Goal: Task Accomplishment & Management: Manage account settings

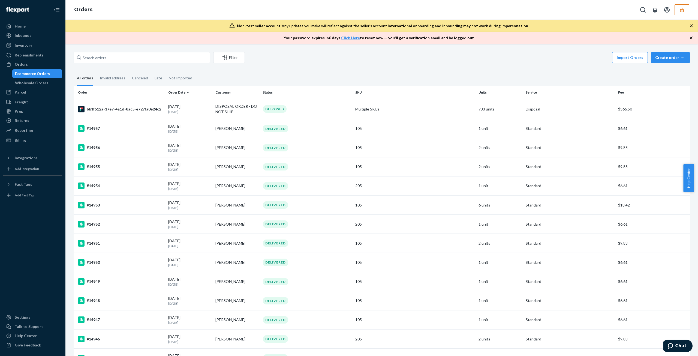
click at [344, 10] on button "button" at bounding box center [681, 9] width 15 height 11
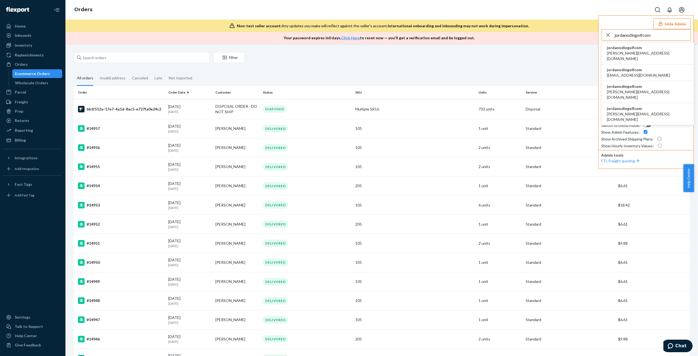
type input "jordanodingolfcom"
click at [344, 54] on span "christoph@odin-golf.com" at bounding box center [647, 55] width 81 height 11
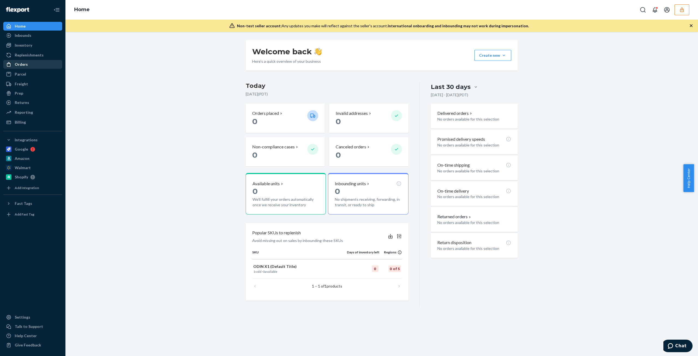
click at [51, 67] on div "Orders" at bounding box center [33, 64] width 58 height 8
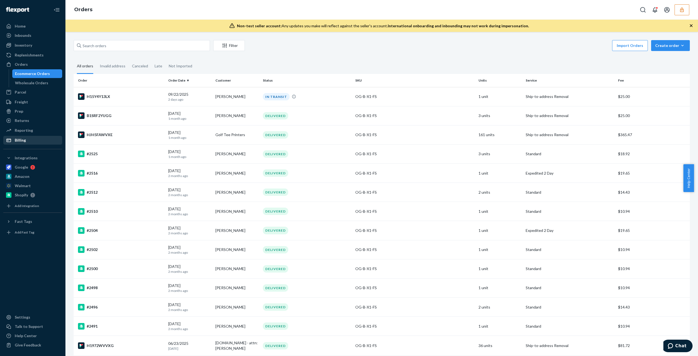
click at [43, 141] on div "Billing" at bounding box center [33, 140] width 58 height 8
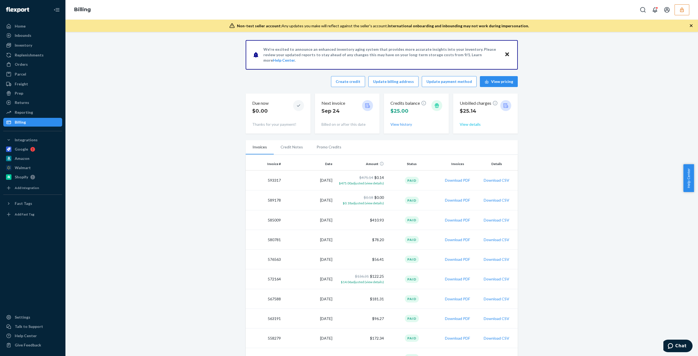
click at [448, 125] on div "Due now $0.00 Thanks for your payment! Next invoice Sep 24 Billed on or after t…" at bounding box center [382, 113] width 272 height 40
click at [475, 128] on div "Unbilled charges $25.14 View details" at bounding box center [485, 113] width 52 height 31
click at [466, 125] on button "View details" at bounding box center [469, 124] width 21 height 5
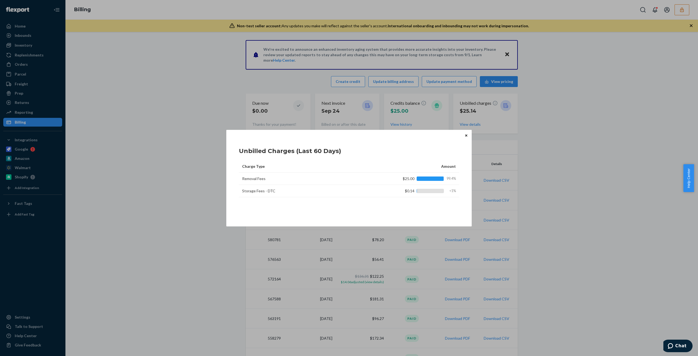
click at [470, 135] on div "Unbilled Charges (Last 60 Days) Charge Type Amount Removal Fees $25.00 99.4% St…" at bounding box center [348, 178] width 245 height 96
click at [465, 134] on icon "Close" at bounding box center [466, 135] width 2 height 3
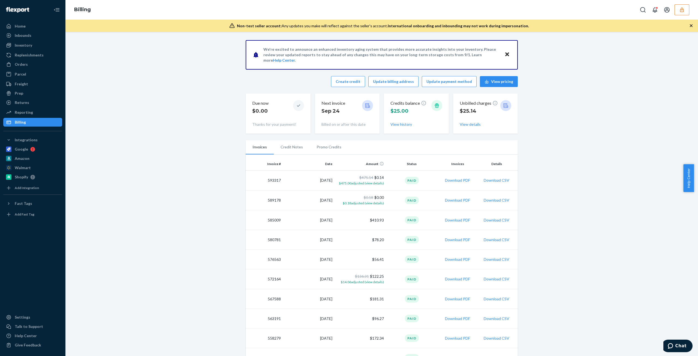
click at [677, 14] on button "button" at bounding box center [681, 9] width 15 height 11
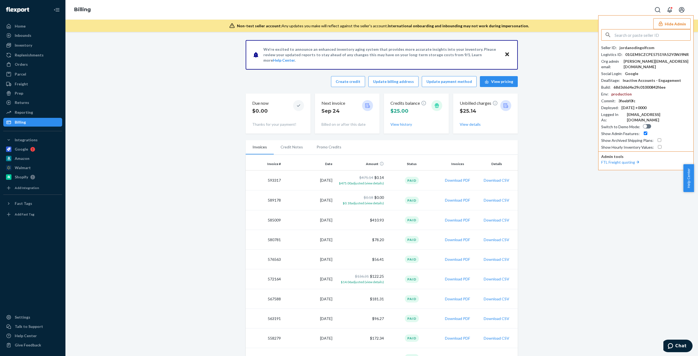
drag, startPoint x: 636, startPoint y: 36, endPoint x: 635, endPoint y: 40, distance: 4.0
click at [636, 35] on input "text" at bounding box center [652, 34] width 76 height 11
paste input "krissa.manjares@burrow.com"
type input "krissa.manjares@burrow.com"
click at [619, 60] on div "Org admin email :" at bounding box center [611, 64] width 20 height 11
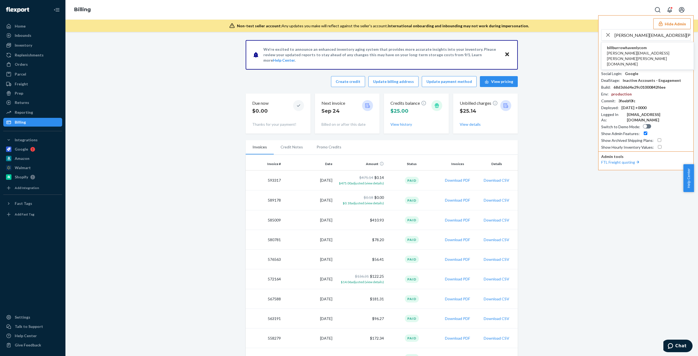
click at [622, 54] on span "krissa.manjares@burrow.com" at bounding box center [647, 58] width 81 height 16
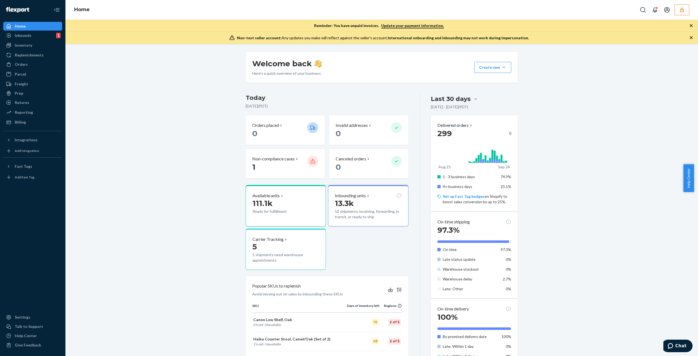
click at [679, 10] on icon "button" at bounding box center [681, 9] width 5 height 5
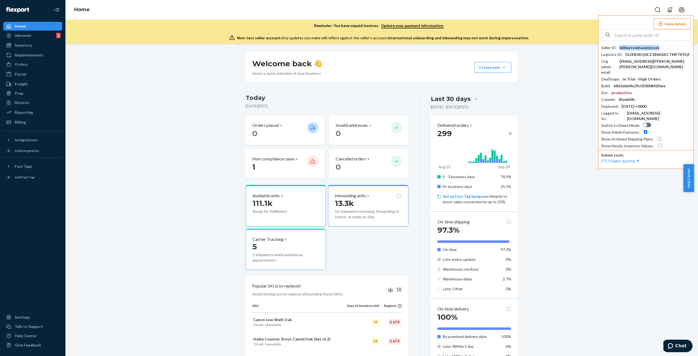
click at [636, 46] on div "billburrowhavenlycom" at bounding box center [639, 47] width 40 height 5
click at [44, 63] on div "Orders" at bounding box center [33, 64] width 58 height 8
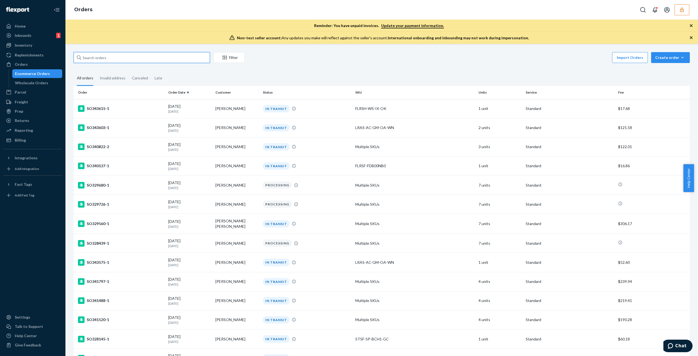
click at [168, 55] on input "text" at bounding box center [142, 57] width 136 height 11
paste input "136925591"
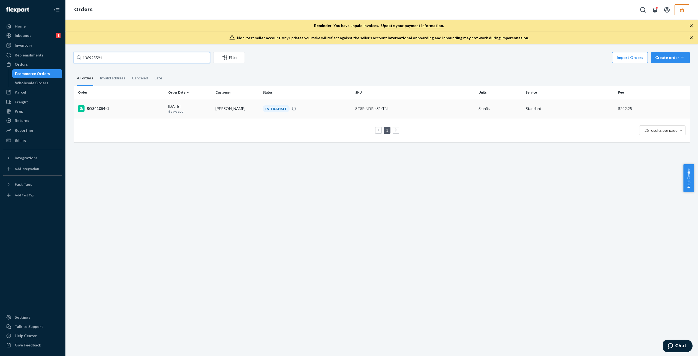
type input "136925591"
click at [277, 112] on div "IN TRANSIT" at bounding box center [276, 108] width 27 height 7
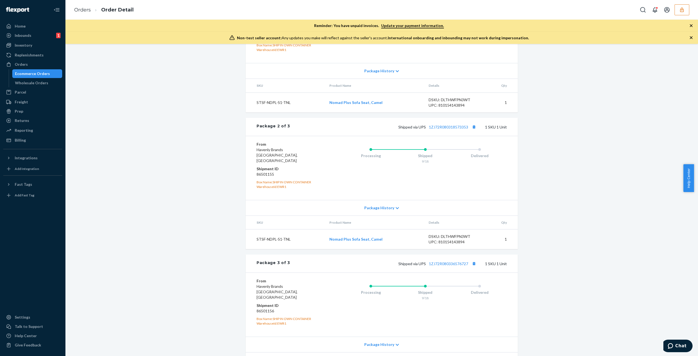
scroll to position [316, 0]
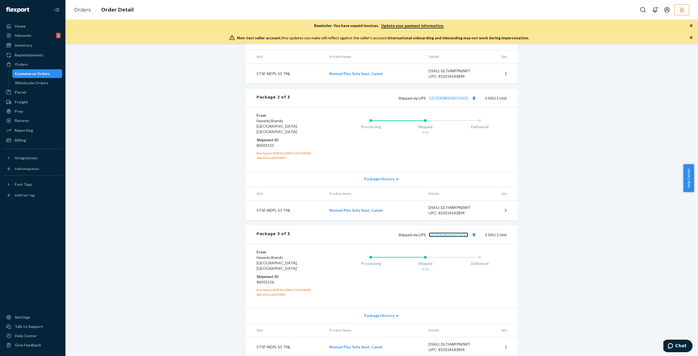
click at [430, 234] on link "1ZJ72R080336576727" at bounding box center [448, 234] width 39 height 5
click at [432, 100] on link "1ZJ72R080318573353" at bounding box center [448, 98] width 39 height 5
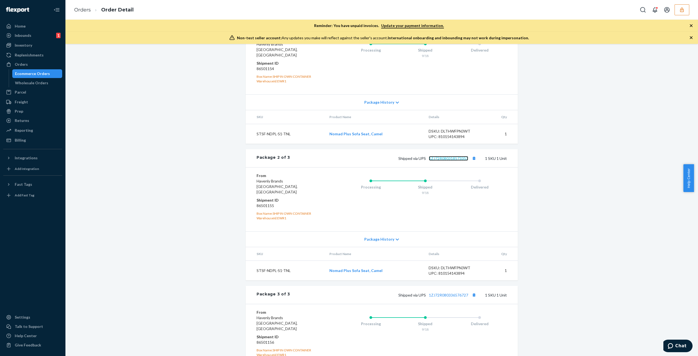
scroll to position [207, 0]
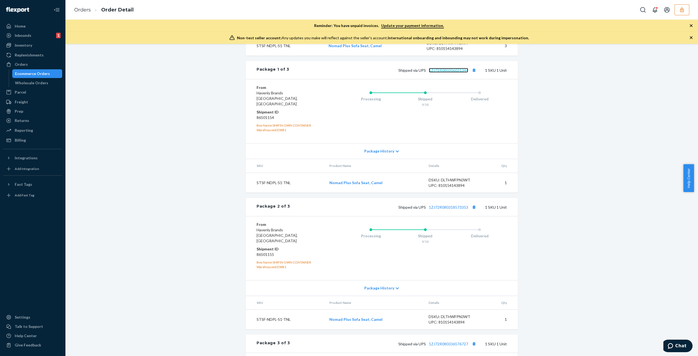
click at [437, 72] on link "1ZJ72R080306031344" at bounding box center [448, 70] width 39 height 5
click at [686, 5] on button "button" at bounding box center [681, 9] width 15 height 11
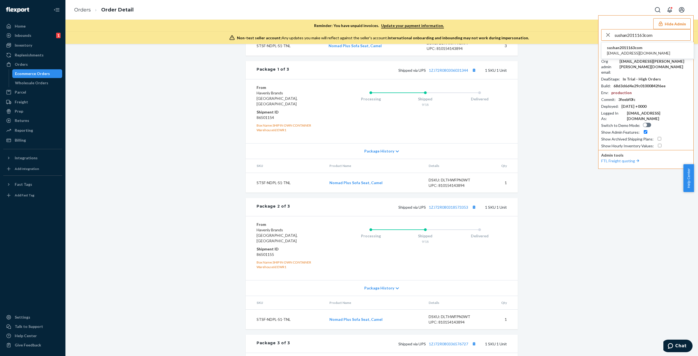
type input "sushan2011163com"
click at [637, 47] on span "sushan2011163com" at bounding box center [638, 47] width 63 height 5
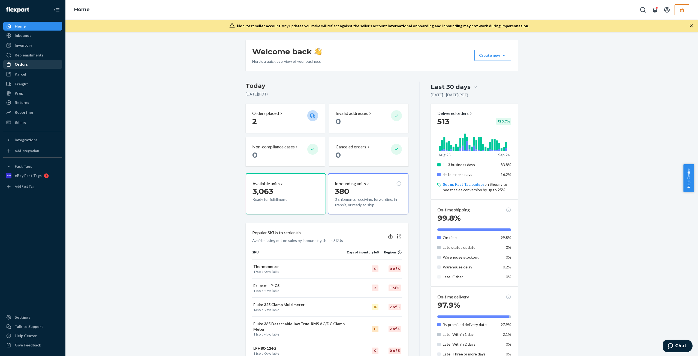
click at [15, 60] on div "Orders" at bounding box center [33, 64] width 58 height 8
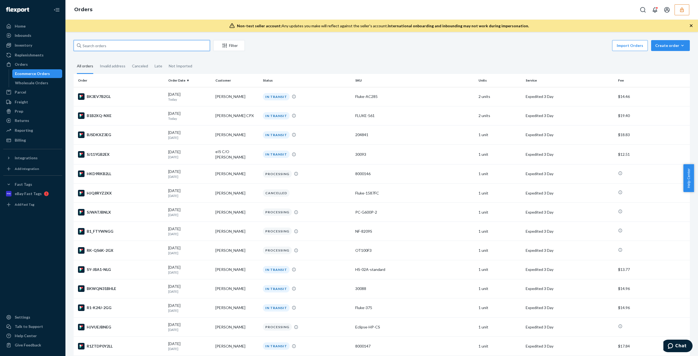
click at [111, 45] on input "text" at bounding box center [142, 45] width 136 height 11
paste input "136693073"
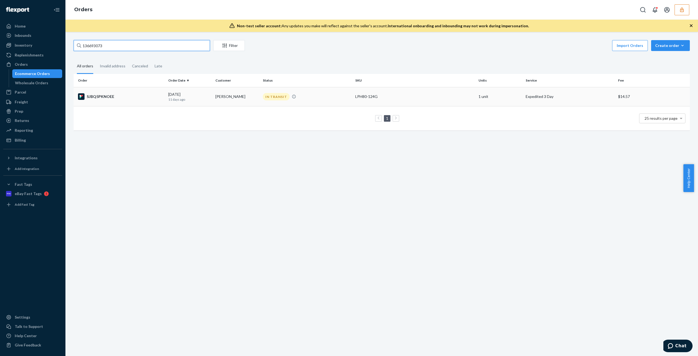
type input "136693073"
click at [245, 96] on td "Jason Ray" at bounding box center [236, 96] width 47 height 19
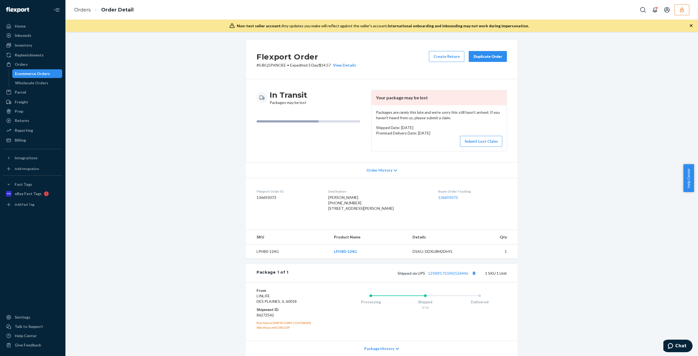
scroll to position [45, 0]
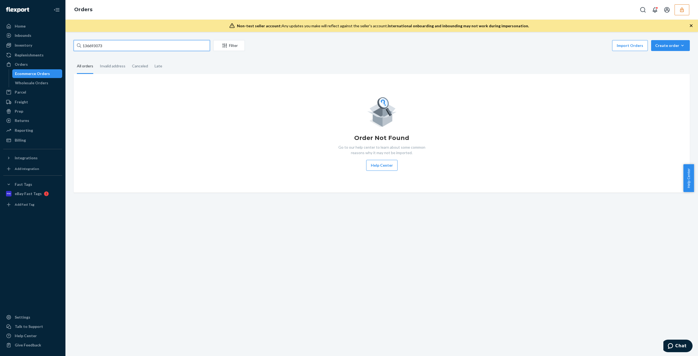
click at [152, 50] on input "136693073" at bounding box center [142, 45] width 136 height 11
click at [152, 49] on input "136693073" at bounding box center [142, 45] width 136 height 11
paste input "1725"
type input "136691725"
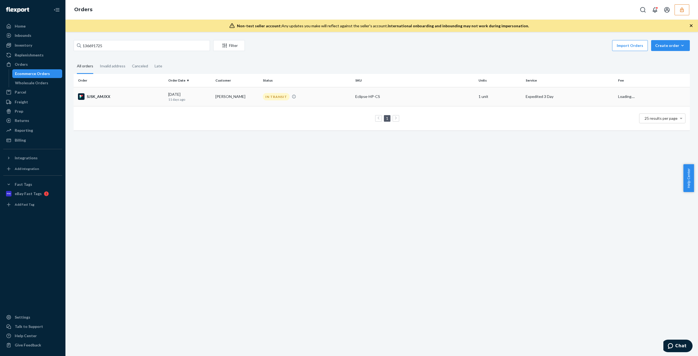
click at [281, 90] on td "IN TRANSIT" at bounding box center [306, 96] width 92 height 19
click at [176, 44] on input "136691725" at bounding box center [142, 45] width 136 height 11
paste input "623"
type input "136691623"
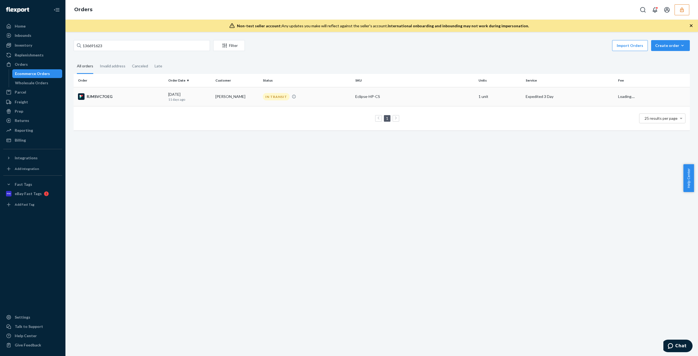
click at [249, 92] on td "selina caycoya" at bounding box center [236, 96] width 47 height 19
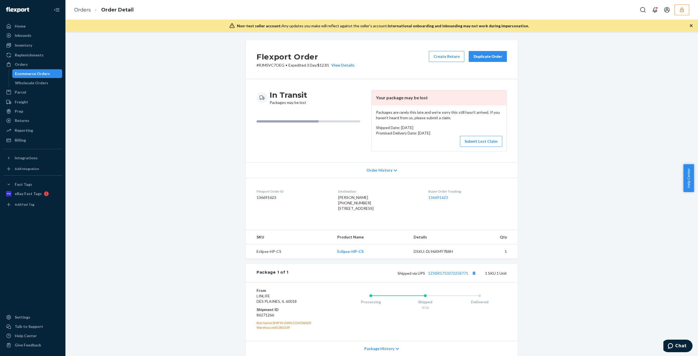
click at [680, 11] on icon "button" at bounding box center [682, 9] width 4 height 5
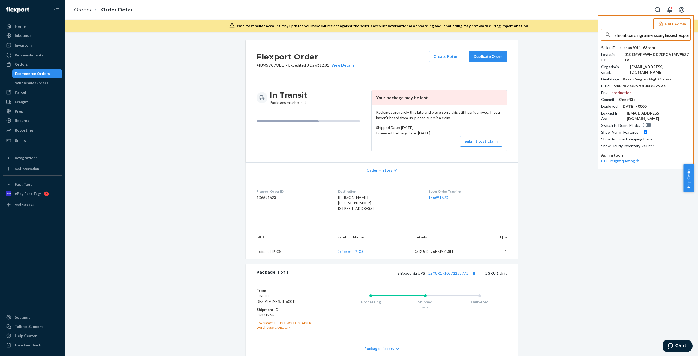
scroll to position [0, 10]
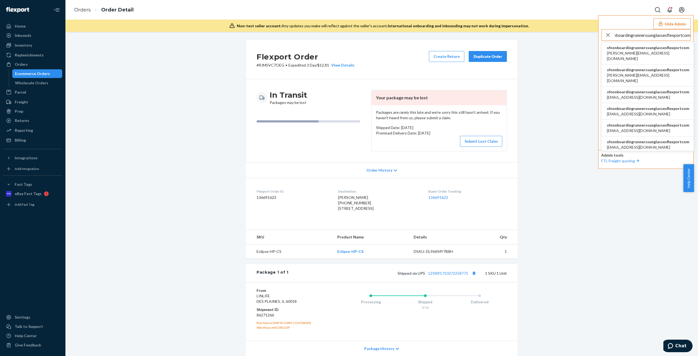
type input "sfnonboardingrunnerssunglassesflexportcom"
click at [656, 51] on span "[PERSON_NAME][EMAIL_ADDRESS][DOMAIN_NAME]" at bounding box center [648, 55] width 82 height 11
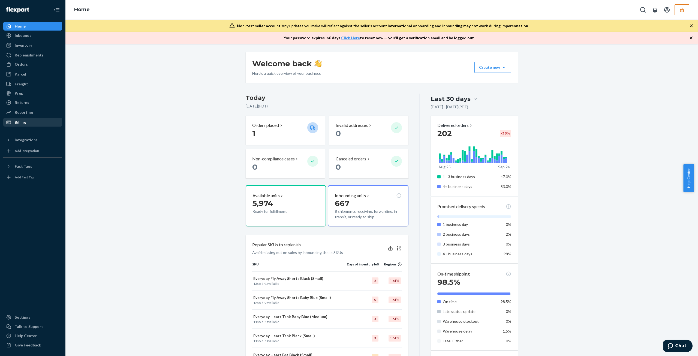
drag, startPoint x: 38, startPoint y: 123, endPoint x: 42, endPoint y: 122, distance: 3.9
click at [38, 123] on div "Billing" at bounding box center [33, 122] width 58 height 8
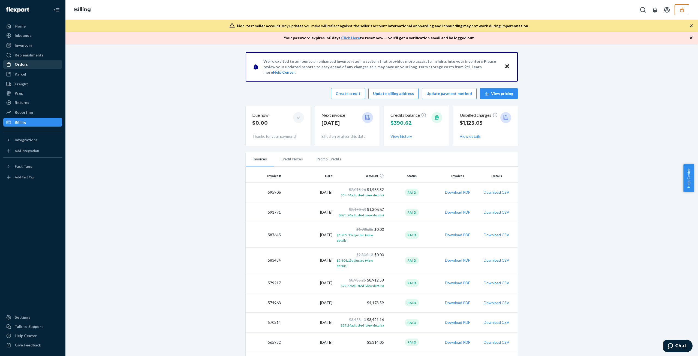
click at [25, 65] on div "Orders" at bounding box center [21, 64] width 13 height 5
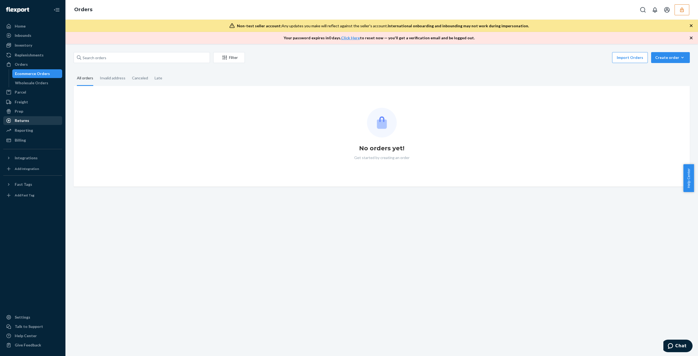
click at [37, 120] on div "Returns" at bounding box center [33, 121] width 58 height 8
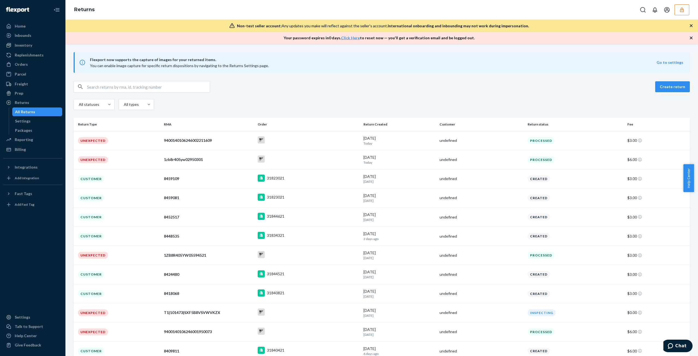
click at [169, 86] on input "text" at bounding box center [148, 86] width 123 height 11
paste input "T1|101473|SXF5B8VSVWVKZX"
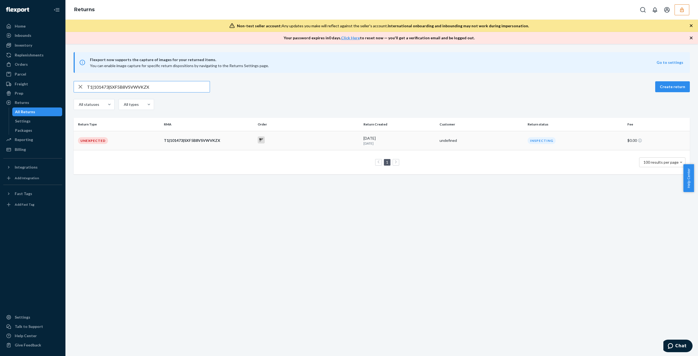
type input "T1|101473|SXF5B8VSVWVKZX"
click at [332, 144] on td at bounding box center [307, 140] width 105 height 19
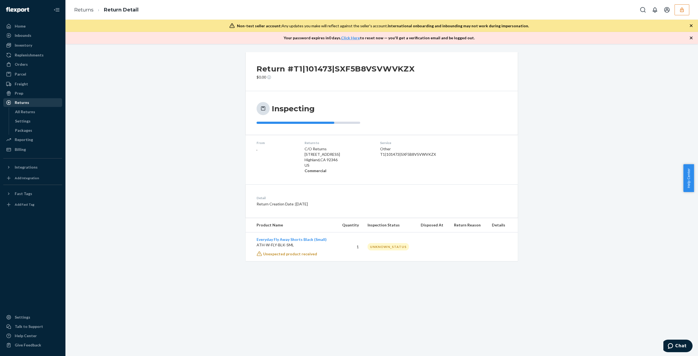
click at [46, 104] on div "Returns" at bounding box center [33, 103] width 58 height 8
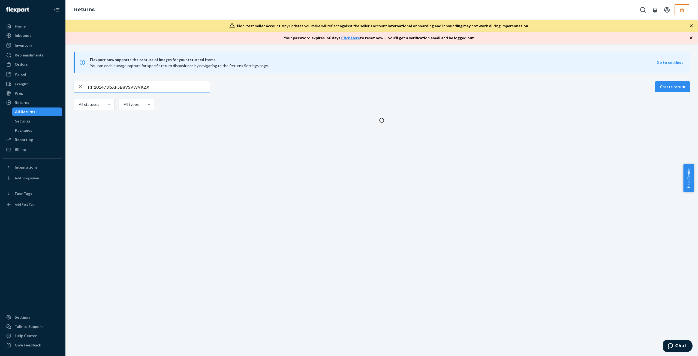
click at [174, 84] on input "T1|101473|SXF5B8VSVWVKZX" at bounding box center [148, 86] width 123 height 11
click at [173, 85] on input "T1|101473|SXF5B8VSVWVKZX" at bounding box center [148, 86] width 123 height 11
click at [174, 89] on input "T1|101473|SXF5B8VSVWVKZX" at bounding box center [148, 86] width 123 height 11
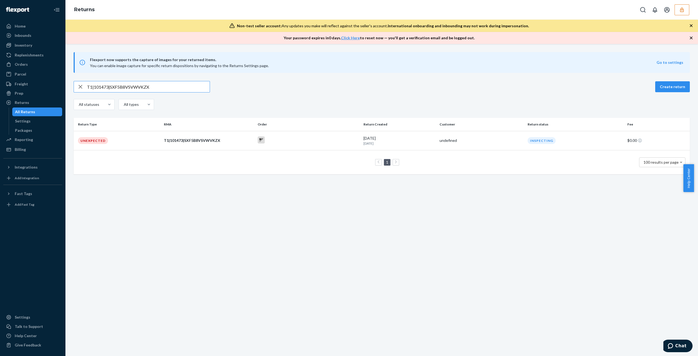
click at [174, 87] on input "T1|101473|SXF5B8VSVWVKZX" at bounding box center [148, 86] width 123 height 11
drag, startPoint x: 174, startPoint y: 87, endPoint x: 83, endPoint y: 95, distance: 91.9
click at [83, 95] on div "T1|101473|SXF5B8VSVWVKZX Create return All statuses All types" at bounding box center [382, 96] width 616 height 30
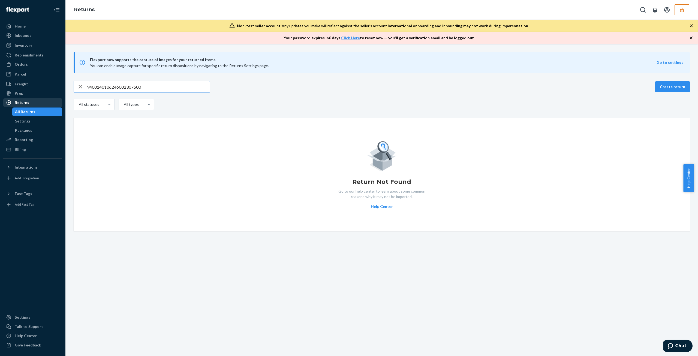
drag, startPoint x: 142, startPoint y: 91, endPoint x: 17, endPoint y: 101, distance: 125.7
click at [17, 101] on div "Home Inbounds Shipping Plans Problems Inventory Products Replenishments Orders …" at bounding box center [349, 178] width 698 height 356
type input "9400140106246002307500"
click at [56, 65] on div "Orders" at bounding box center [33, 64] width 58 height 8
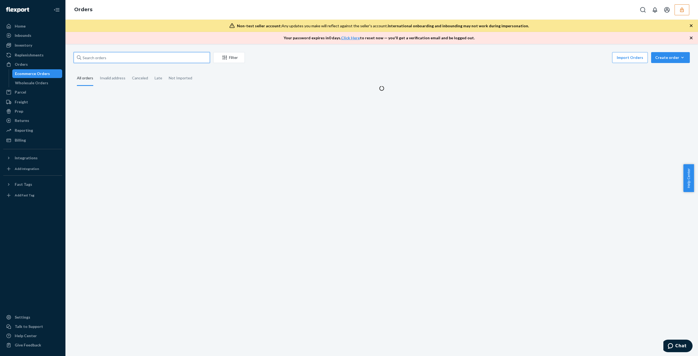
click at [162, 61] on input "text" at bounding box center [142, 57] width 136 height 11
paste input "31837721"
type input "31837721"
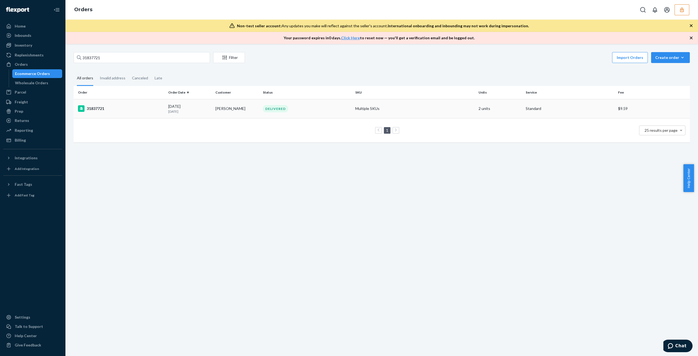
drag, startPoint x: 193, startPoint y: 108, endPoint x: 223, endPoint y: 102, distance: 30.7
click at [192, 109] on p "18 days ago" at bounding box center [189, 111] width 43 height 5
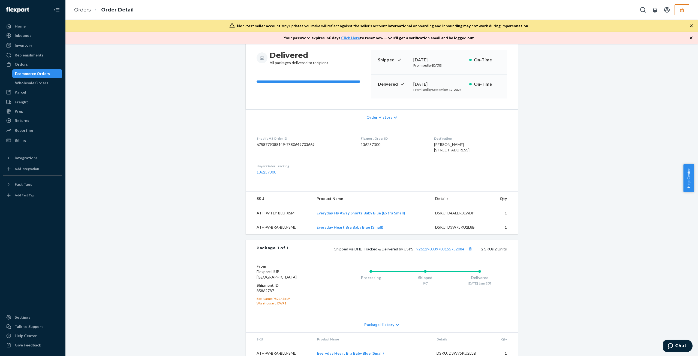
scroll to position [86, 0]
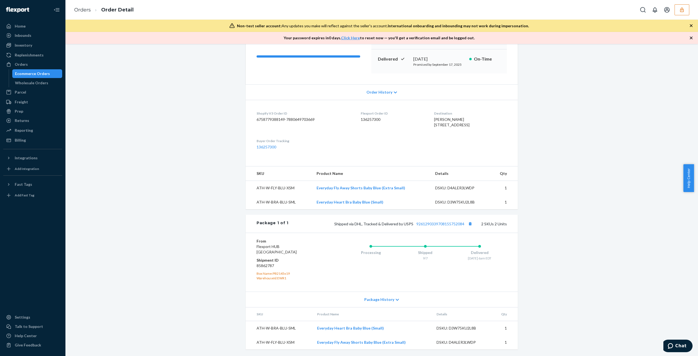
click at [384, 298] on span "Package History" at bounding box center [379, 298] width 30 height 5
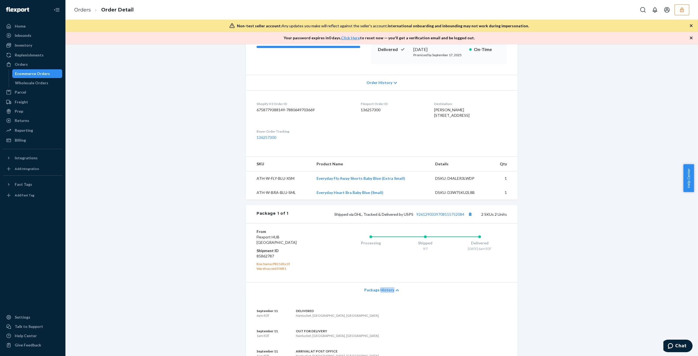
click at [384, 292] on span "Package History" at bounding box center [379, 289] width 30 height 5
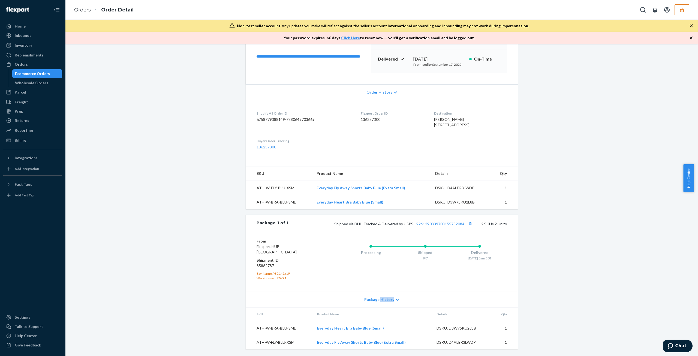
click at [385, 299] on span "Package History" at bounding box center [379, 298] width 30 height 5
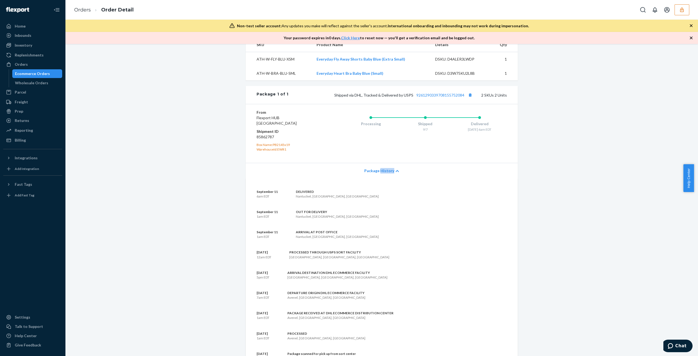
scroll to position [250, 0]
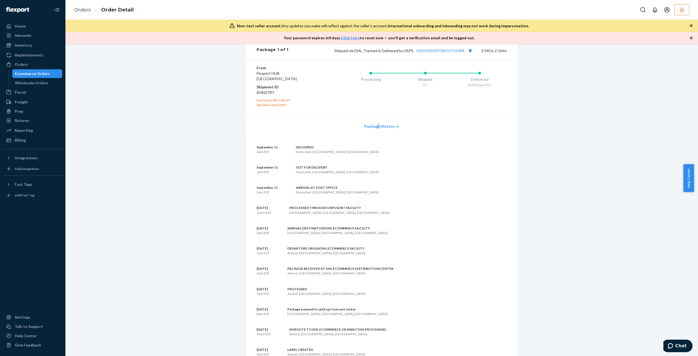
click at [375, 134] on div "Package History" at bounding box center [382, 126] width 272 height 16
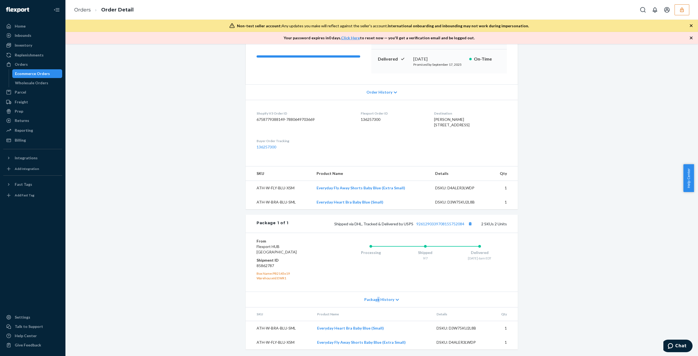
scroll to position [86, 0]
click at [470, 224] on button "Copy tracking number" at bounding box center [469, 223] width 7 height 7
click at [410, 260] on div "9/7" at bounding box center [425, 258] width 54 height 5
click at [462, 327] on div "DSKU: D3W75KU2L8B" at bounding box center [461, 327] width 51 height 5
click at [462, 326] on div "DSKU: D3W75KU2L8B" at bounding box center [461, 327] width 51 height 5
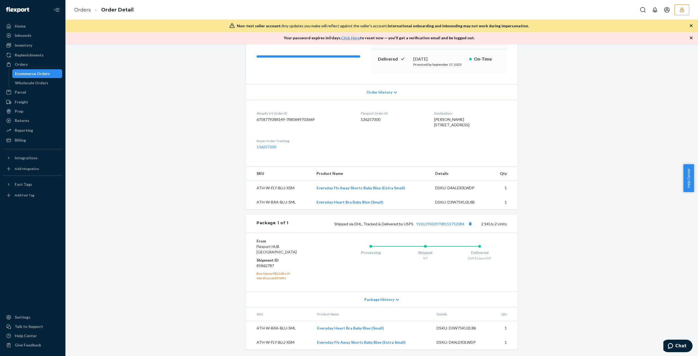
click at [464, 328] on div "DSKU: D3W75KU2L8B" at bounding box center [461, 327] width 51 height 5
copy div "D3W75KU2L8B"
click at [452, 226] on link "9261290339708155752084" at bounding box center [440, 223] width 48 height 5
click at [18, 60] on link "Orders" at bounding box center [32, 64] width 59 height 9
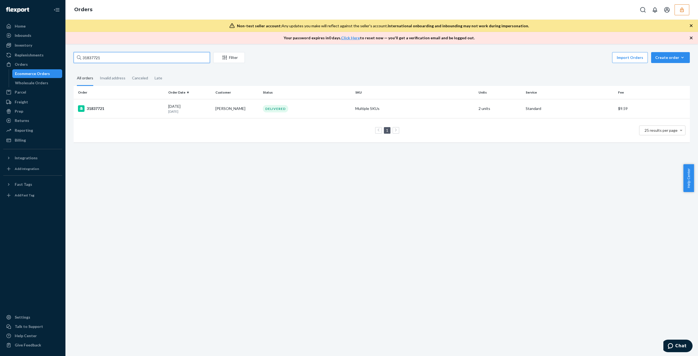
click at [143, 55] on input "31837721" at bounding box center [142, 57] width 136 height 11
paste input "31832221"
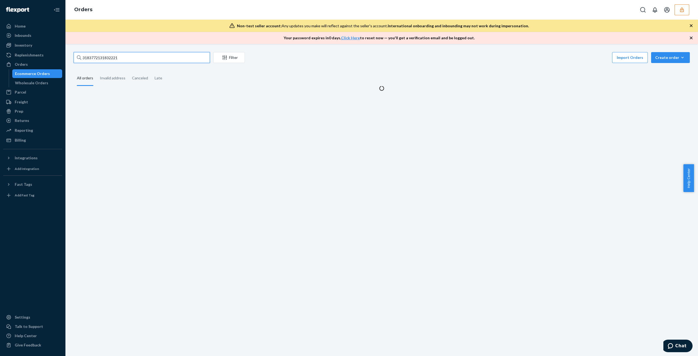
click at [150, 57] on input "3183772131832221" at bounding box center [142, 57] width 136 height 11
paste input "text"
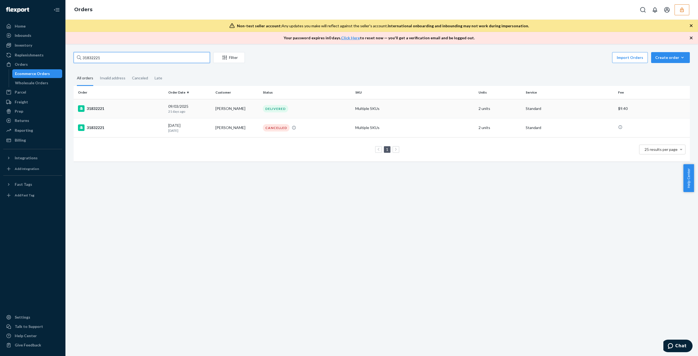
type input "31832221"
click at [441, 105] on td "Multiple SKUs" at bounding box center [414, 108] width 123 height 19
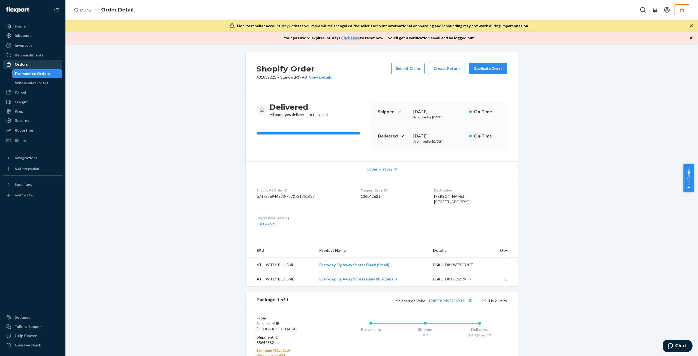
click at [48, 65] on div "Orders" at bounding box center [33, 64] width 58 height 8
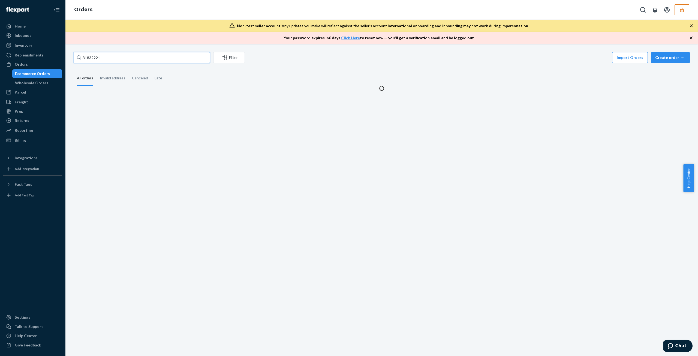
click at [183, 58] on input "31832221" at bounding box center [142, 57] width 136 height 11
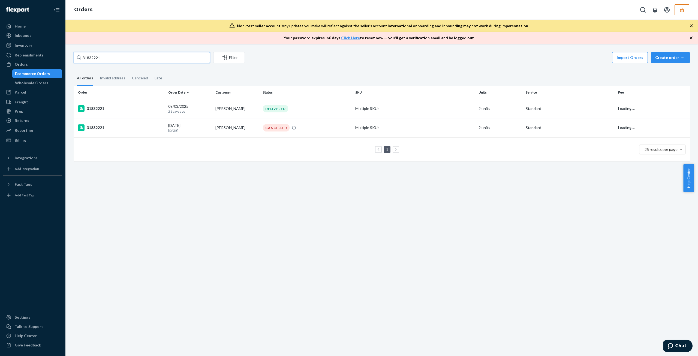
click at [183, 58] on input "31832221" at bounding box center [142, 57] width 136 height 11
click at [182, 60] on input "31832221" at bounding box center [142, 57] width 136 height 11
paste input "204"
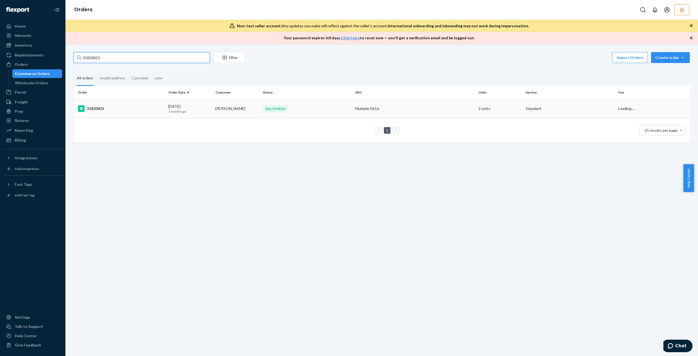
type input "31820421"
click at [201, 109] on p "1 month ago" at bounding box center [189, 111] width 43 height 5
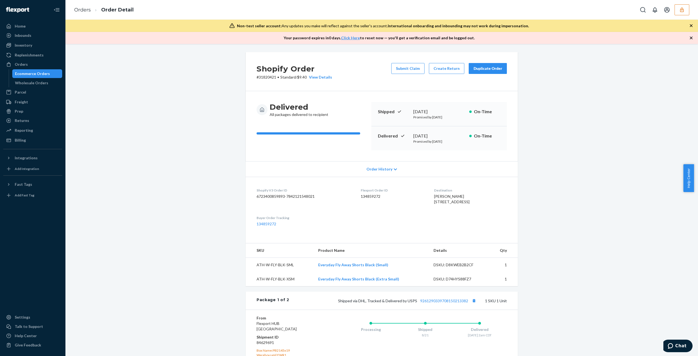
scroll to position [198, 0]
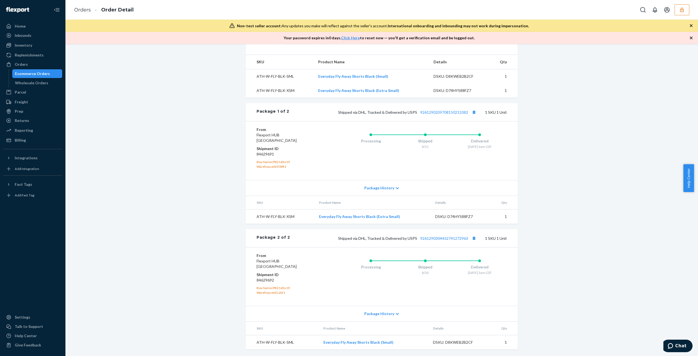
click at [455, 343] on div "DSKU: D8KWEB2B2CF" at bounding box center [458, 341] width 51 height 5
copy div "D8KWEB2B2CF"
drag, startPoint x: 393, startPoint y: 290, endPoint x: 397, endPoint y: 290, distance: 3.3
click at [393, 290] on div "Processing Shipped 8/20 Delivered 8/28 - 2am CDT" at bounding box center [414, 276] width 185 height 47
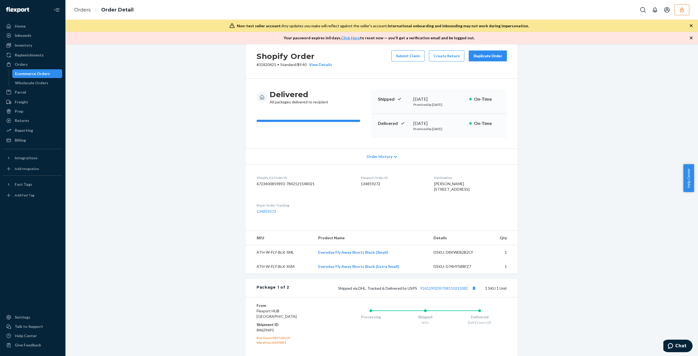
scroll to position [0, 0]
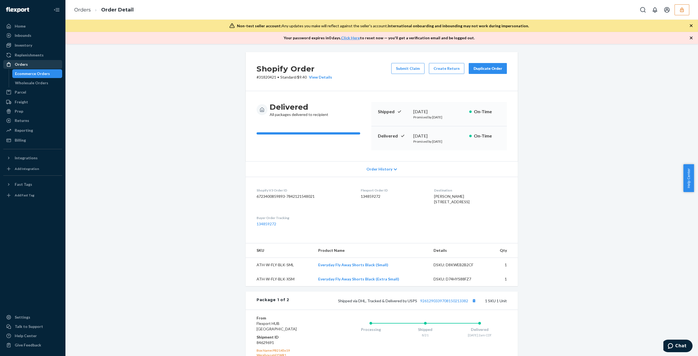
click at [45, 68] on link "Orders" at bounding box center [32, 64] width 59 height 9
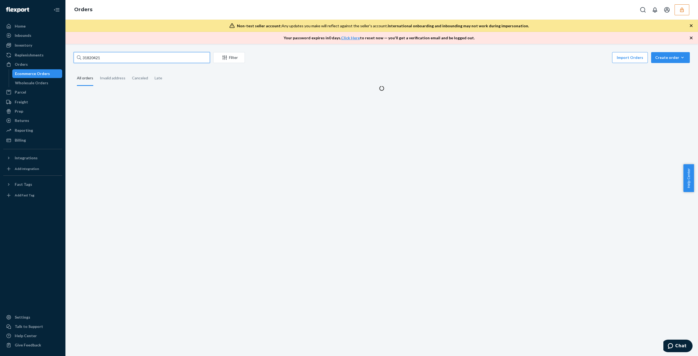
click at [115, 59] on input "31820421" at bounding box center [142, 57] width 136 height 11
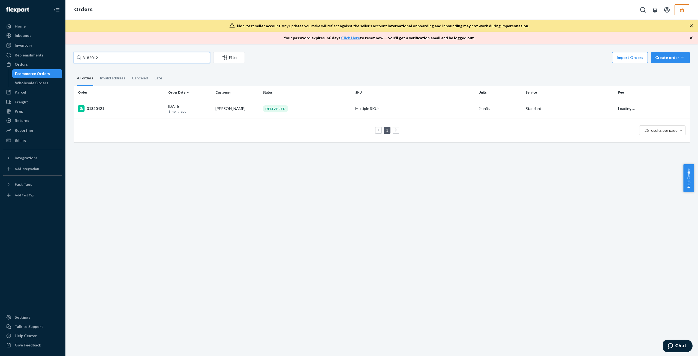
click at [115, 59] on input "31820421" at bounding box center [142, 57] width 136 height 11
paste input "377"
type input "31837721"
click at [221, 111] on td "Robin Mitchell" at bounding box center [236, 108] width 47 height 19
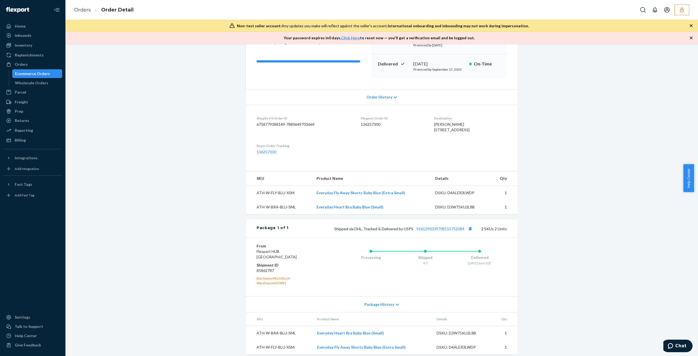
scroll to position [86, 0]
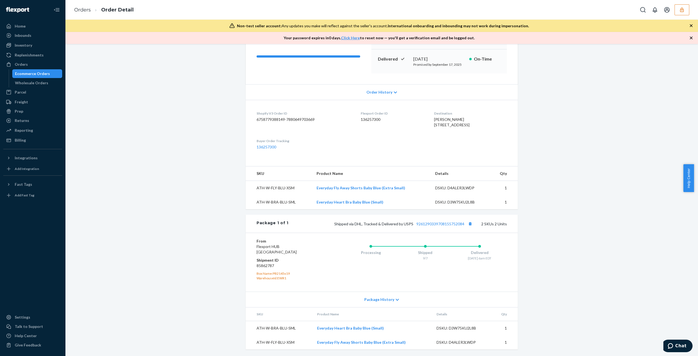
click at [459, 326] on div "DSKU: D3W75KU2L8B" at bounding box center [461, 327] width 51 height 5
copy div "D3W75KU2L8B"
click at [449, 341] on div "DSKU: D4ALER3LWDP" at bounding box center [461, 341] width 51 height 5
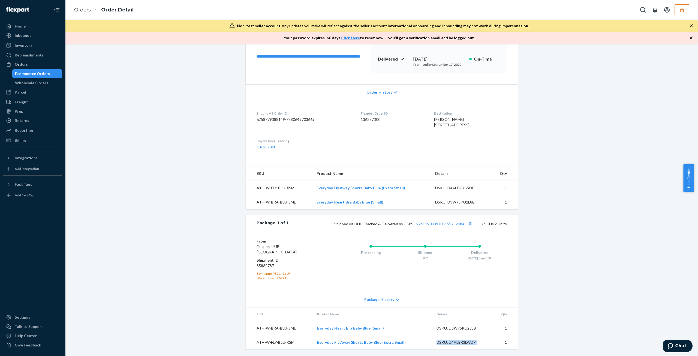
click at [449, 341] on div "DSKU: D4ALER3LWDP" at bounding box center [461, 341] width 51 height 5
click at [456, 342] on div "DSKU: D4ALER3LWDP" at bounding box center [461, 341] width 51 height 5
click at [460, 346] on td "DSKU: D4ALER3LWDP" at bounding box center [462, 342] width 60 height 14
click at [459, 343] on div "DSKU: D4ALER3LWDP" at bounding box center [461, 341] width 51 height 5
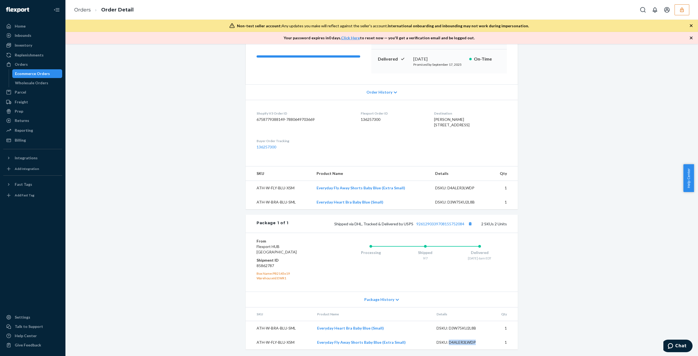
click at [459, 343] on div "DSKU: D4ALER3LWDP" at bounding box center [461, 341] width 51 height 5
copy div "D4ALER3LWDP"
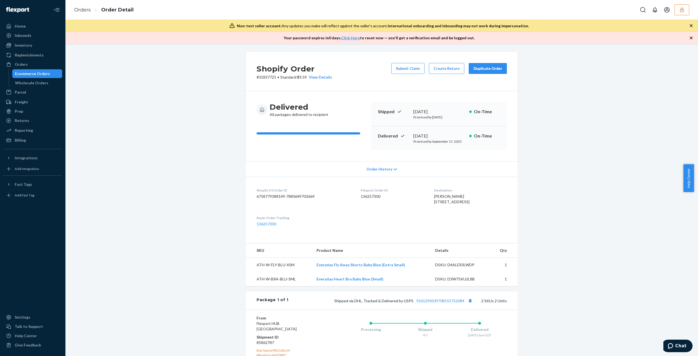
click at [680, 13] on button "button" at bounding box center [681, 9] width 15 height 11
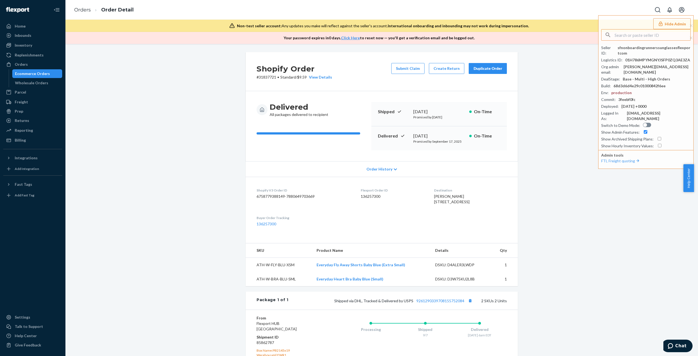
click at [566, 122] on div "Shopify Order # 31837721 • Standard / $9.59 View Details Submit Claim Create Re…" at bounding box center [381, 242] width 624 height 380
drag, startPoint x: 34, startPoint y: 132, endPoint x: 35, endPoint y: 136, distance: 4.0
click at [34, 132] on div "Reporting" at bounding box center [33, 130] width 58 height 8
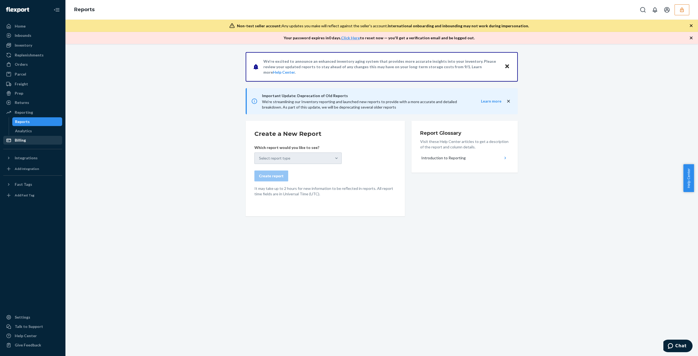
click at [36, 140] on div "Billing" at bounding box center [33, 140] width 58 height 8
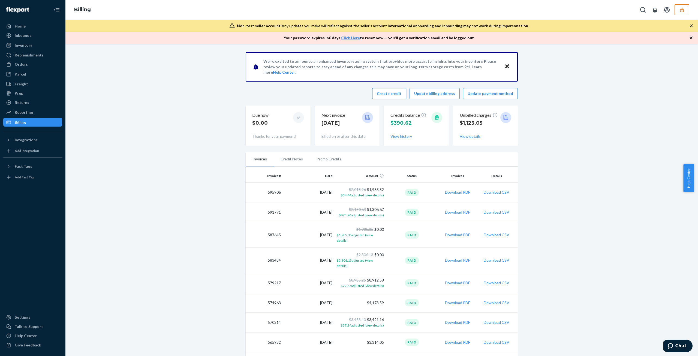
click at [396, 92] on button "Create credit" at bounding box center [389, 93] width 34 height 11
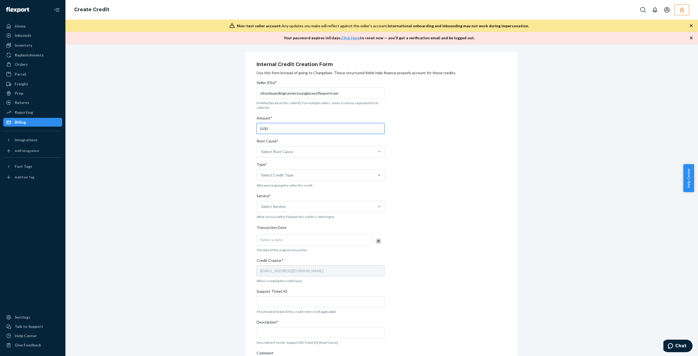
drag, startPoint x: 292, startPoint y: 130, endPoint x: 275, endPoint y: 135, distance: 17.9
click at [233, 125] on div "Internal Credit Creation Form Use this form instead of going to Chargebee. Thes…" at bounding box center [381, 226] width 624 height 348
type input "11.5"
click at [353, 152] on div "Select Root Cause" at bounding box center [315, 151] width 117 height 11
click at [262, 152] on input "Root Cause* option Channel Integration focused, 1 of 29. 29 results available. …" at bounding box center [261, 151] width 1 height 5
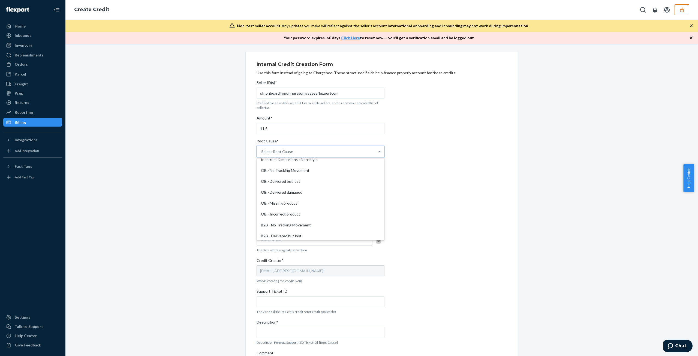
scroll to position [237, 0]
click at [326, 220] on div "Returns or RTS" at bounding box center [320, 222] width 126 height 11
click at [262, 154] on input "Root Cause* option Returns or RTS focused, 28 of 29. 29 results available. Use …" at bounding box center [261, 151] width 1 height 5
click at [304, 178] on div "Select Credit Type" at bounding box center [315, 174] width 117 height 11
click at [262, 178] on input "Type* Select Credit Type" at bounding box center [261, 174] width 1 height 5
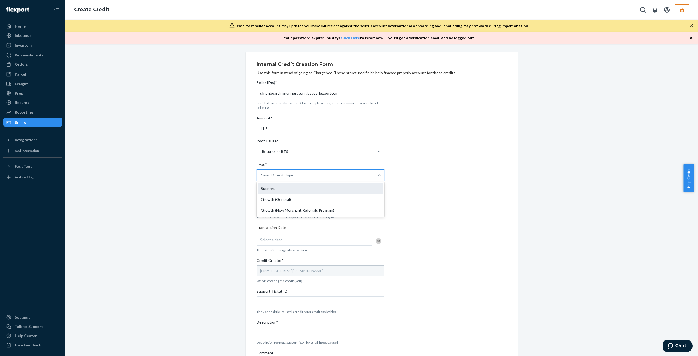
click at [302, 193] on div "Support" at bounding box center [320, 188] width 126 height 11
click at [262, 178] on input "Type* option Support focused, 1 of 3. 3 results available. Use Up and Down to c…" at bounding box center [261, 174] width 1 height 5
click at [303, 205] on div "Select Service" at bounding box center [315, 206] width 117 height 11
click at [262, 205] on input "Service* Select Service" at bounding box center [261, 206] width 1 height 5
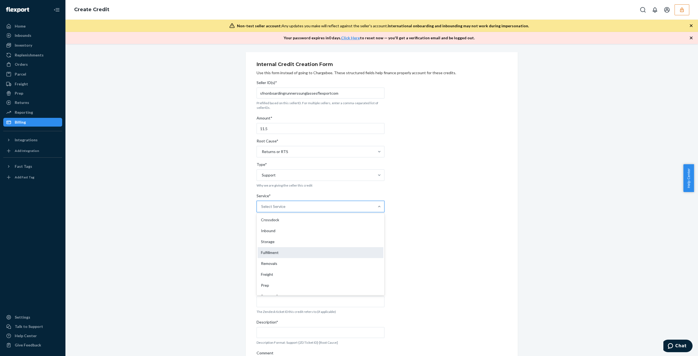
click at [309, 247] on div "Fulfillment" at bounding box center [320, 252] width 126 height 11
click at [262, 209] on input "Service* option Fulfillment focused, 4 of 10. 10 results available. Use Up and …" at bounding box center [261, 206] width 1 height 5
click at [306, 241] on div "Select a date" at bounding box center [314, 239] width 116 height 11
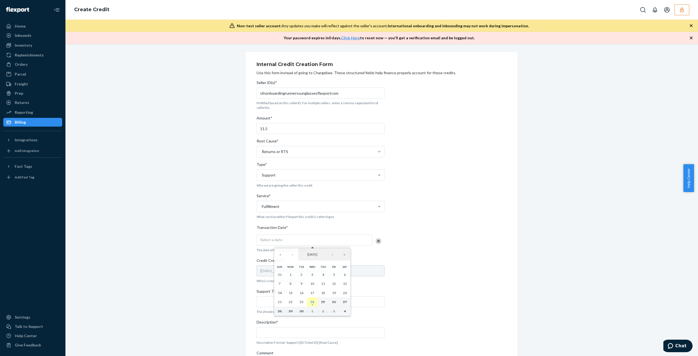
drag, startPoint x: 313, startPoint y: 301, endPoint x: 314, endPoint y: 296, distance: 4.8
click at [313, 301] on abbr "24" at bounding box center [312, 301] width 4 height 4
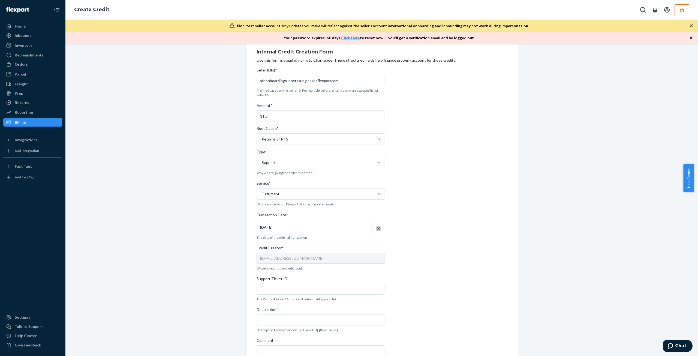
scroll to position [44, 0]
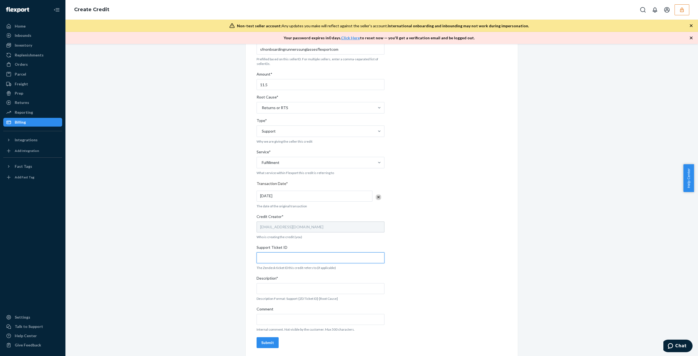
click at [303, 262] on input "Support Ticket ID" at bounding box center [320, 257] width 128 height 11
click at [296, 253] on input "Support Ticket ID" at bounding box center [320, 257] width 128 height 11
paste input "https://flexport-fulfillment.zendesk.com/agent/tickets/823286"
type input "https://flexport-fulfillment.zendesk.com/agent/tickets/823286"
click at [304, 319] on input "Comment" at bounding box center [320, 319] width 128 height 11
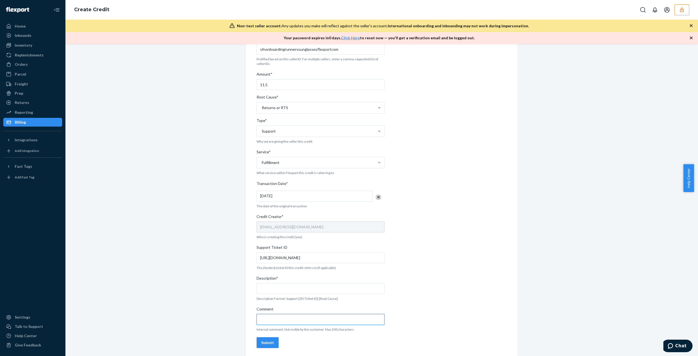
paste input "https://flexport-fulfillment.zendesk.com/agent/tickets/823286"
type input "https://flexport-fulfillment.zendesk.com/agent/tickets/823286"
click at [311, 286] on input "Description*" at bounding box center [320, 288] width 128 height 11
type input "Support-823286-Returns"
click at [264, 345] on button "Submit" at bounding box center [267, 342] width 22 height 11
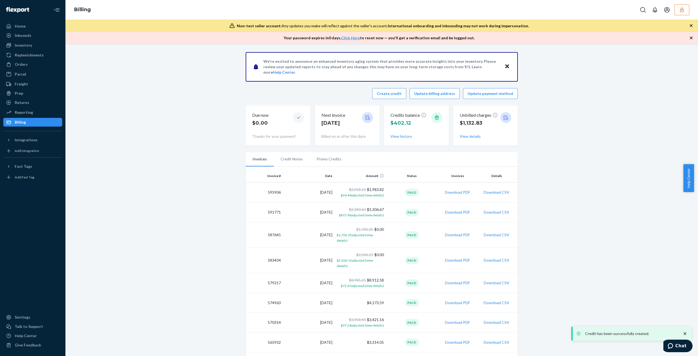
click at [330, 160] on li "Promo Credits" at bounding box center [329, 159] width 38 height 14
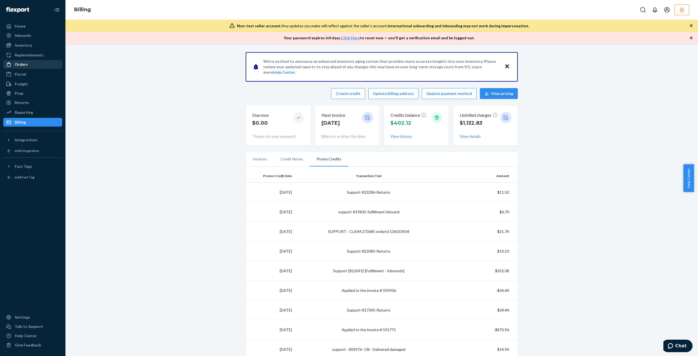
click at [24, 67] on div "Orders" at bounding box center [33, 64] width 58 height 8
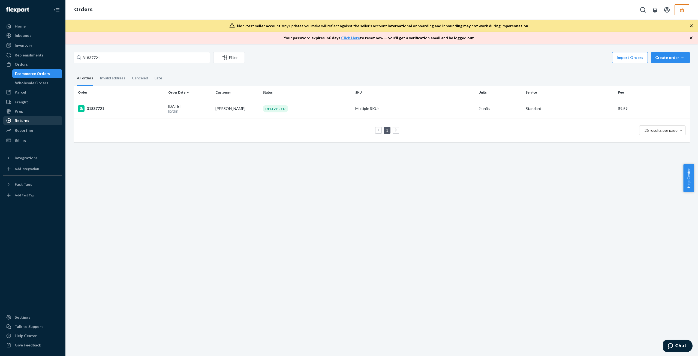
drag, startPoint x: 22, startPoint y: 121, endPoint x: 31, endPoint y: 123, distance: 9.0
click at [22, 121] on div "Returns" at bounding box center [22, 120] width 14 height 5
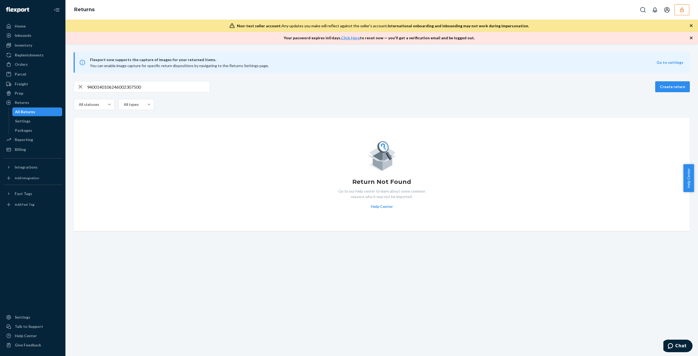
click at [148, 86] on input "9400140106246002307500" at bounding box center [148, 86] width 123 height 11
paste input "129393"
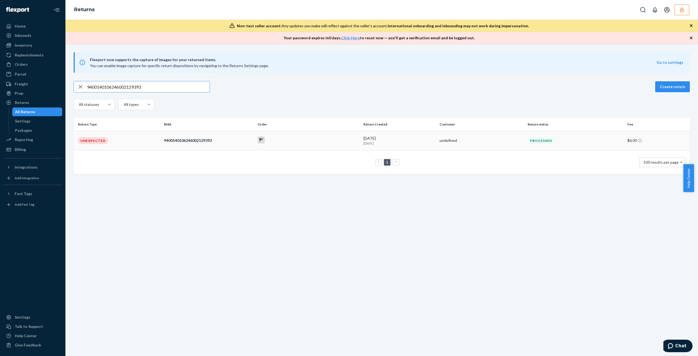
type input "9400140106246002129393"
click at [203, 142] on div "9400140106246002129393" at bounding box center [208, 140] width 89 height 5
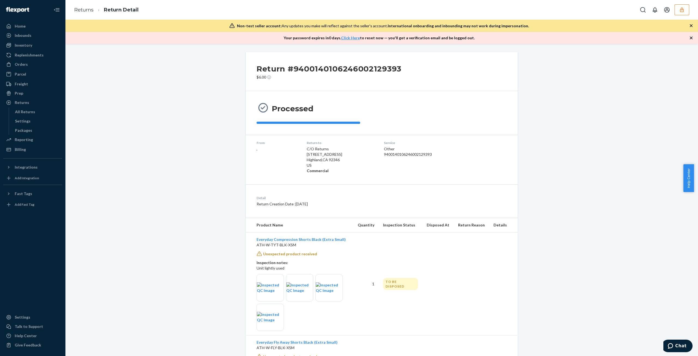
drag, startPoint x: 19, startPoint y: 150, endPoint x: 160, endPoint y: 241, distance: 168.6
click at [19, 150] on div "Billing" at bounding box center [20, 149] width 11 height 5
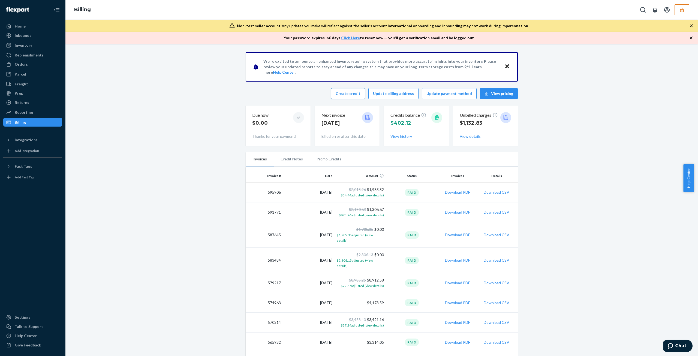
click at [349, 94] on button "Create credit" at bounding box center [348, 93] width 34 height 11
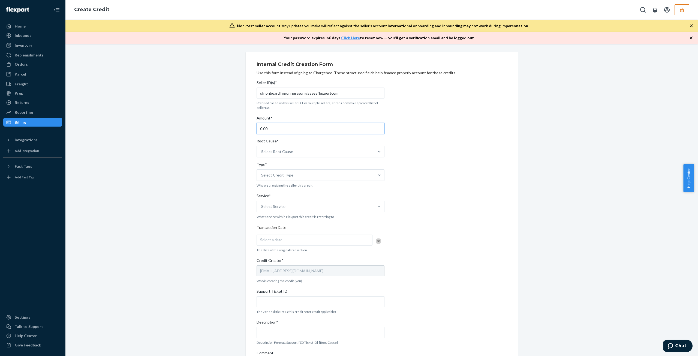
drag, startPoint x: 271, startPoint y: 134, endPoint x: 151, endPoint y: 147, distance: 120.7
click at [183, 147] on div "Internal Credit Creation Form Use this form instead of going to Chargebee. Thes…" at bounding box center [381, 226] width 624 height 348
type input "21.6"
click at [325, 154] on div "Select Root Cause" at bounding box center [315, 151] width 117 height 11
click at [262, 154] on input "Root Cause* Select Root Cause" at bounding box center [261, 151] width 1 height 5
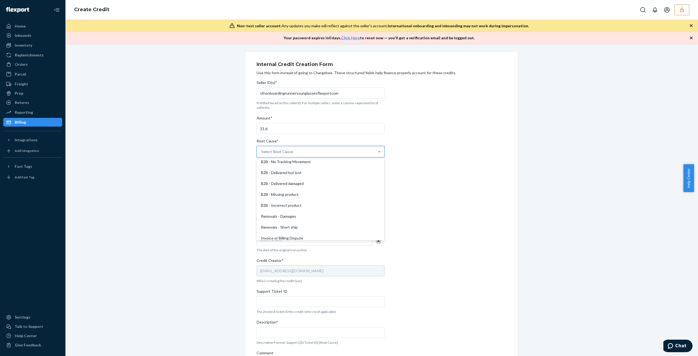
scroll to position [237, 0]
click at [313, 225] on div "Returns or RTS" at bounding box center [320, 222] width 126 height 11
click at [262, 154] on input "Root Cause* option Returns or RTS focused, 28 of 29. 29 results available. Use …" at bounding box center [261, 151] width 1 height 5
click at [292, 174] on div "Select Credit Type" at bounding box center [315, 174] width 117 height 11
click at [262, 174] on input "Type* Select Credit Type" at bounding box center [261, 174] width 1 height 5
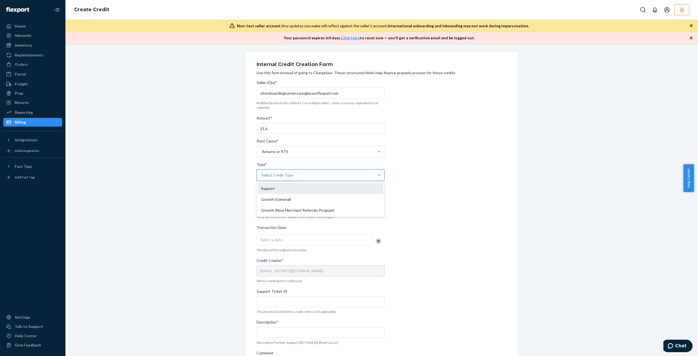
click at [298, 190] on div "Support" at bounding box center [320, 188] width 126 height 11
click at [262, 178] on input "Type* option Support focused, 1 of 3. 3 results available. Use Up and Down to c…" at bounding box center [261, 174] width 1 height 5
click at [303, 213] on div "Seller ID(s)* sfnonboardingrunnerssunglassesflexportcom Prefilled based on this…" at bounding box center [320, 236] width 128 height 316
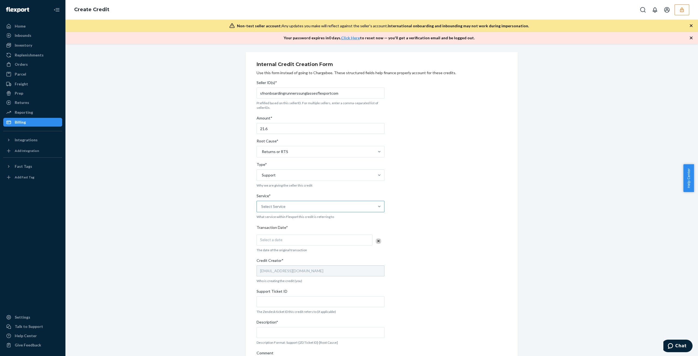
click at [303, 207] on div "Select Service" at bounding box center [315, 206] width 117 height 11
click at [262, 207] on input "Service* Select Service" at bounding box center [261, 206] width 1 height 5
click at [303, 227] on div "Fulfillment" at bounding box center [320, 222] width 126 height 11
click at [262, 209] on input "Service* option Fulfillment focused, 4 of 10. 10 results available. Use Up and …" at bounding box center [261, 206] width 1 height 5
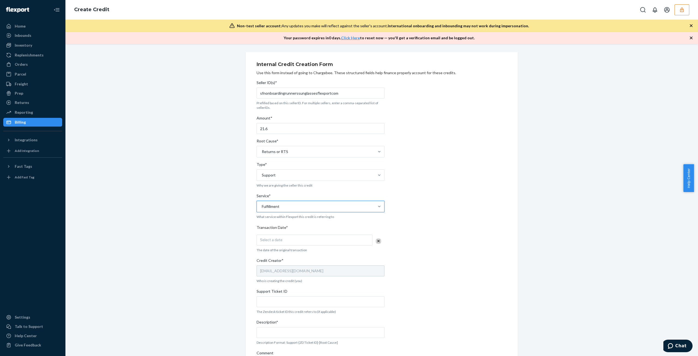
click at [305, 243] on div "Select a date" at bounding box center [314, 239] width 116 height 11
click at [312, 299] on abbr "24" at bounding box center [312, 301] width 4 height 4
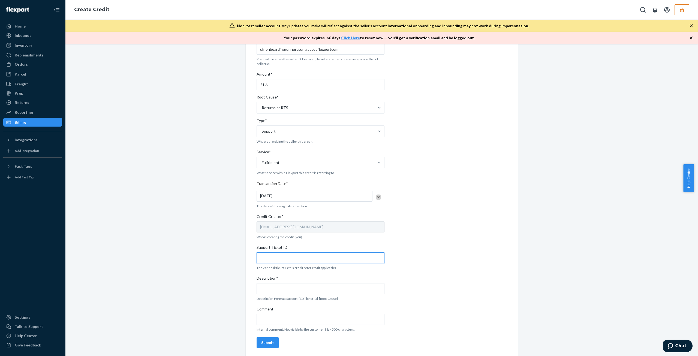
drag, startPoint x: 291, startPoint y: 255, endPoint x: 291, endPoint y: 259, distance: 4.1
click at [291, 255] on input "Support Ticket ID" at bounding box center [320, 257] width 128 height 11
paste input "https://flexport-fulfillment.zendesk.com/agent/tickets/823308"
type input "https://flexport-fulfillment.zendesk.com/agent/tickets/823308"
click at [308, 323] on input "Comment" at bounding box center [320, 319] width 128 height 11
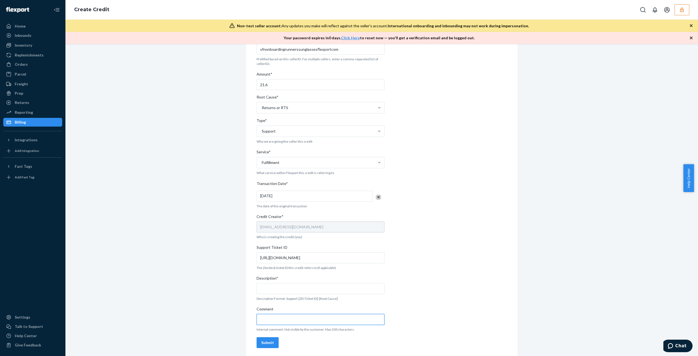
paste input "https://flexport-fulfillment.zendesk.com/agent/tickets/823308"
type input "https://flexport-fulfillment.zendesk.com/agent/tickets/823308"
click at [317, 285] on input "Description*" at bounding box center [320, 288] width 128 height 11
type input "Support-823308-Returns"
click at [262, 340] on div "Submit" at bounding box center [267, 342] width 13 height 5
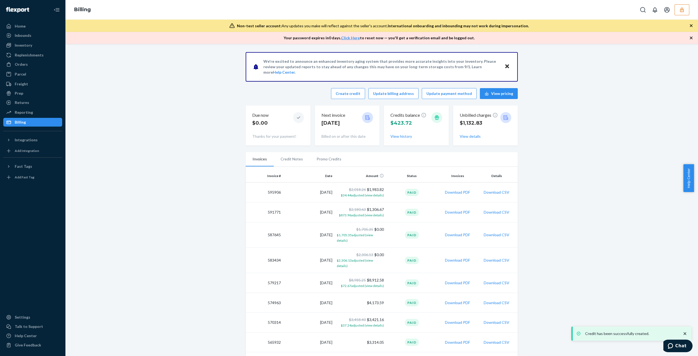
click at [321, 164] on li "Promo Credits" at bounding box center [329, 159] width 38 height 14
click at [314, 154] on li "Promo Credits" at bounding box center [329, 159] width 38 height 14
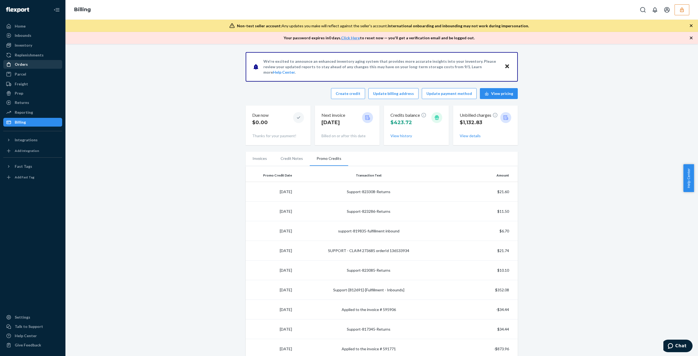
click at [37, 66] on div "Orders" at bounding box center [33, 64] width 58 height 8
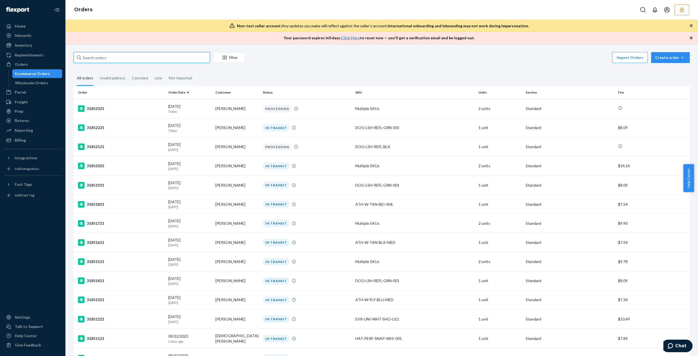
click at [150, 59] on input "text" at bounding box center [142, 57] width 136 height 11
type input "v"
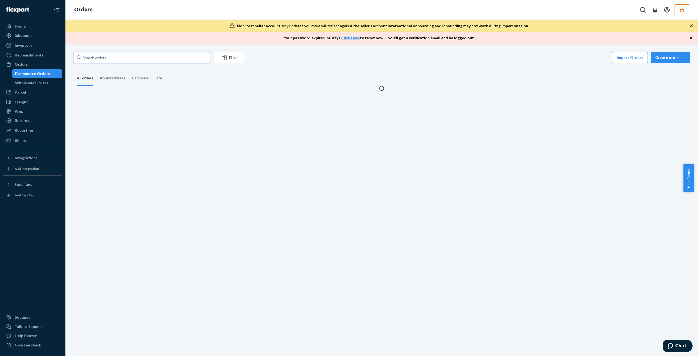
paste input "31837721"
type input "3"
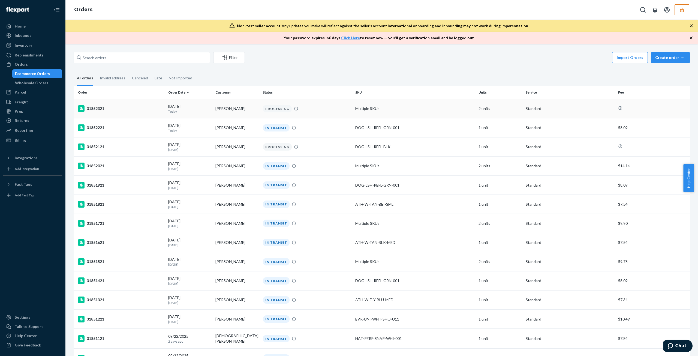
click at [336, 111] on div "PROCESSING" at bounding box center [307, 108] width 90 height 7
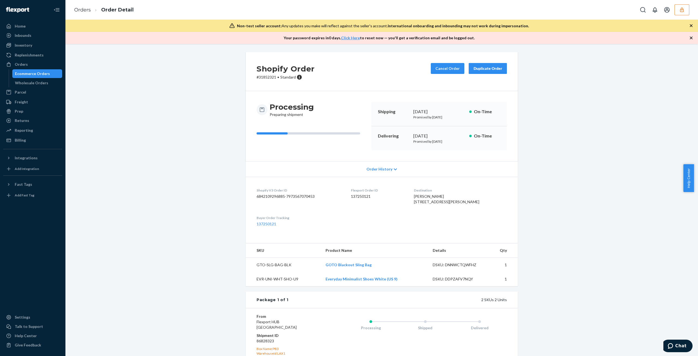
click at [391, 173] on div "Order History" at bounding box center [382, 169] width 272 height 16
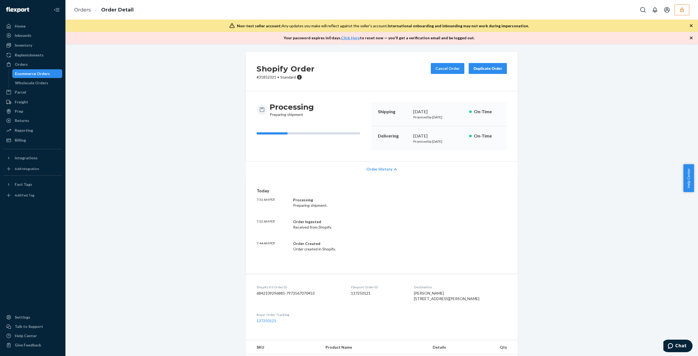
click at [391, 173] on div "Order History" at bounding box center [382, 169] width 272 height 16
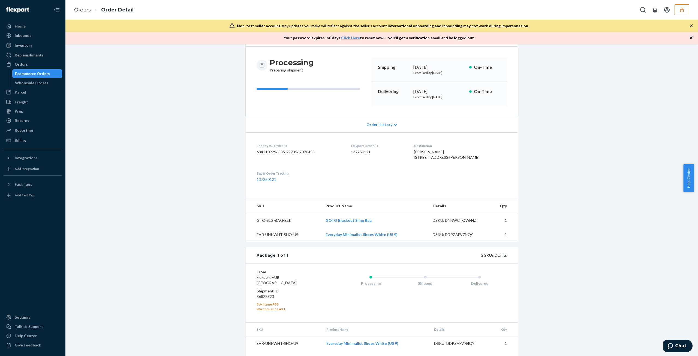
scroll to position [69, 0]
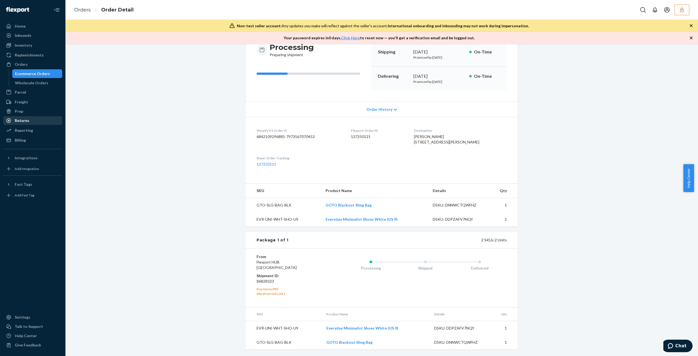
click at [23, 120] on div "Returns" at bounding box center [22, 120] width 14 height 5
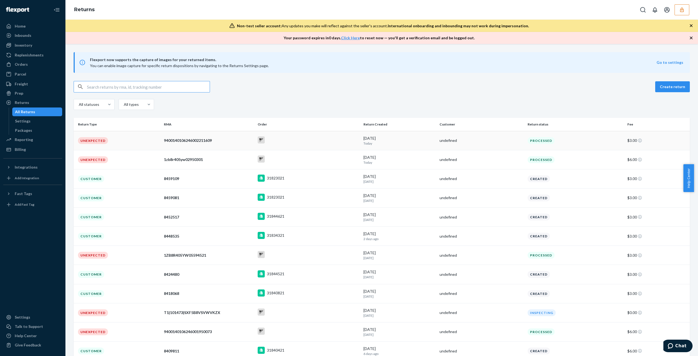
click at [306, 142] on div at bounding box center [307, 140] width 101 height 8
click at [49, 66] on div "Orders" at bounding box center [33, 64] width 58 height 8
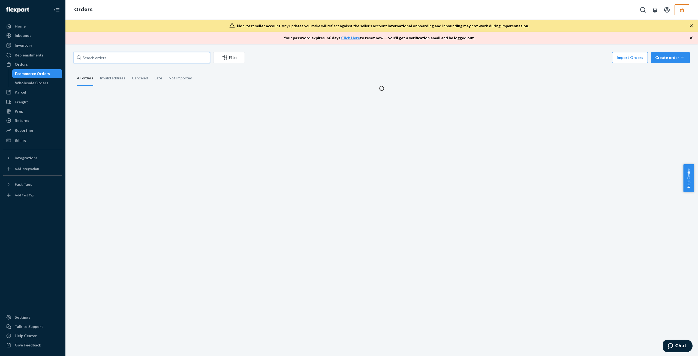
click at [125, 62] on input "text" at bounding box center [142, 57] width 136 height 11
paste input "31837721"
type input "31837721"
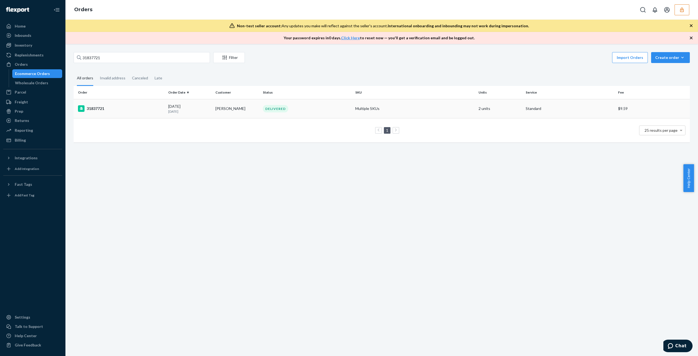
click at [307, 115] on td "DELIVERED" at bounding box center [306, 108] width 92 height 19
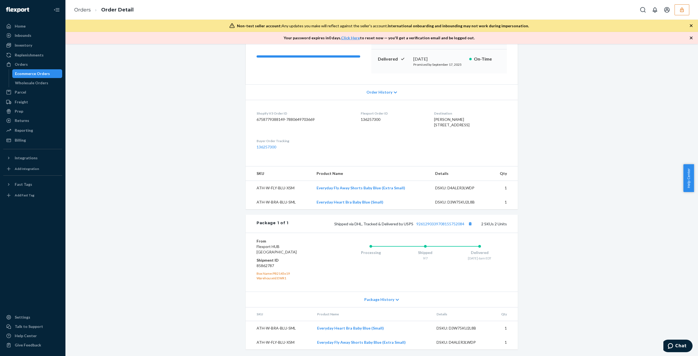
scroll to position [86, 0]
click at [453, 325] on td "DSKU: D3W75KU2L8B" at bounding box center [462, 327] width 60 height 14
copy div "D3W75KU2L8B"
click at [461, 342] on div "DSKU: D4ALER3LWDP" at bounding box center [461, 341] width 51 height 5
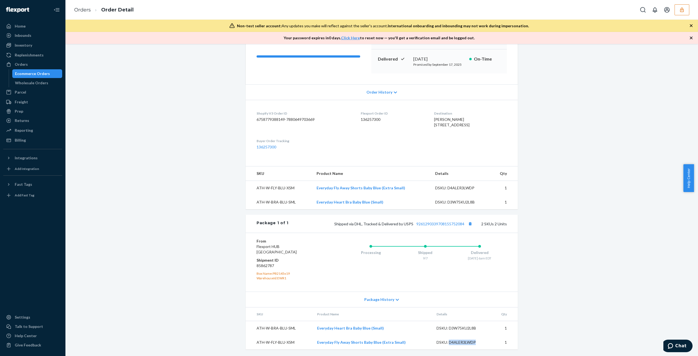
click at [461, 343] on div "DSKU: D4ALER3LWDP" at bounding box center [461, 341] width 51 height 5
copy div "D4ALER3LWDP"
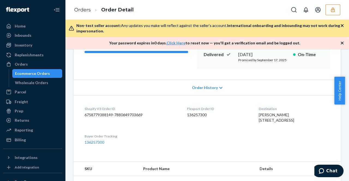
scroll to position [0, 0]
click at [34, 121] on div "Returns" at bounding box center [33, 121] width 58 height 8
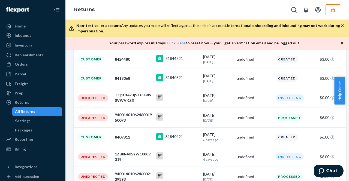
scroll to position [242, 0]
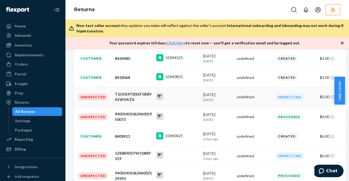
click at [141, 96] on div "T1|101473|SXF5B8VSVWVKZX" at bounding box center [133, 97] width 37 height 11
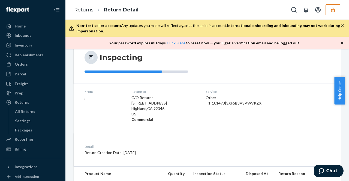
scroll to position [56, 0]
click at [244, 102] on div "T1|101473|SXF5B8VSVWVKZX" at bounding box center [248, 103] width 86 height 5
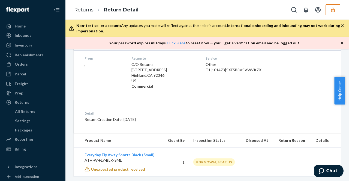
scroll to position [89, 0]
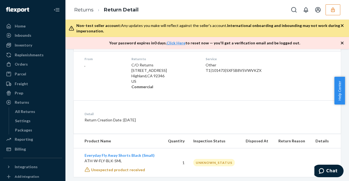
drag, startPoint x: 31, startPoint y: 105, endPoint x: 63, endPoint y: 107, distance: 31.4
click at [31, 105] on div "Returns" at bounding box center [33, 103] width 58 height 8
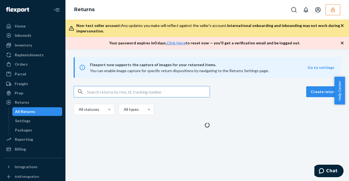
click at [121, 95] on input "text" at bounding box center [148, 91] width 123 height 11
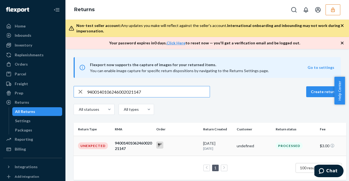
type input "9400140106246002021147"
click at [179, 147] on div at bounding box center [177, 146] width 42 height 8
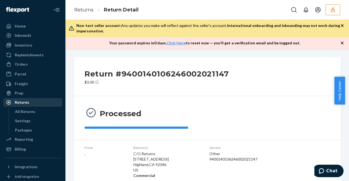
click at [29, 103] on div "Returns" at bounding box center [33, 103] width 58 height 8
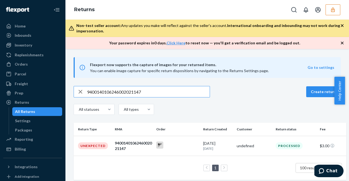
click at [163, 97] on div "9400140106246002021147 Create return All statuses All types" at bounding box center [207, 101] width 267 height 30
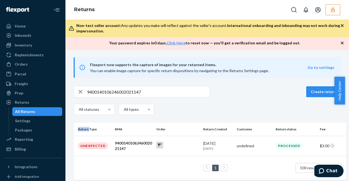
click at [163, 97] on div "9400140106246002021147 Create return All statuses All types" at bounding box center [207, 101] width 267 height 30
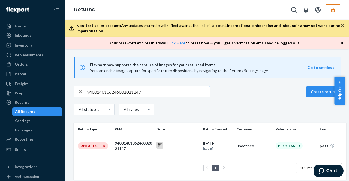
click at [169, 92] on input "9400140106246002021147" at bounding box center [148, 91] width 123 height 11
paste input "T1|101473|SXF5B8VSVWVKZX"
type input "T1|101473|SXF5B8VSVWVKZX"
click at [211, 147] on p "5 days ago" at bounding box center [217, 148] width 29 height 5
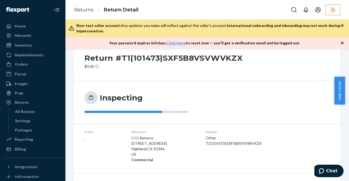
scroll to position [98, 0]
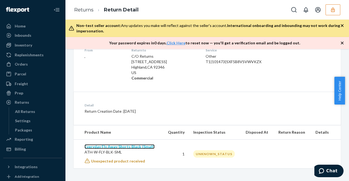
click at [135, 146] on link "Everyday Fly Away Shorts Black (Small)" at bounding box center [119, 146] width 70 height 5
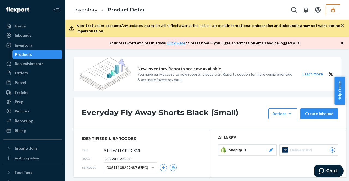
click at [119, 160] on span "D8KWEB2B2CF" at bounding box center [118, 158] width 28 height 5
copy span "D8KWEB2B2CF"
click at [0, 77] on div "Home Inbounds Shipping Plans Problems Inventory Products Replenishments Orders …" at bounding box center [32, 90] width 65 height 181
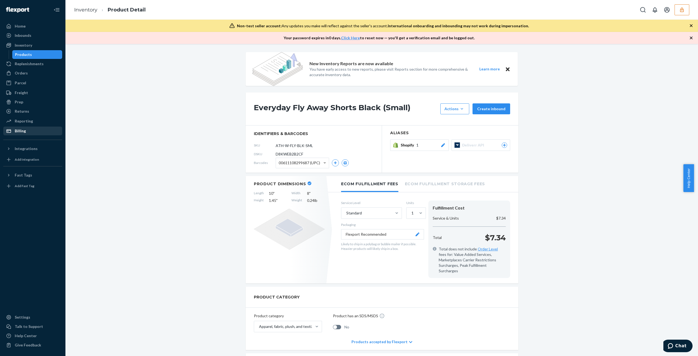
click at [31, 132] on div "Billing" at bounding box center [33, 131] width 58 height 8
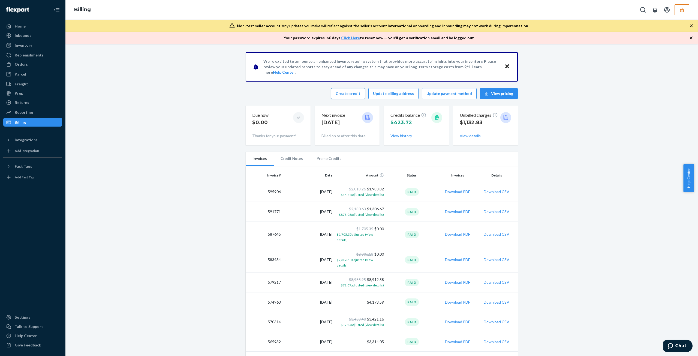
click at [358, 97] on button "Create credit" at bounding box center [348, 93] width 34 height 11
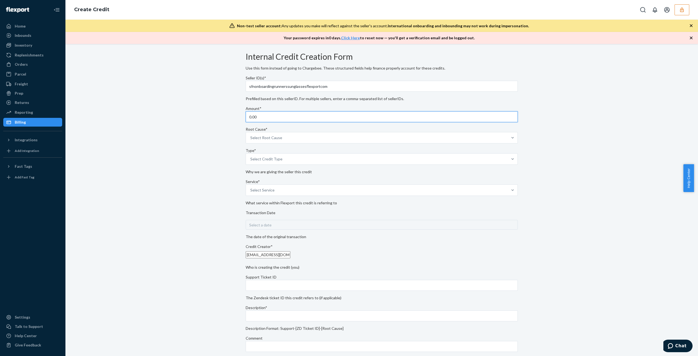
click at [307, 122] on input "0.00" at bounding box center [382, 116] width 272 height 11
type input "1.80"
click at [313, 143] on div "Select Root Cause" at bounding box center [377, 137] width 262 height 11
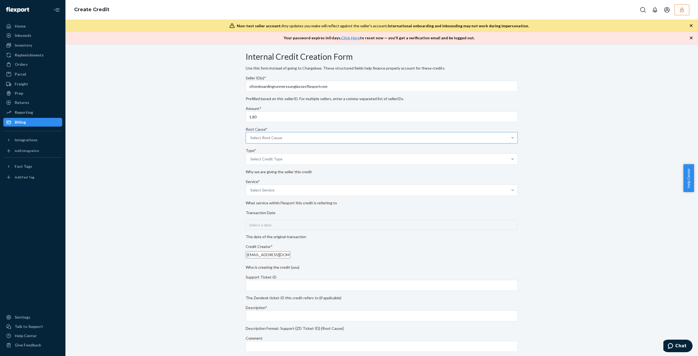
click at [251, 140] on input "Root Cause* Select Root Cause" at bounding box center [250, 137] width 1 height 5
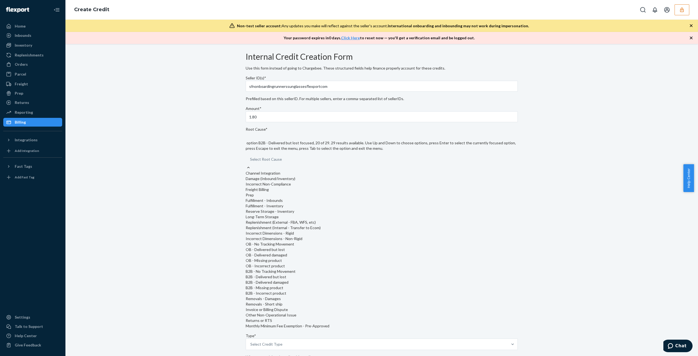
scroll to position [237, 0]
click at [304, 317] on div "Returns or RTS" at bounding box center [382, 319] width 272 height 5
click at [250, 162] on input "Root Cause* option Returns or RTS focused, 28 of 29. 29 results available. Use …" at bounding box center [250, 158] width 1 height 5
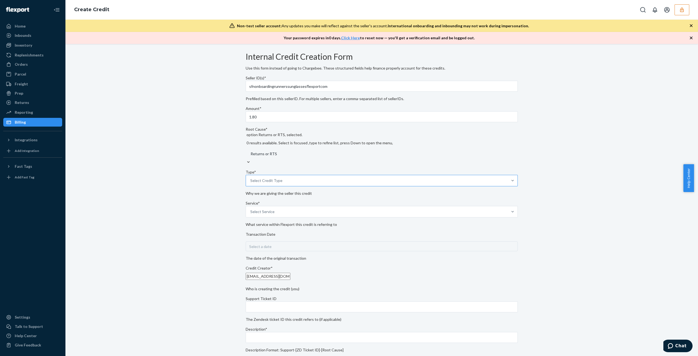
click at [286, 175] on div "Select Credit Type" at bounding box center [377, 180] width 262 height 11
click at [251, 178] on input "Type* Select Credit Type" at bounding box center [250, 180] width 1 height 5
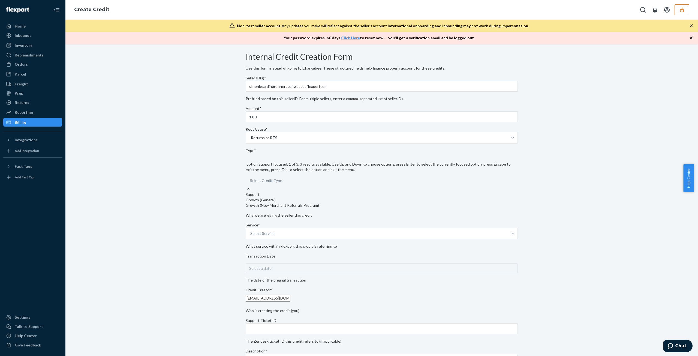
click at [291, 192] on div "Support" at bounding box center [382, 194] width 272 height 5
click at [250, 183] on input "Type* option Support focused, 1 of 3. 3 results available. Use Up and Down to c…" at bounding box center [250, 180] width 1 height 5
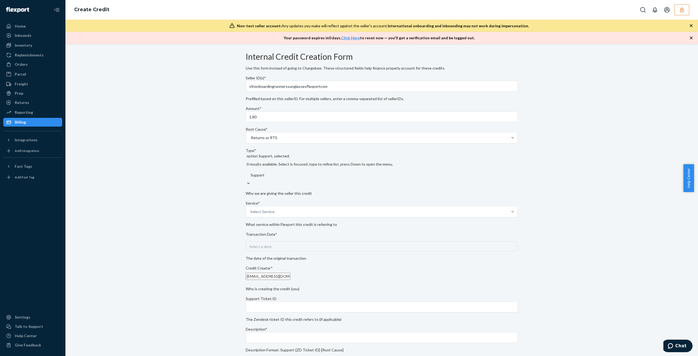
click at [294, 213] on div "Seller ID(s)* sfnonboardingrunnerssunglassesflexportcom Prefilled based on this…" at bounding box center [382, 236] width 272 height 327
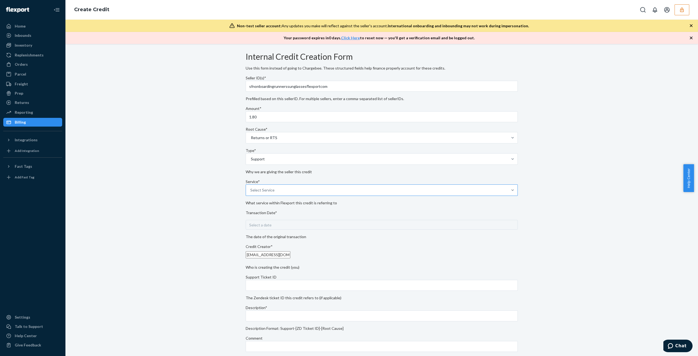
click at [294, 195] on div "Select Service" at bounding box center [377, 189] width 262 height 11
click at [251, 193] on input "Service* Select Service" at bounding box center [250, 189] width 1 height 5
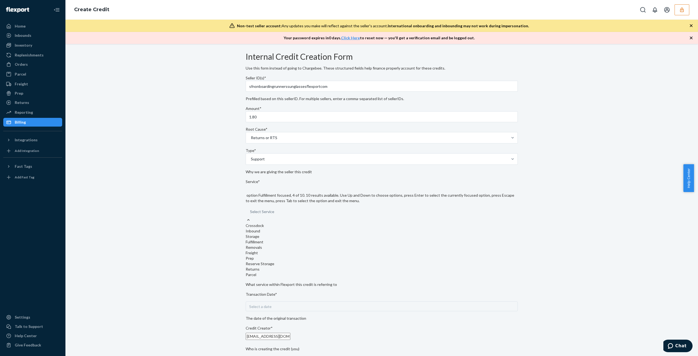
click at [304, 244] on div "Fulfillment" at bounding box center [382, 241] width 272 height 5
click at [250, 214] on input "Service* option Fulfillment focused, 4 of 10. 10 results available. Use Up and …" at bounding box center [250, 211] width 1 height 5
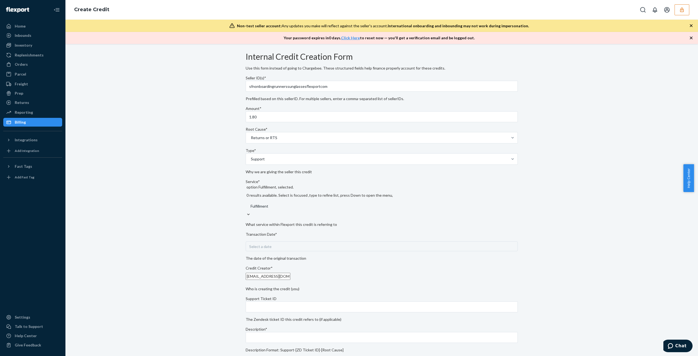
click at [289, 241] on div "Select a date" at bounding box center [382, 246] width 272 height 10
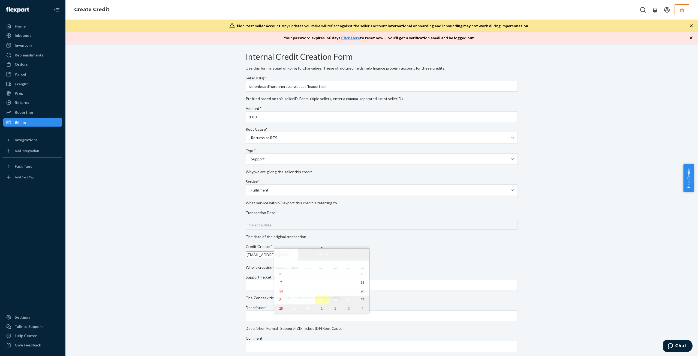
drag, startPoint x: 311, startPoint y: 300, endPoint x: 312, endPoint y: 296, distance: 3.9
click at [320, 300] on abbr "24" at bounding box center [322, 300] width 4 height 4
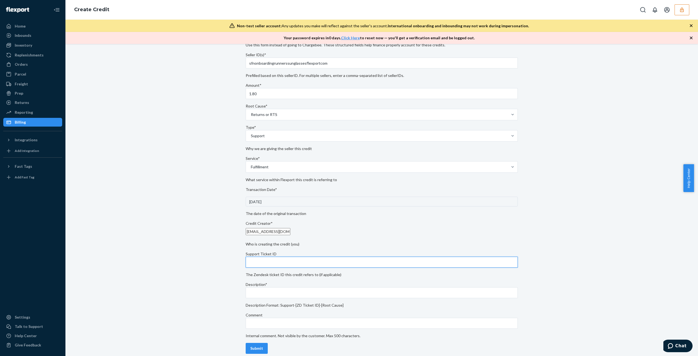
click at [289, 262] on input "Support Ticket ID" at bounding box center [382, 261] width 272 height 11
paste input "https://flexport-fulfillment.zendesk.com/agent/tickets/823283"
type input "https://flexport-fulfillment.zendesk.com/agent/tickets/823283"
click at [313, 321] on input "Comment" at bounding box center [382, 322] width 272 height 11
paste input "https://flexport-fulfillment.zendesk.com/agent/tickets/823283"
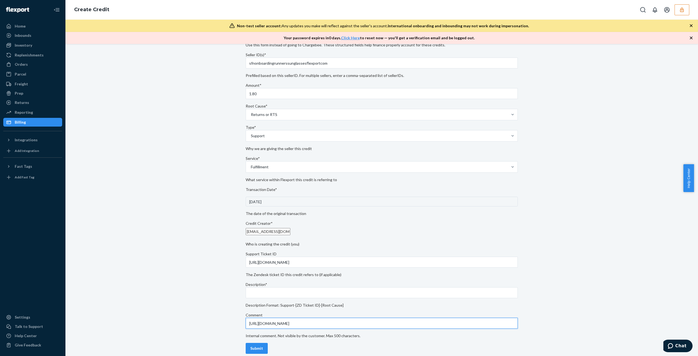
type input "https://flexport-fulfillment.zendesk.com/agent/tickets/823283"
click at [313, 290] on input "Description*" at bounding box center [382, 292] width 272 height 11
type input "Support-823283-Returns"
click at [259, 345] on div "Submit" at bounding box center [256, 347] width 13 height 5
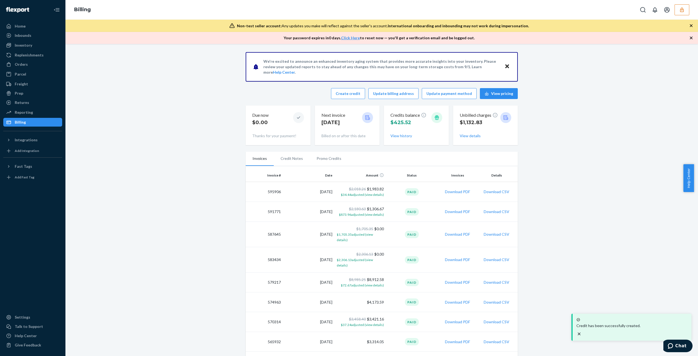
click at [314, 158] on li "Promo Credits" at bounding box center [329, 159] width 38 height 14
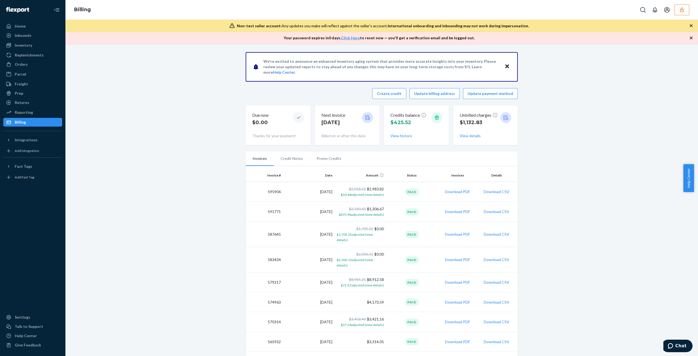
click at [322, 162] on li "Promo Credits" at bounding box center [329, 159] width 38 height 14
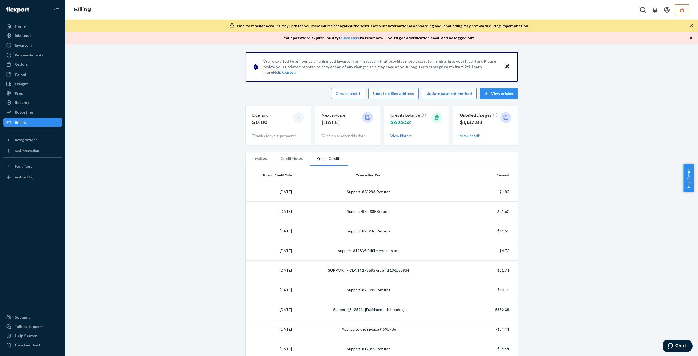
drag, startPoint x: 681, startPoint y: 9, endPoint x: 672, endPoint y: 17, distance: 12.0
click at [681, 9] on icon "button" at bounding box center [682, 9] width 4 height 5
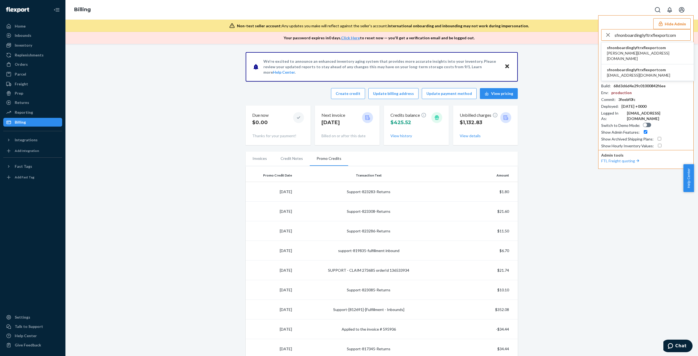
type input "sfnonboardinglyftrxflexportcom"
click at [633, 49] on span "sfnonboardinglyftrxflexportcom" at bounding box center [647, 47] width 81 height 5
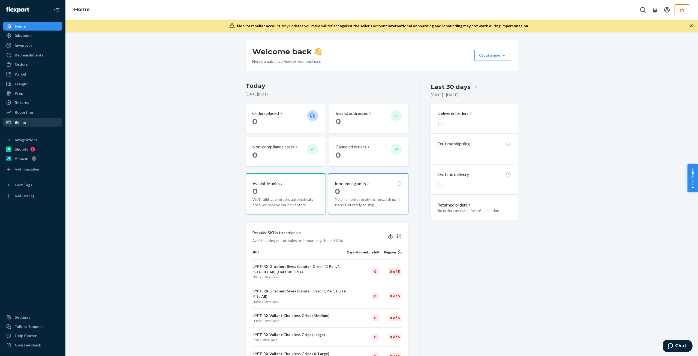
click at [57, 123] on div "Billing" at bounding box center [33, 122] width 58 height 8
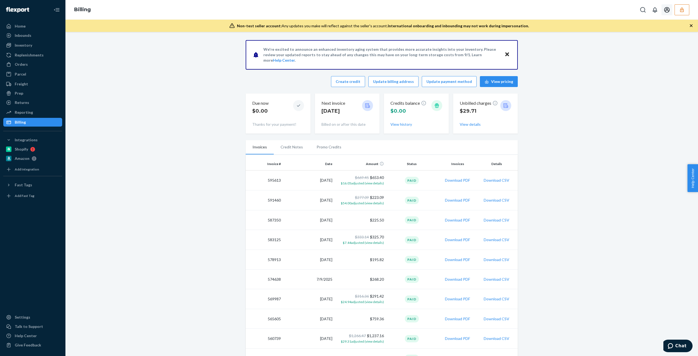
click at [683, 11] on icon "button" at bounding box center [682, 9] width 4 height 5
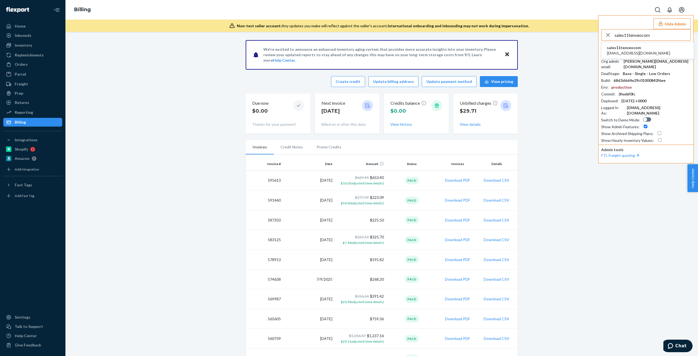
type input "sales11tenveocom"
click at [634, 47] on span "sales11tenveocom" at bounding box center [638, 47] width 63 height 5
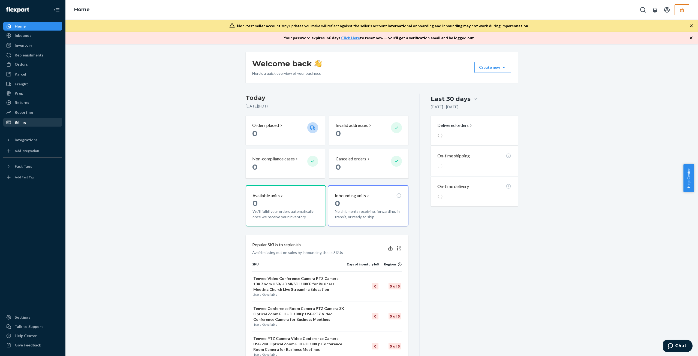
click at [41, 119] on div "Billing" at bounding box center [33, 122] width 58 height 8
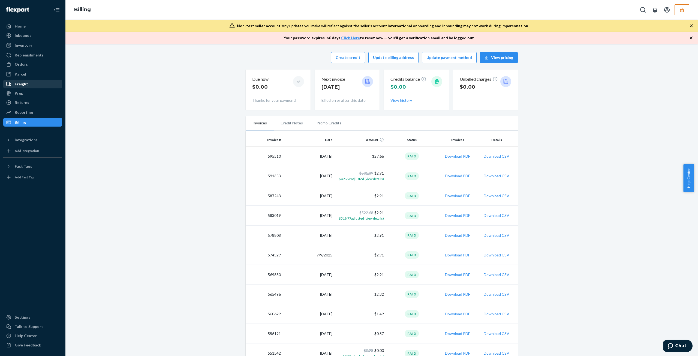
click at [40, 82] on div "Freight" at bounding box center [33, 84] width 58 height 8
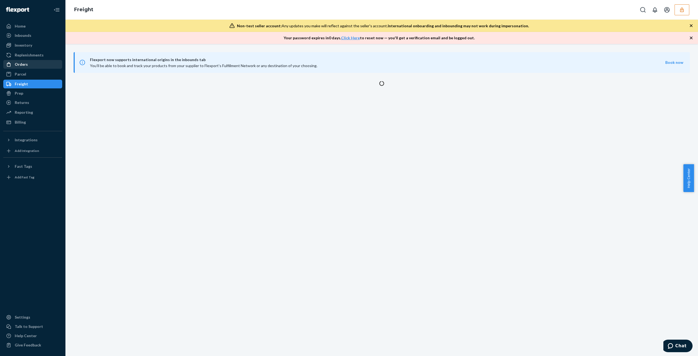
click at [41, 67] on div "Orders" at bounding box center [33, 64] width 58 height 8
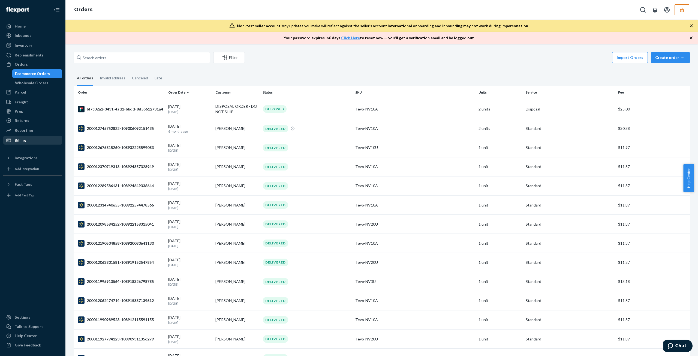
click at [32, 140] on div "Billing" at bounding box center [33, 140] width 58 height 8
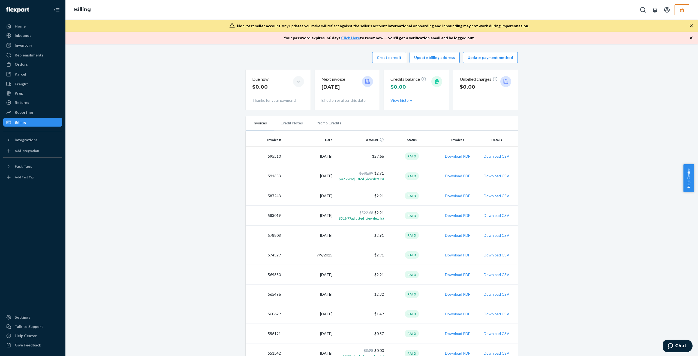
click at [9, 135] on div "Home Inbounds Shipping Plans Problems Inventory Products Replenishments Orders …" at bounding box center [32, 178] width 65 height 356
click at [10, 140] on icon at bounding box center [8, 139] width 5 height 5
click at [15, 173] on div "Fast Tags" at bounding box center [23, 175] width 17 height 5
click at [23, 150] on div "Walmart" at bounding box center [23, 148] width 16 height 5
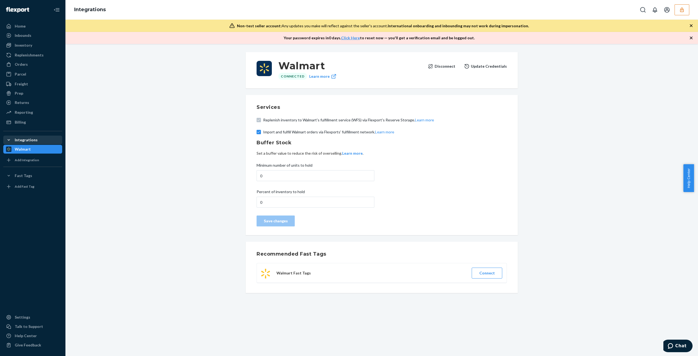
click at [448, 67] on button "Disconnect" at bounding box center [442, 66] width 28 height 11
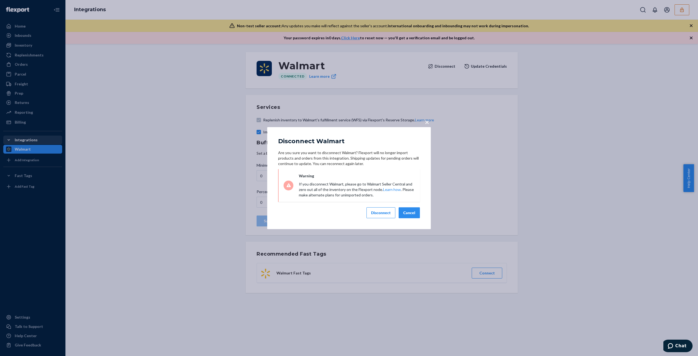
click at [377, 215] on button "Disconnect" at bounding box center [380, 212] width 29 height 11
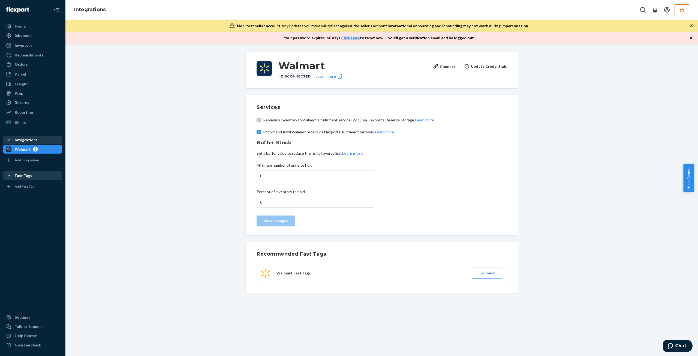
click at [22, 175] on div "Fast Tags" at bounding box center [23, 175] width 17 height 5
click at [2, 95] on div "Home Inbounds Shipping Plans Problems Inventory Products Replenishments Orders …" at bounding box center [32, 178] width 65 height 356
click at [24, 92] on div "Prep" at bounding box center [33, 93] width 58 height 8
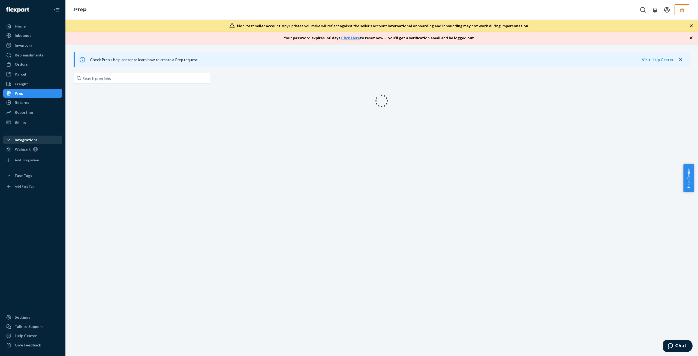
click at [30, 128] on div "Home Inbounds Shipping Plans Problems Inventory Products Replenishments Orders …" at bounding box center [32, 178] width 65 height 356
click at [31, 125] on div "Billing" at bounding box center [33, 122] width 58 height 8
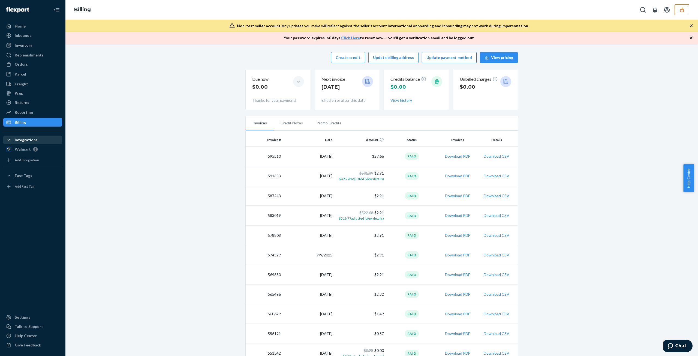
click at [438, 59] on button "Update payment method" at bounding box center [449, 57] width 55 height 11
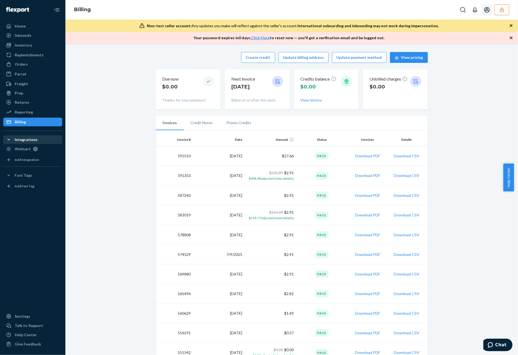
click at [487, 8] on icon "Open account menu" at bounding box center [487, 10] width 7 height 7
click at [468, 25] on div "Settings" at bounding box center [475, 28] width 41 height 10
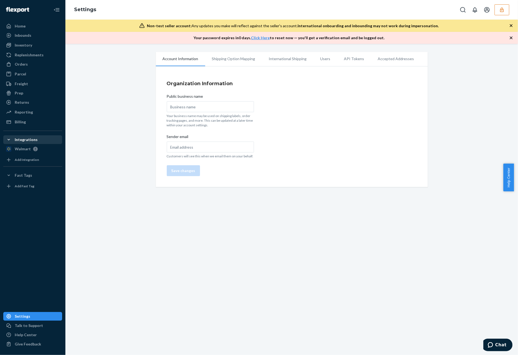
click at [318, 57] on li "Users" at bounding box center [326, 59] width 24 height 14
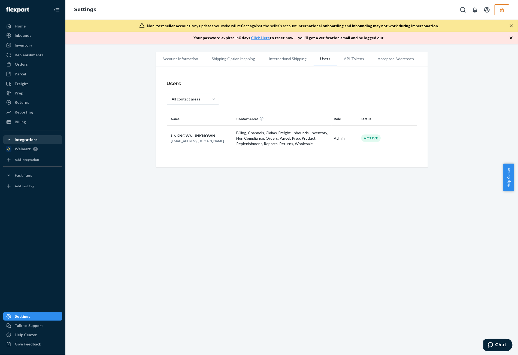
click at [390, 59] on li "Accepted Addresses" at bounding box center [396, 59] width 50 height 14
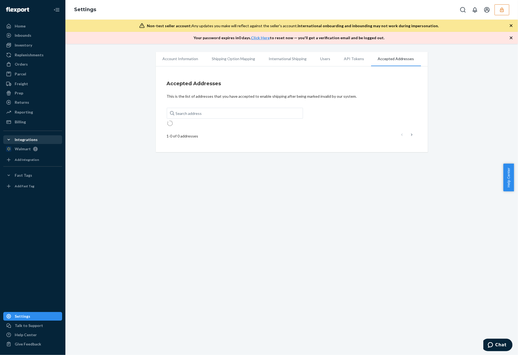
click at [346, 59] on li "API Tokens" at bounding box center [354, 59] width 34 height 14
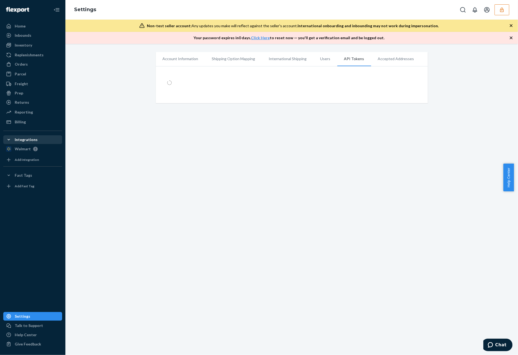
click at [263, 59] on li "International Shipping" at bounding box center [287, 59] width 51 height 14
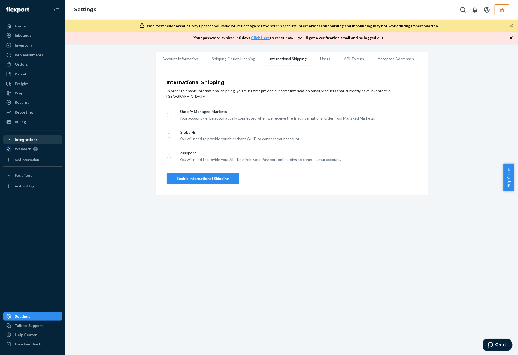
click at [235, 57] on li "Shipping Option Mapping" at bounding box center [233, 59] width 57 height 14
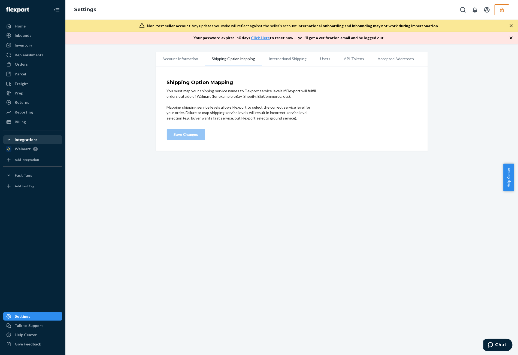
click at [185, 59] on li "Account Information" at bounding box center [180, 59] width 49 height 14
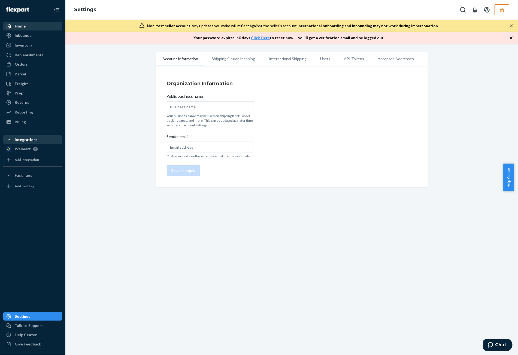
click at [46, 29] on div "Home" at bounding box center [33, 26] width 58 height 8
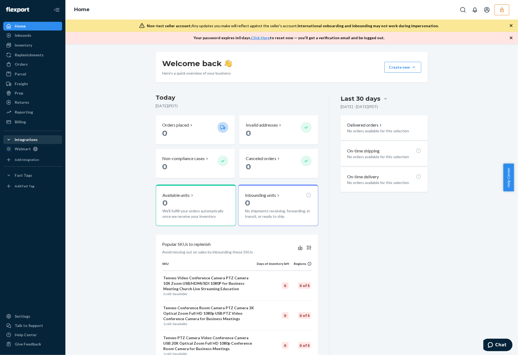
click at [494, 17] on div "Home" at bounding box center [291, 10] width 453 height 20
drag, startPoint x: 500, startPoint y: 13, endPoint x: 496, endPoint y: 19, distance: 7.3
click at [500, 13] on button "button" at bounding box center [502, 9] width 15 height 11
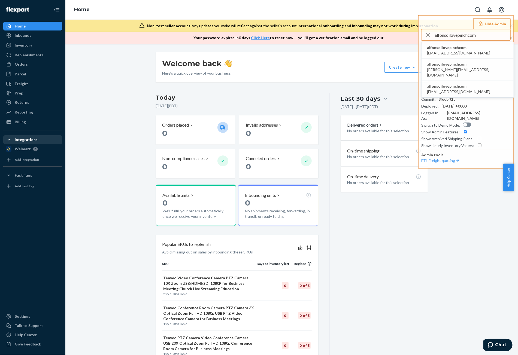
type input "alfonsoilovepinchcom"
click at [465, 49] on span "alfonsoilovepinchcom" at bounding box center [458, 47] width 63 height 5
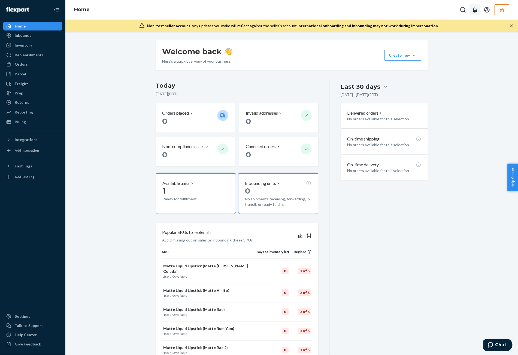
click at [495, 8] on button "button" at bounding box center [502, 9] width 15 height 11
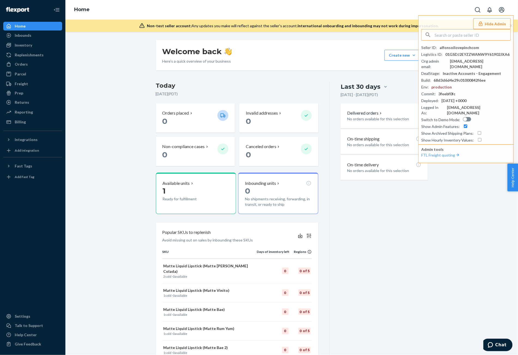
click at [275, 84] on h3 "Today" at bounding box center [237, 85] width 163 height 9
click at [215, 181] on div "Available units" at bounding box center [196, 184] width 66 height 6
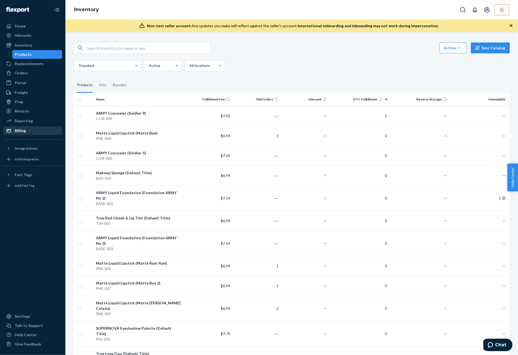
click at [25, 129] on div "Billing" at bounding box center [20, 130] width 11 height 5
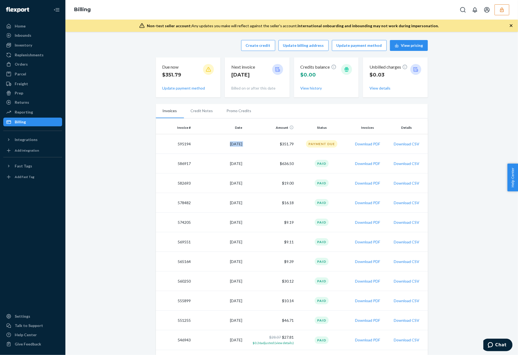
drag, startPoint x: 222, startPoint y: 146, endPoint x: 283, endPoint y: 149, distance: 60.8
click at [282, 149] on tr "595194 9/16/2025 $351.79 Payment Due Download PDF Download CSV" at bounding box center [292, 144] width 272 height 20
click at [320, 151] on td "Payment Due" at bounding box center [321, 144] width 51 height 20
click at [44, 64] on div "Orders" at bounding box center [33, 64] width 58 height 8
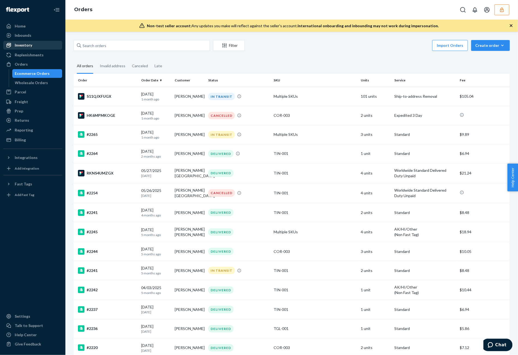
click at [32, 44] on div "Inventory" at bounding box center [33, 45] width 58 height 8
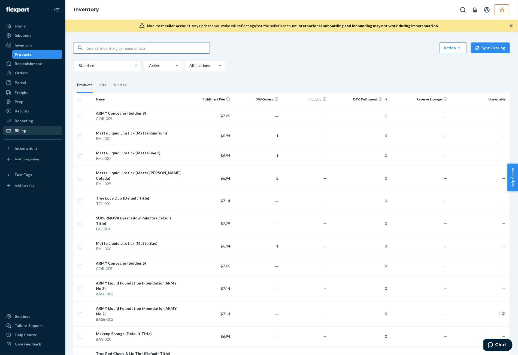
click at [46, 134] on div "Billing" at bounding box center [33, 131] width 58 height 8
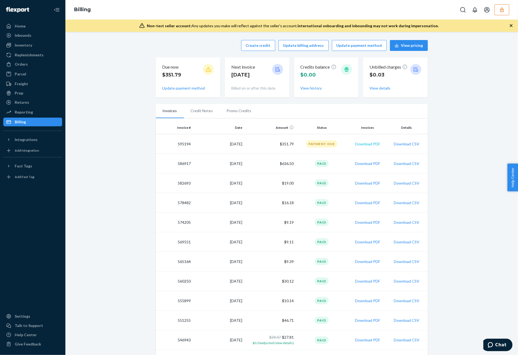
click at [366, 144] on button "Download PDF" at bounding box center [367, 143] width 25 height 5
click at [381, 85] on div "Unbilled charges $0.03 View details" at bounding box center [395, 77] width 52 height 31
click at [380, 89] on button "View details" at bounding box center [379, 88] width 21 height 5
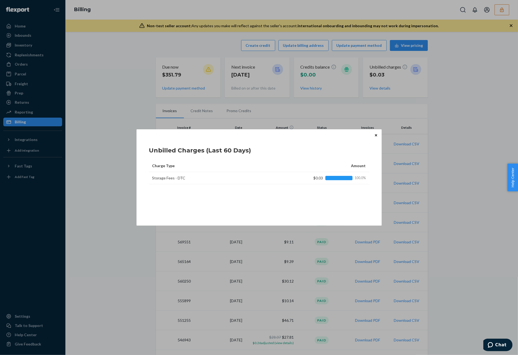
click at [378, 137] on button "Close" at bounding box center [375, 135] width 5 height 6
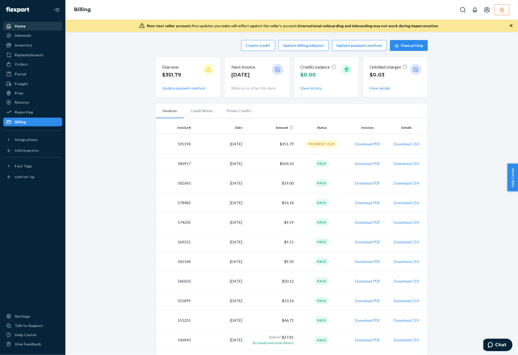
drag, startPoint x: 27, startPoint y: 26, endPoint x: 28, endPoint y: 29, distance: 3.0
click at [27, 26] on div "Home" at bounding box center [33, 26] width 58 height 8
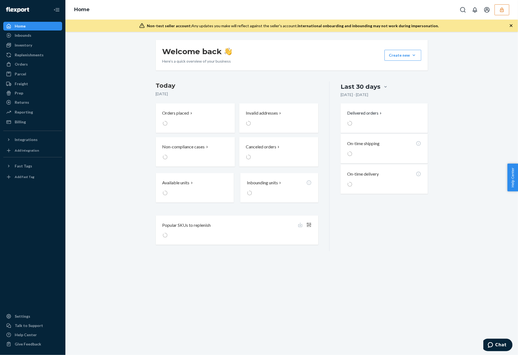
click at [37, 50] on div "Inventory Products" at bounding box center [32, 45] width 59 height 9
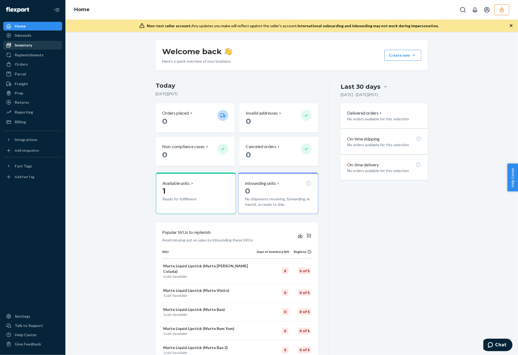
click at [38, 48] on div "Inventory" at bounding box center [33, 45] width 58 height 8
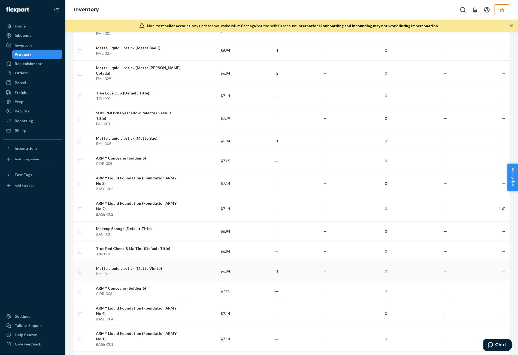
scroll to position [109, 0]
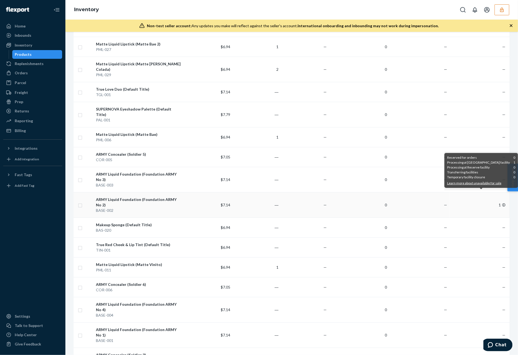
click at [502, 204] on icon at bounding box center [503, 205] width 3 height 3
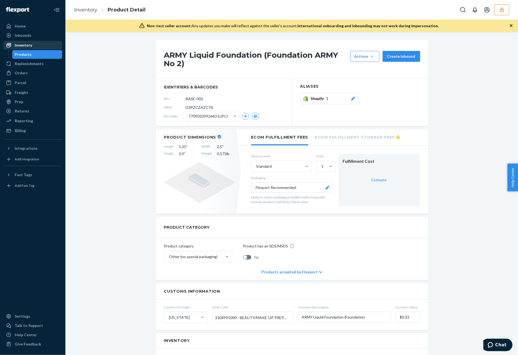
click at [19, 48] on div "Inventory" at bounding box center [33, 45] width 58 height 8
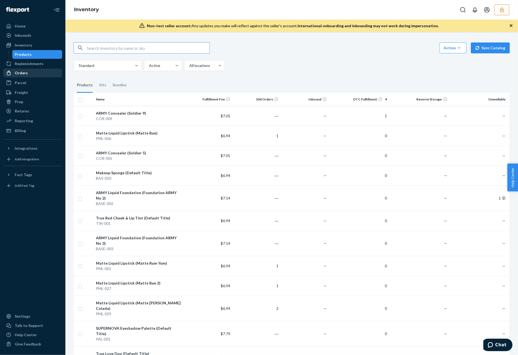
click at [25, 76] on div "Orders" at bounding box center [33, 73] width 58 height 8
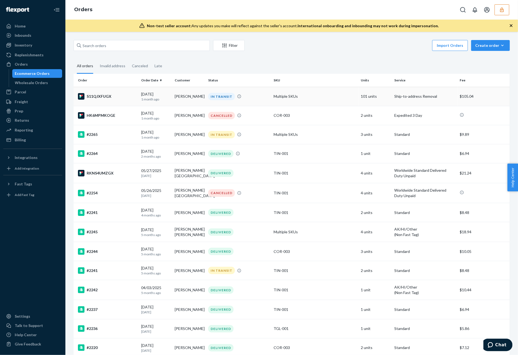
click at [279, 102] on td "Multiple SKUs" at bounding box center [314, 96] width 87 height 19
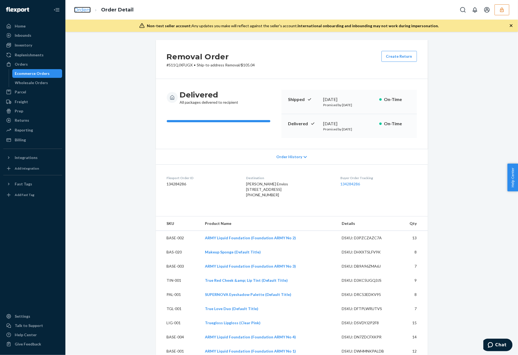
click at [84, 12] on link "Orders" at bounding box center [82, 10] width 17 height 6
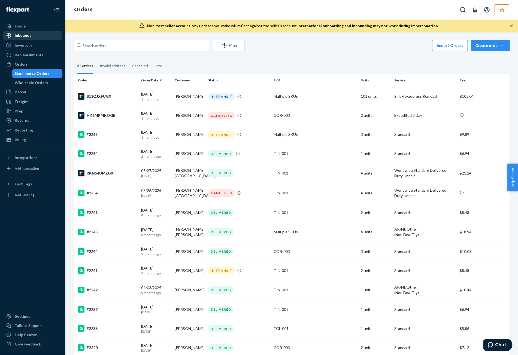
click at [43, 40] on link "Inbounds" at bounding box center [32, 35] width 59 height 9
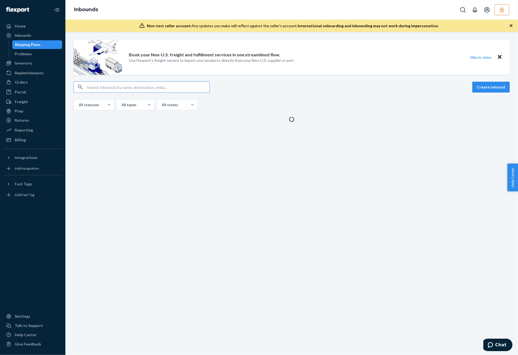
click at [43, 47] on div "Shipping Plans" at bounding box center [37, 45] width 49 height 8
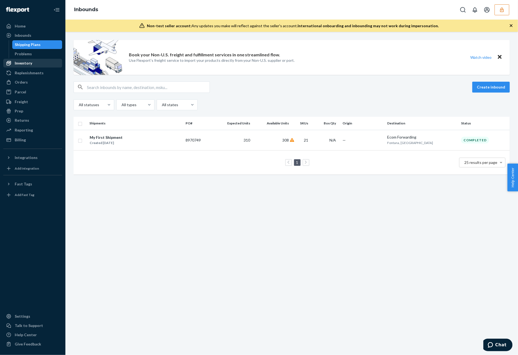
click at [35, 61] on div "Inventory" at bounding box center [33, 63] width 58 height 8
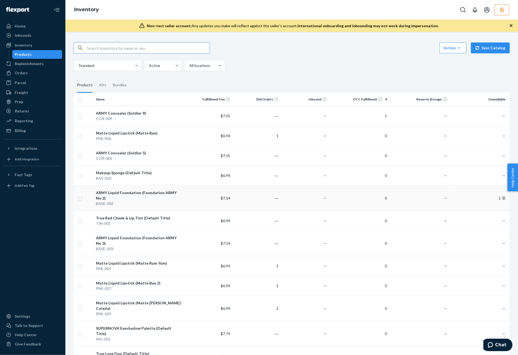
click at [314, 195] on td "—" at bounding box center [305, 198] width 48 height 25
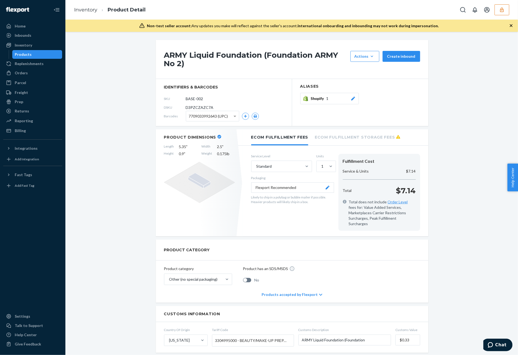
click at [204, 109] on span "D3PZCZAZC7A" at bounding box center [200, 107] width 28 height 5
copy span "D3PZCZAZC7A"
click at [505, 14] on button "button" at bounding box center [502, 9] width 15 height 11
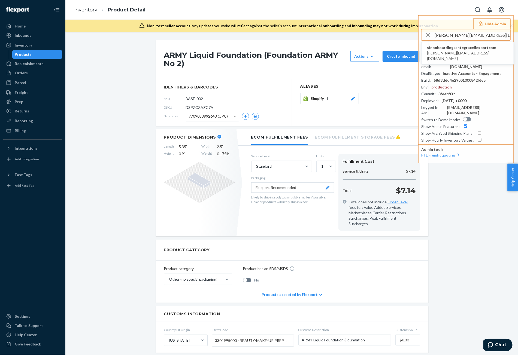
type input "tracy@santegrace.com"
click at [453, 52] on span "tracy@santegrace.com" at bounding box center [467, 55] width 81 height 11
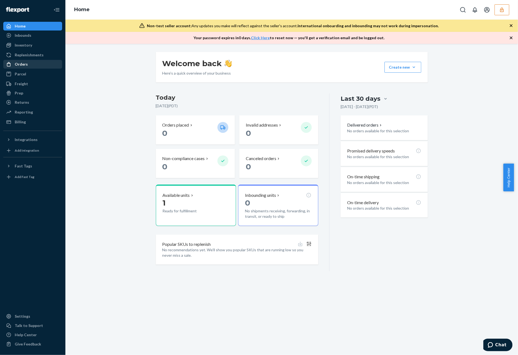
click at [38, 63] on div "Orders" at bounding box center [33, 64] width 58 height 8
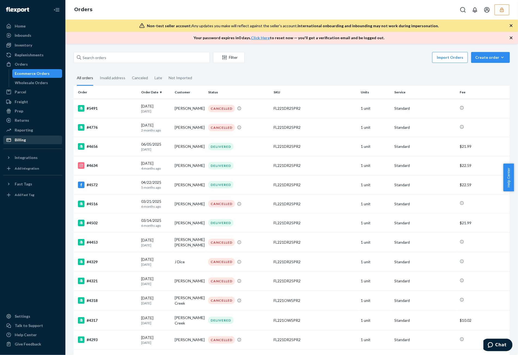
click at [48, 141] on div "Billing" at bounding box center [33, 140] width 58 height 8
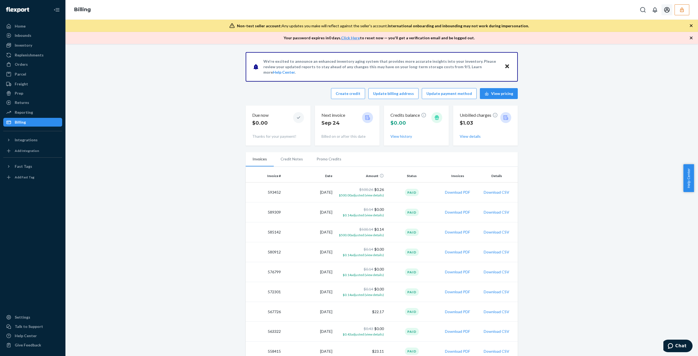
click at [514, 12] on button "button" at bounding box center [681, 9] width 15 height 11
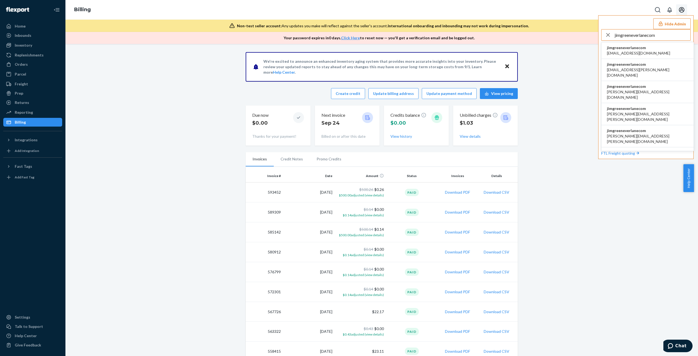
type input "jimgreeneverlanecom"
click at [514, 53] on span "accounting@everlane.com" at bounding box center [638, 52] width 63 height 5
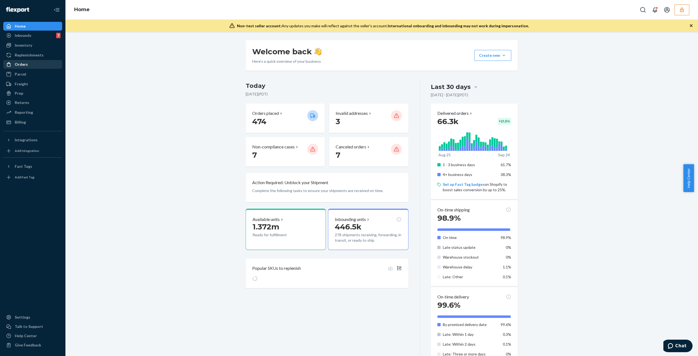
click at [39, 67] on div "Orders" at bounding box center [33, 64] width 58 height 8
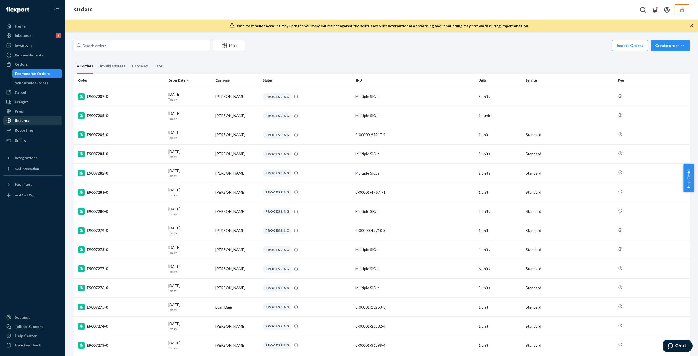
click at [25, 123] on div "Returns" at bounding box center [22, 120] width 14 height 5
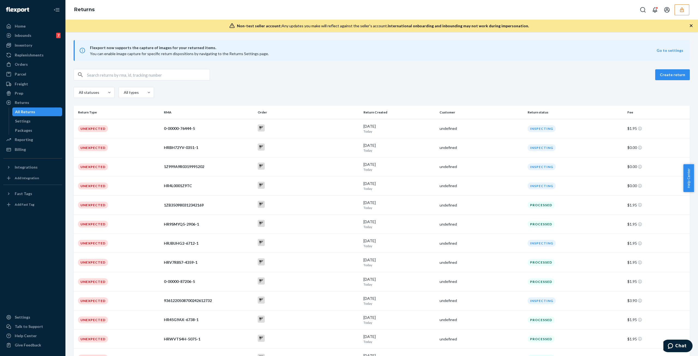
click at [195, 77] on input "text" at bounding box center [148, 74] width 123 height 11
paste input "ZZ100923587450"
type input "ZZ100923587450"
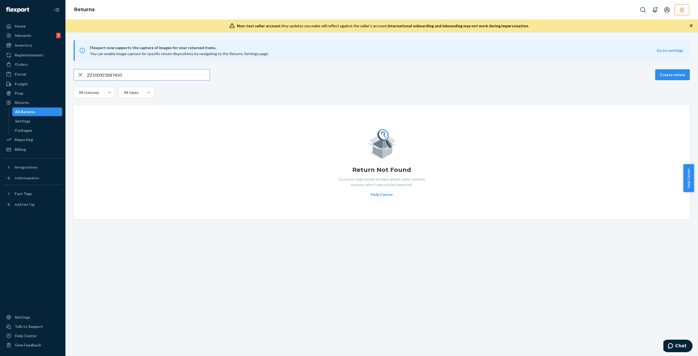
click at [162, 74] on input "ZZ100923587450" at bounding box center [148, 74] width 123 height 11
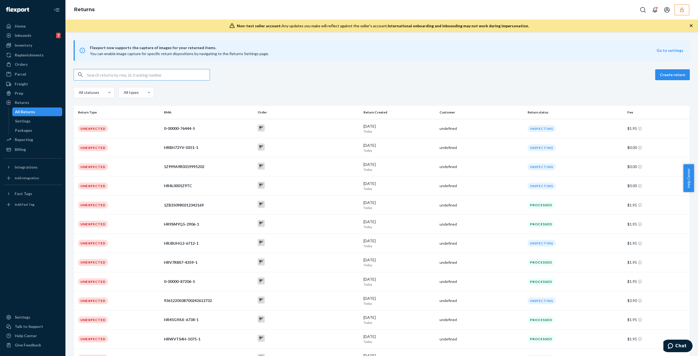
click at [686, 10] on button "button" at bounding box center [681, 9] width 15 height 11
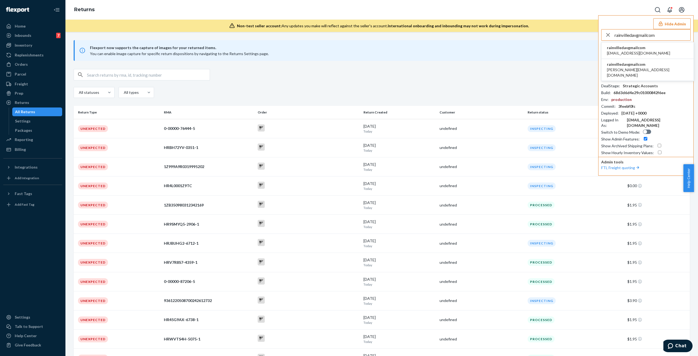
type input "rainvilledavgmailcom"
click at [644, 48] on span "rainvilledavgmailcom" at bounding box center [638, 47] width 63 height 5
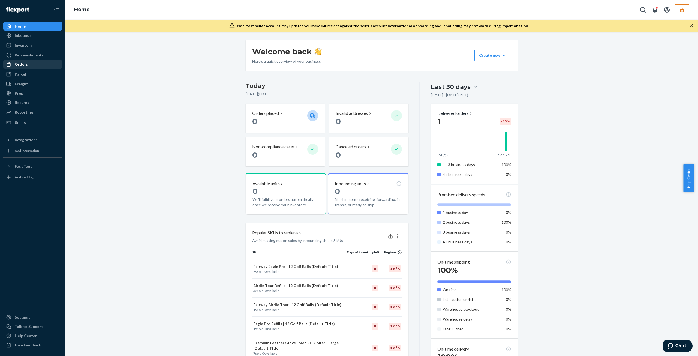
click at [42, 60] on link "Orders" at bounding box center [32, 64] width 59 height 9
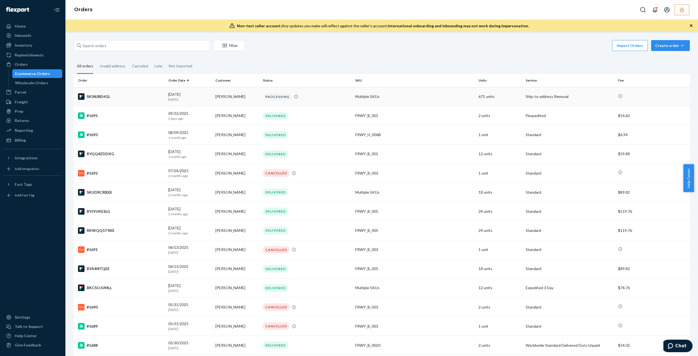
click at [333, 95] on div "PROCESSING" at bounding box center [307, 96] width 90 height 7
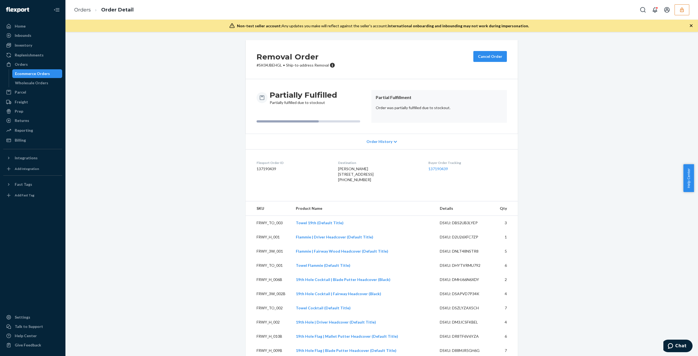
drag, startPoint x: 362, startPoint y: 126, endPoint x: 371, endPoint y: 131, distance: 9.6
click at [363, 127] on div "Partially Fulfilled Partially fulfilled due to stockout Partial Fulfillment Ord…" at bounding box center [382, 106] width 272 height 54
click at [381, 134] on div "Order History" at bounding box center [382, 142] width 272 height 16
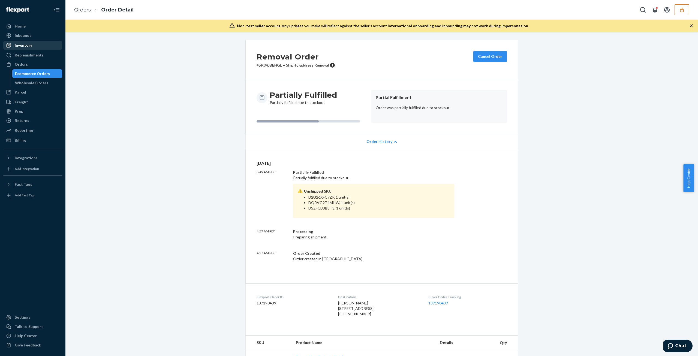
click at [40, 46] on div "Inventory" at bounding box center [33, 45] width 58 height 8
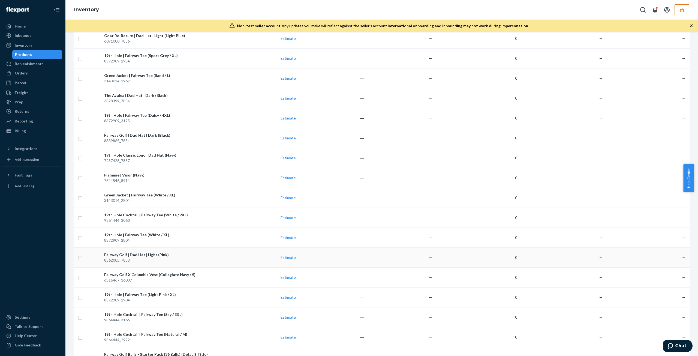
scroll to position [1764, 0]
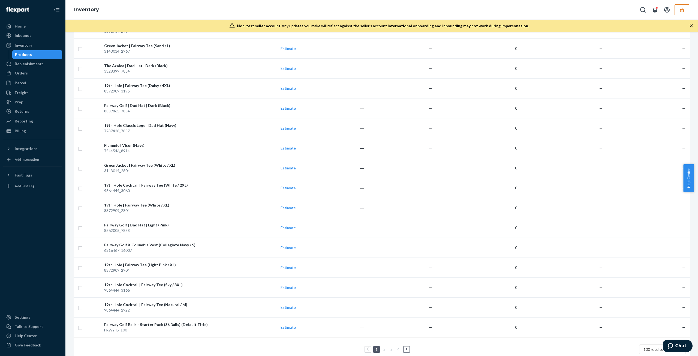
click at [408, 346] on ul "1 2 3 4" at bounding box center [381, 349] width 58 height 7
click at [406, 346] on link at bounding box center [406, 349] width 6 height 7
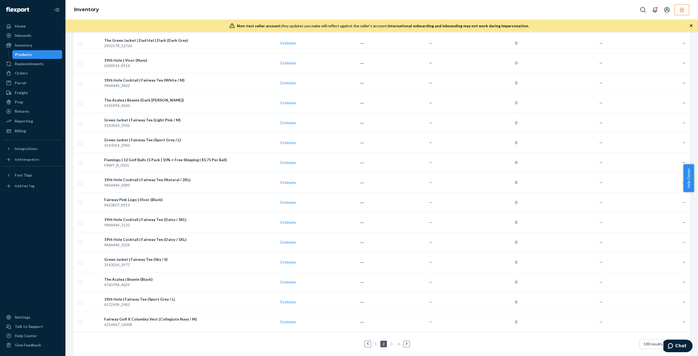
click at [392, 340] on ul "1 2 3 4" at bounding box center [381, 343] width 58 height 7
click at [386, 340] on ul "1 2 3 4" at bounding box center [381, 343] width 58 height 7
click at [390, 341] on link "3" at bounding box center [391, 343] width 4 height 5
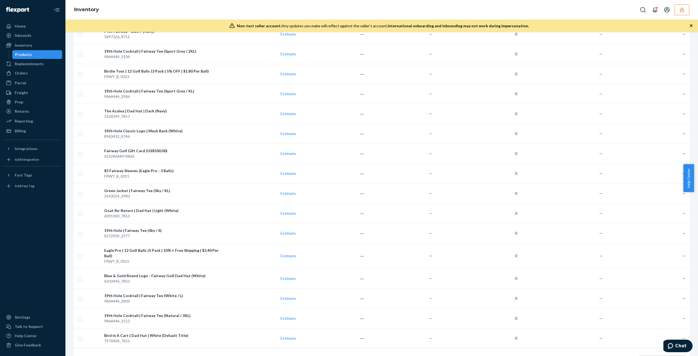
click at [398, 355] on li "4" at bounding box center [398, 360] width 5 height 7
click at [398, 355] on link "4" at bounding box center [398, 360] width 4 height 5
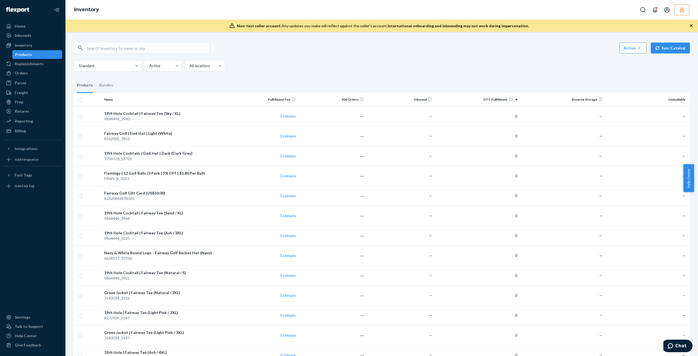
scroll to position [219, 0]
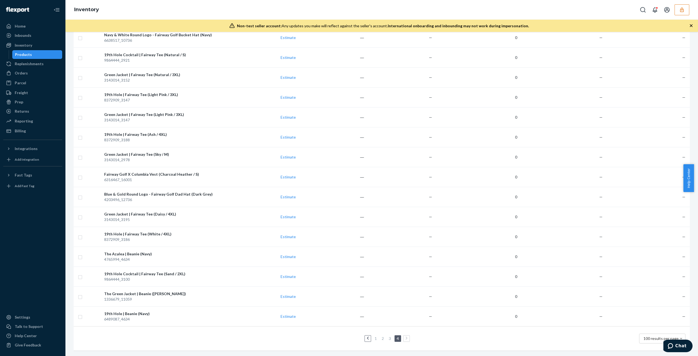
click at [373, 336] on link "1" at bounding box center [375, 338] width 4 height 5
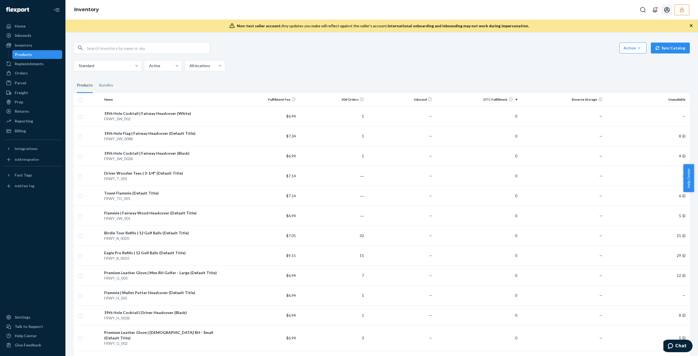
click at [678, 10] on button "button" at bounding box center [681, 9] width 15 height 11
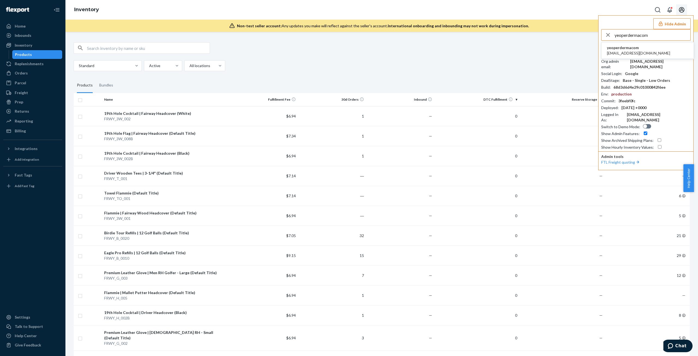
type input "yeoperdermacom"
click at [651, 48] on li "yeoperdermacom yeo@perderma.com" at bounding box center [647, 50] width 92 height 17
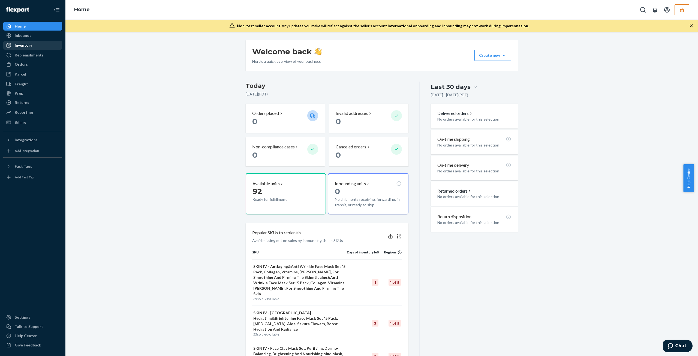
click at [25, 47] on div "Inventory" at bounding box center [23, 45] width 17 height 5
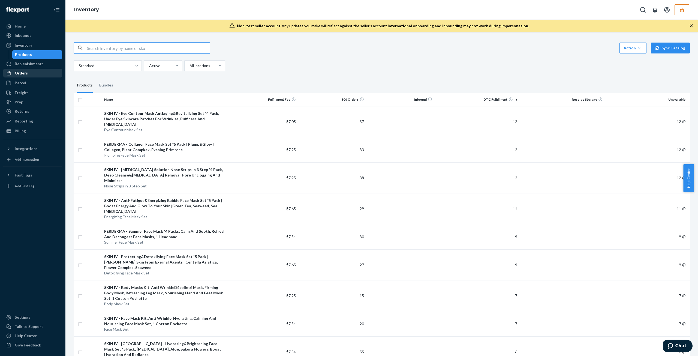
click at [21, 74] on div "Orders" at bounding box center [21, 72] width 13 height 5
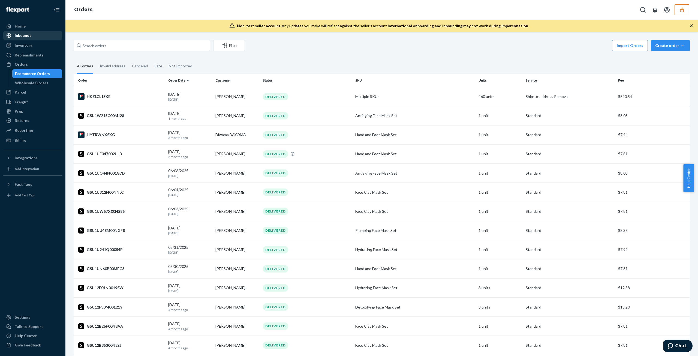
click at [50, 36] on div "Inbounds" at bounding box center [33, 36] width 58 height 8
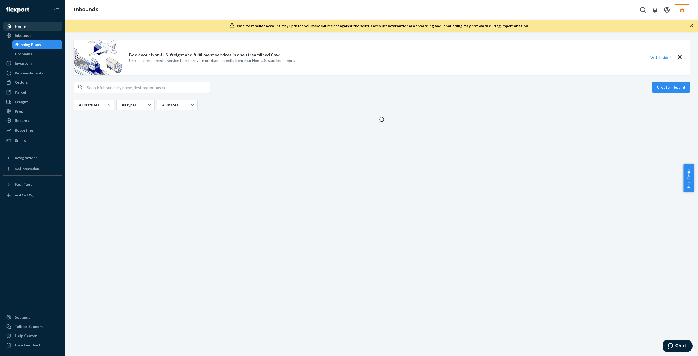
click at [29, 28] on div "Home" at bounding box center [33, 26] width 58 height 8
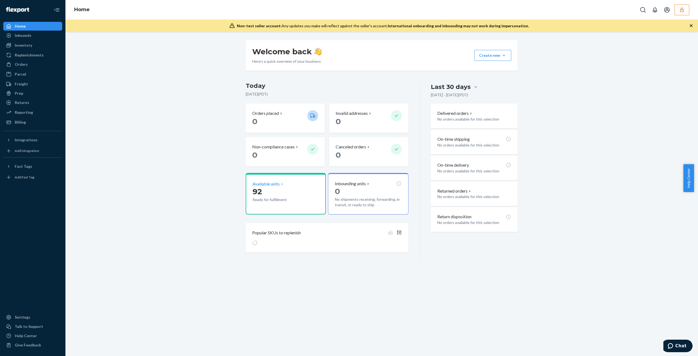
click at [274, 190] on p "92" at bounding box center [277, 191] width 50 height 10
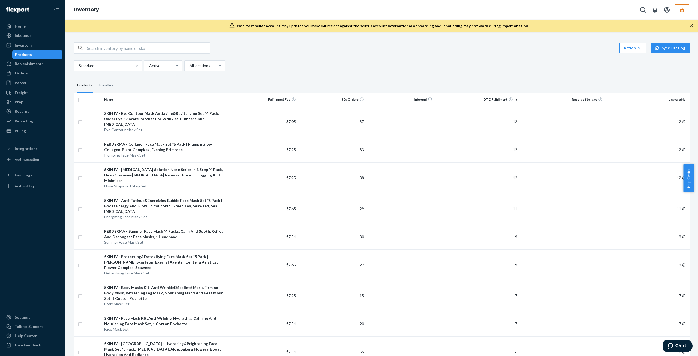
click at [690, 8] on div "Inventory" at bounding box center [381, 10] width 632 height 20
click at [686, 9] on button "button" at bounding box center [681, 9] width 15 height 11
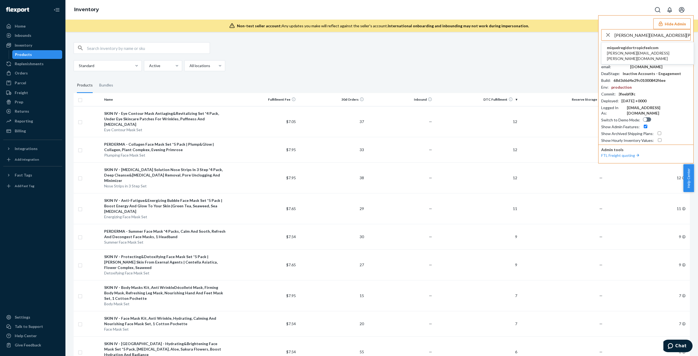
type input "[PERSON_NAME][EMAIL_ADDRESS][PERSON_NAME][DOMAIN_NAME]"
click at [634, 54] on span "[PERSON_NAME][EMAIL_ADDRESS][PERSON_NAME][DOMAIN_NAME]" at bounding box center [647, 55] width 81 height 11
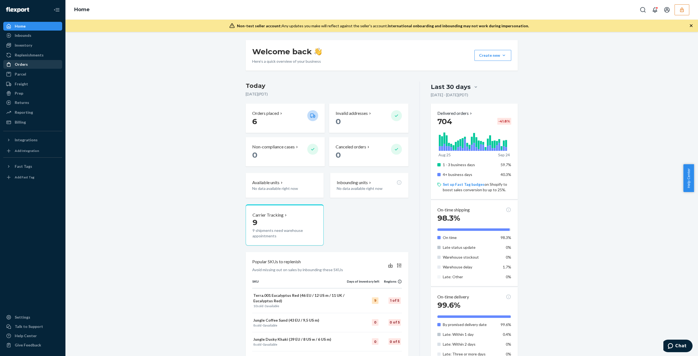
click at [29, 66] on div "Orders" at bounding box center [33, 64] width 58 height 8
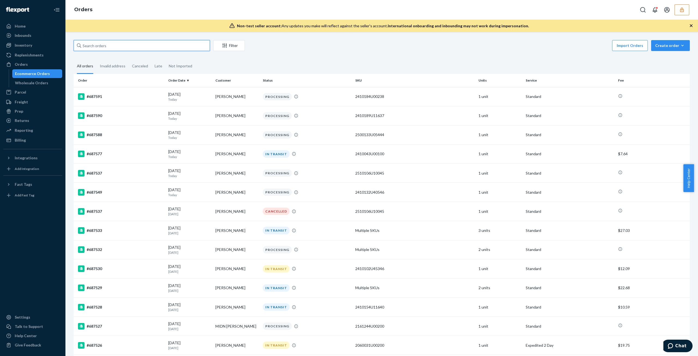
click at [167, 44] on input "text" at bounding box center [142, 45] width 136 height 11
paste input "676824"
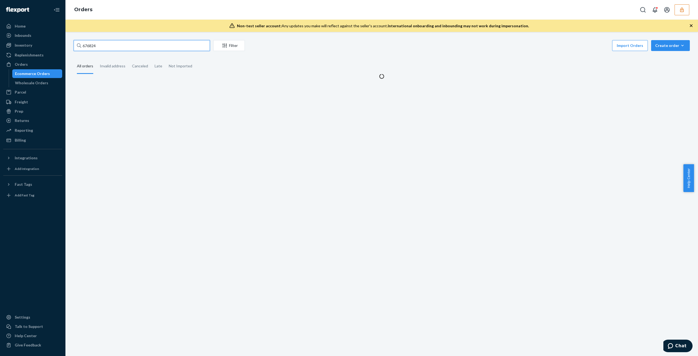
type input "676824"
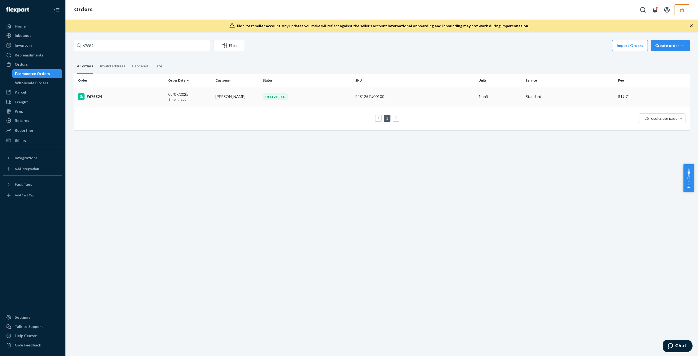
click at [234, 94] on td "[PERSON_NAME]" at bounding box center [236, 96] width 47 height 19
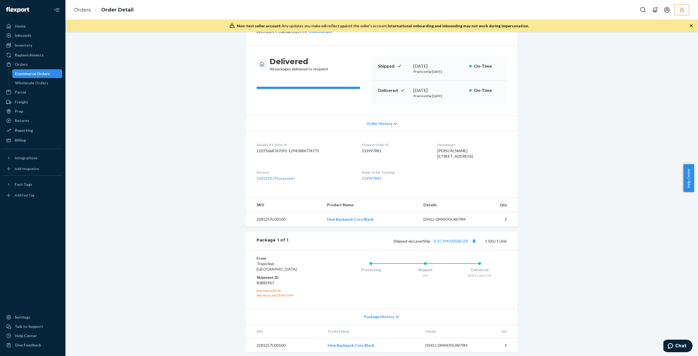
scroll to position [46, 0]
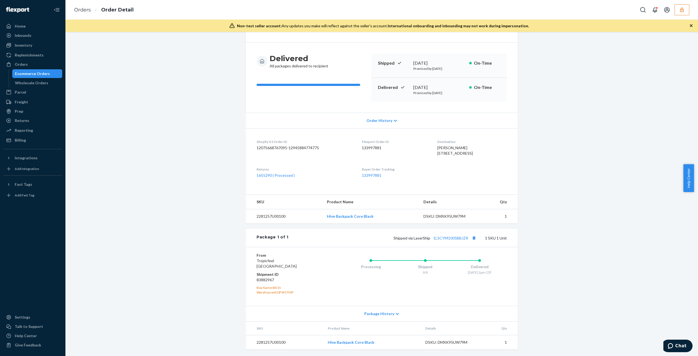
click at [444, 344] on div "DSKU: DMXK95UW79M" at bounding box center [450, 341] width 51 height 5
click at [373, 325] on th "Product Name" at bounding box center [372, 328] width 98 height 14
click at [690, 10] on div "Orders Order Detail" at bounding box center [381, 10] width 632 height 20
click at [687, 11] on button "button" at bounding box center [681, 9] width 15 height 11
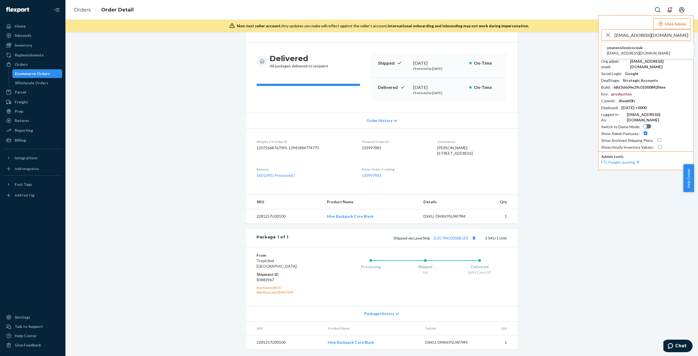
type input "[EMAIL_ADDRESS][DOMAIN_NAME]"
drag, startPoint x: 643, startPoint y: 55, endPoint x: 643, endPoint y: 50, distance: 4.4
click at [643, 54] on span "[EMAIL_ADDRESS][DOMAIN_NAME]" at bounding box center [638, 52] width 63 height 5
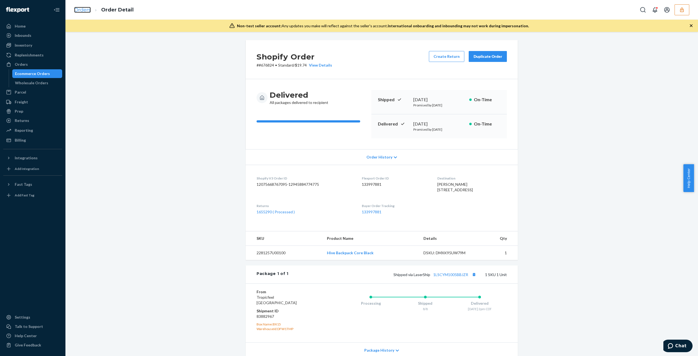
click at [78, 8] on link "Orders" at bounding box center [82, 10] width 17 height 6
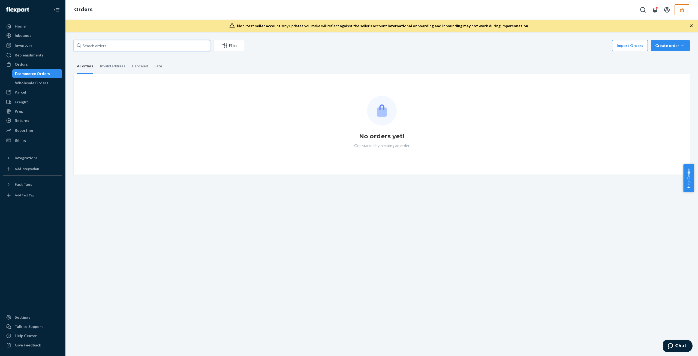
click at [191, 44] on input "text" at bounding box center [142, 45] width 136 height 11
paste input "677893"
type input "677893"
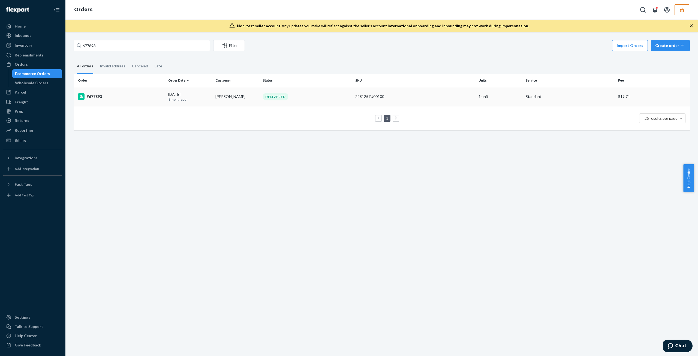
click at [262, 99] on div "DELIVERED" at bounding box center [307, 96] width 90 height 7
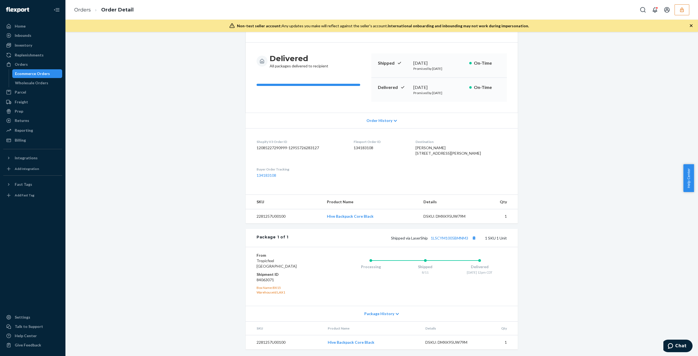
scroll to position [46, 0]
click at [378, 319] on div "Package History" at bounding box center [382, 313] width 272 height 16
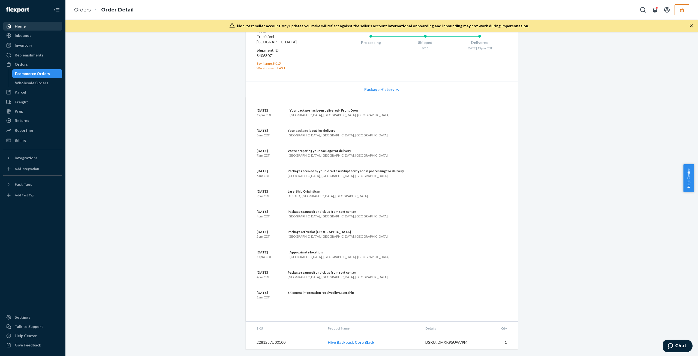
scroll to position [270, 0]
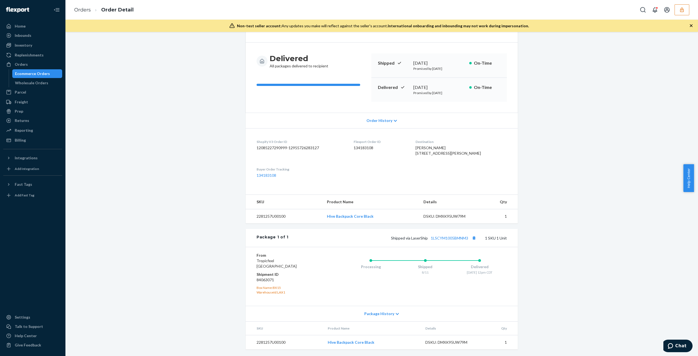
scroll to position [46, 0]
click at [374, 114] on div "Order History" at bounding box center [382, 121] width 272 height 16
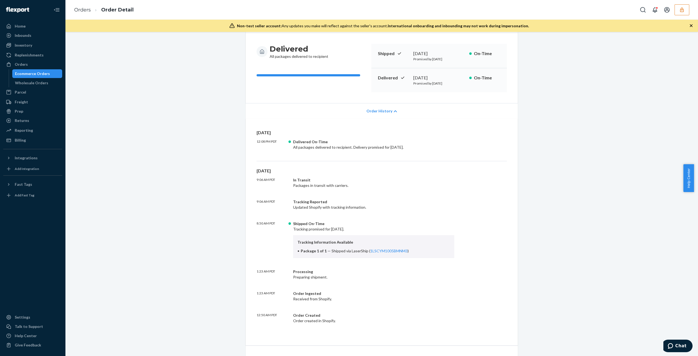
click at [374, 114] on div "Order History" at bounding box center [382, 111] width 272 height 16
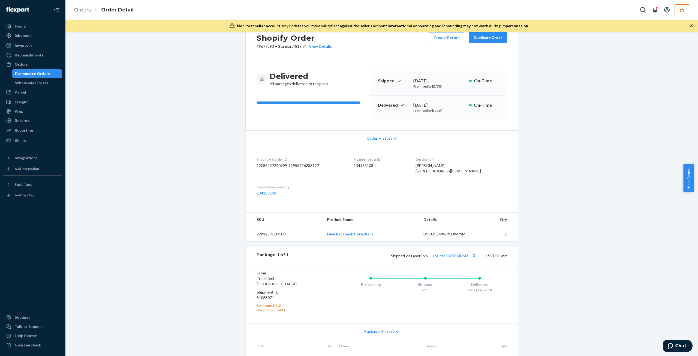
scroll to position [0, 0]
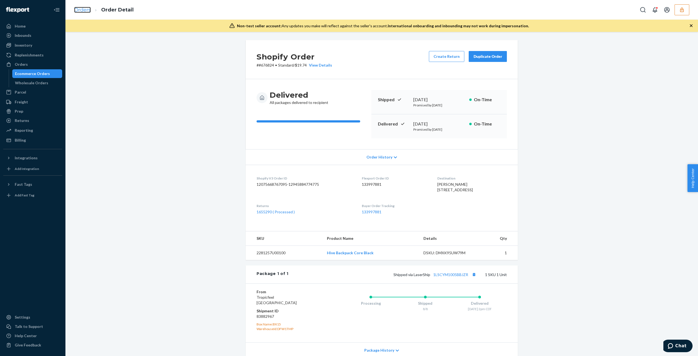
click at [77, 11] on link "Orders" at bounding box center [82, 10] width 17 height 6
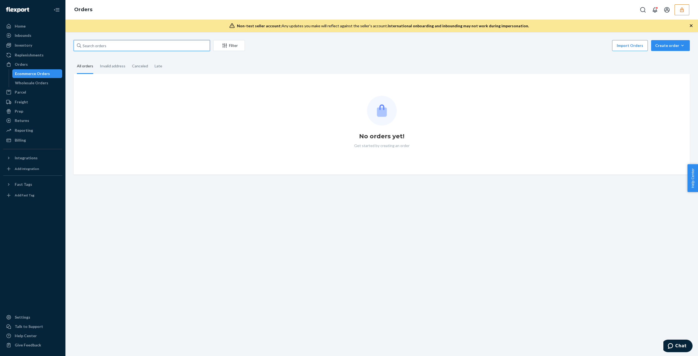
click at [169, 45] on input "text" at bounding box center [142, 45] width 136 height 11
paste input "683972"
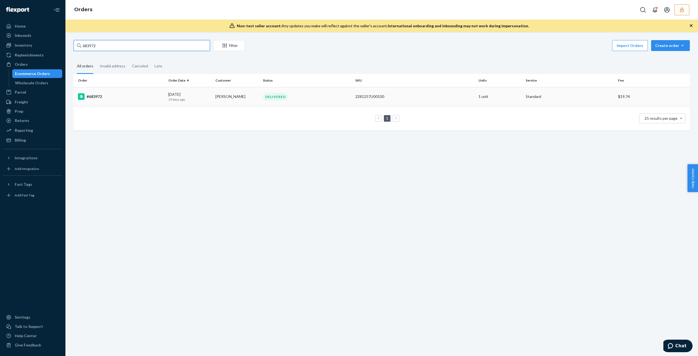
type input "683972"
click at [225, 100] on td "[PERSON_NAME]" at bounding box center [236, 96] width 47 height 19
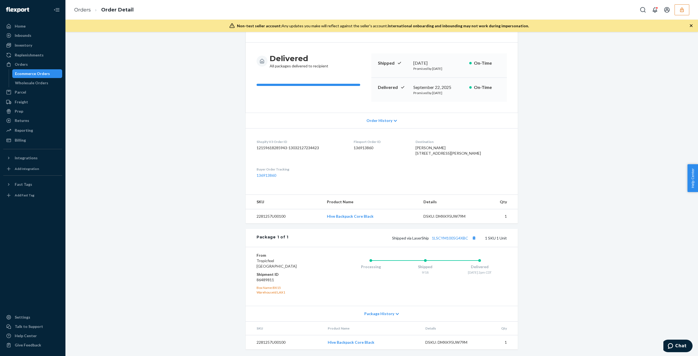
scroll to position [46, 0]
drag, startPoint x: 255, startPoint y: 345, endPoint x: 531, endPoint y: 346, distance: 276.0
click at [531, 346] on div "Shopify Order # #683972 • Standard / $19.74 View Details Submit Claim Create Re…" at bounding box center [381, 180] width 624 height 352
copy thead "SKU Product Name Details Qty"
click at [334, 277] on div "Processing Shipped 9/18 Delivered [DATE] 2pm CDT" at bounding box center [414, 275] width 185 height 47
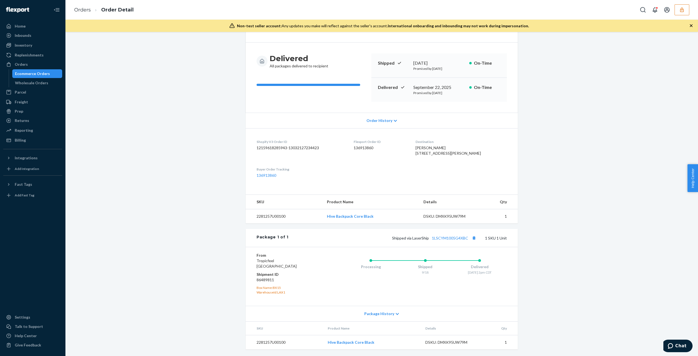
click at [292, 277] on dt "Shipment ID" at bounding box center [288, 273] width 65 height 5
click at [352, 342] on link "Hive Backpack Core Black" at bounding box center [351, 342] width 47 height 5
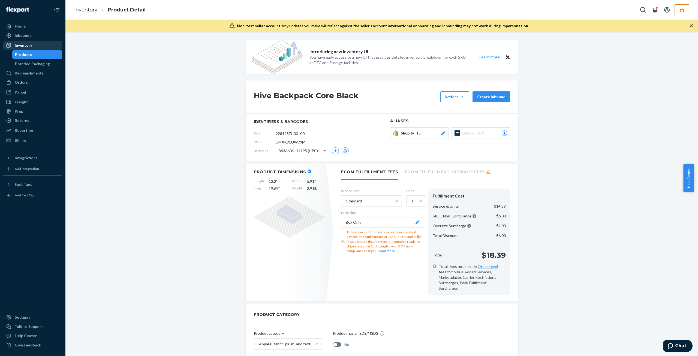
click at [38, 48] on div "Inventory" at bounding box center [33, 45] width 58 height 8
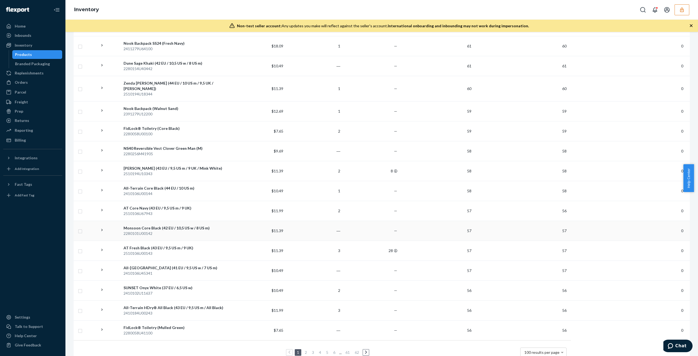
scroll to position [1812, 0]
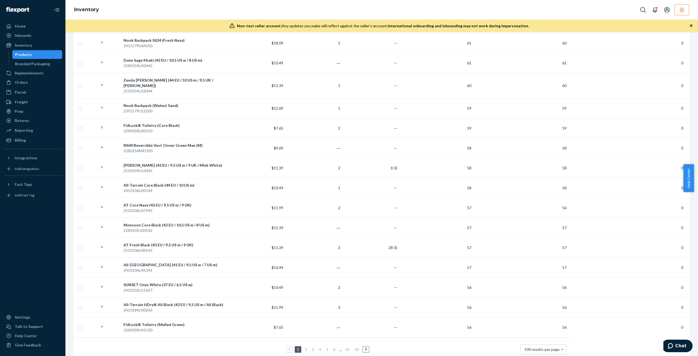
click at [305, 347] on link "2" at bounding box center [306, 349] width 4 height 5
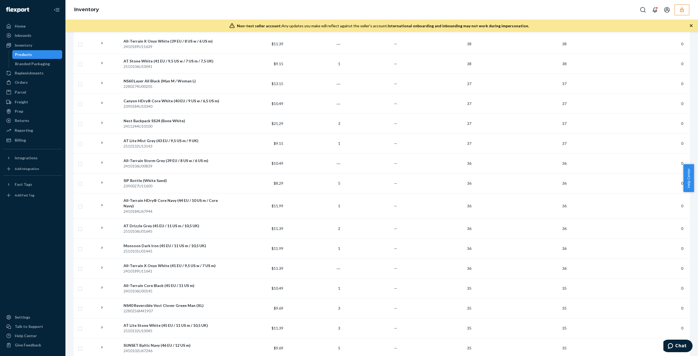
scroll to position [1850, 0]
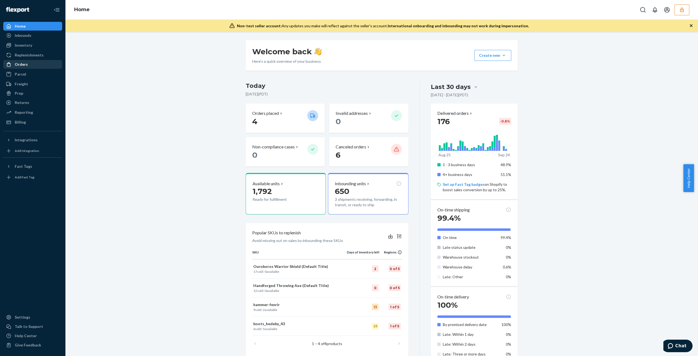
drag, startPoint x: 22, startPoint y: 66, endPoint x: 18, endPoint y: 65, distance: 4.0
click at [22, 66] on div "Orders" at bounding box center [21, 64] width 13 height 5
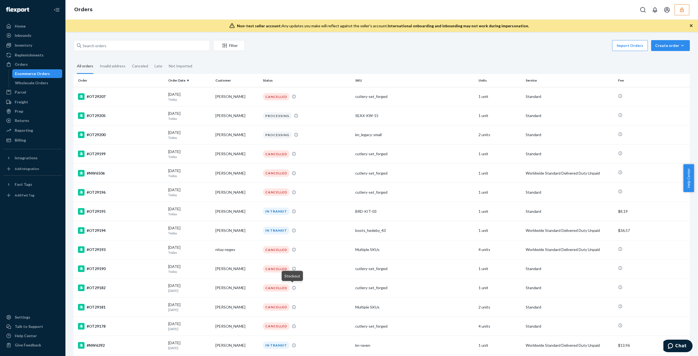
drag, startPoint x: 146, startPoint y: 55, endPoint x: 143, endPoint y: 46, distance: 9.7
click at [146, 55] on div "Filter Import Orders Create order Ecommerce order Removal order All orders Inva…" at bounding box center [381, 317] width 624 height 554
click at [144, 46] on input "text" at bounding box center [142, 45] width 136 height 11
paste input "135079080"
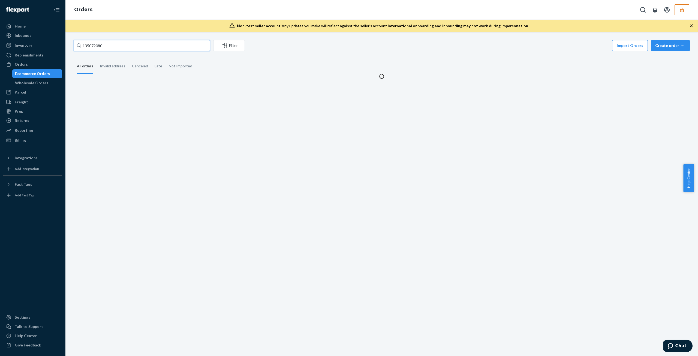
type input "135079080"
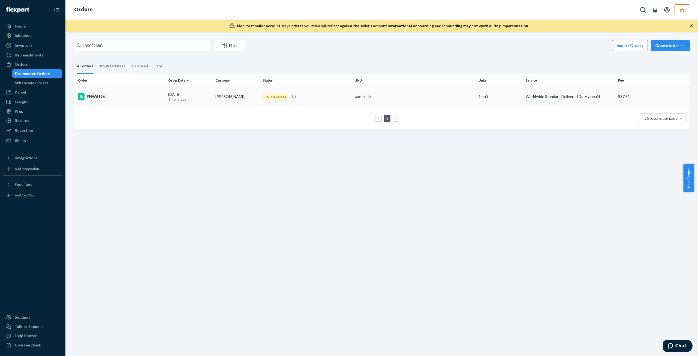
click at [329, 96] on div "IN TRANSIT" at bounding box center [307, 96] width 90 height 7
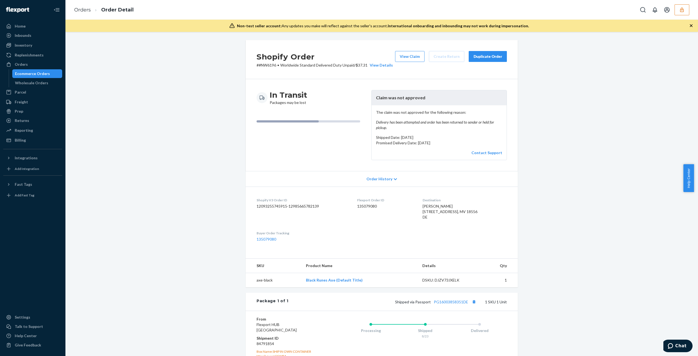
scroll to position [68, 0]
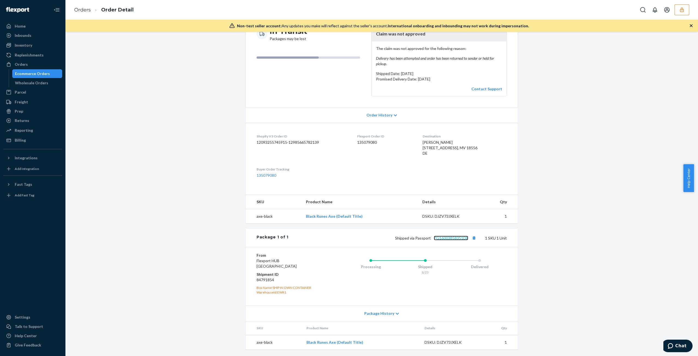
click at [450, 238] on link "PG16003858351DE" at bounding box center [451, 237] width 34 height 5
click at [375, 173] on dl "Shopify V3 Order ID 12093255745915-12985665782139 Flexport Order ID 135079080 D…" at bounding box center [382, 156] width 272 height 66
click at [682, 7] on button "button" at bounding box center [681, 9] width 15 height 11
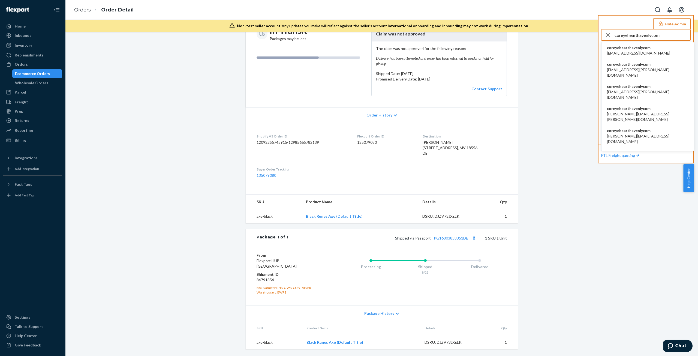
type input "coreyehearthavenlycom"
click at [636, 49] on span "coreyehearthavenlycom" at bounding box center [638, 47] width 63 height 5
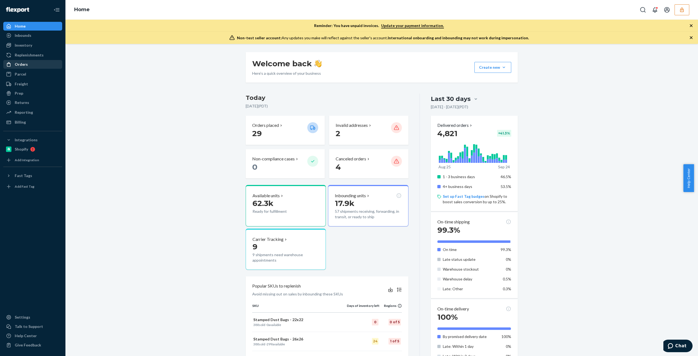
click at [22, 65] on div "Orders" at bounding box center [21, 64] width 13 height 5
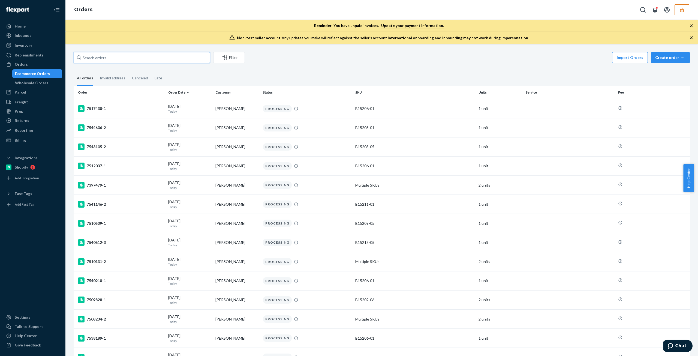
click at [159, 57] on input "text" at bounding box center [142, 57] width 136 height 11
paste input "446564"
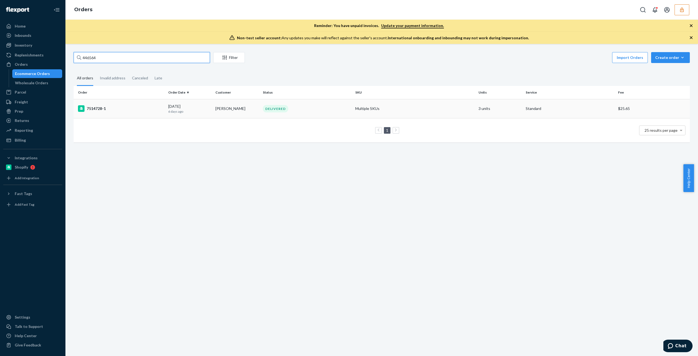
type input "446564"
click at [213, 102] on td "[PERSON_NAME]" at bounding box center [236, 108] width 47 height 19
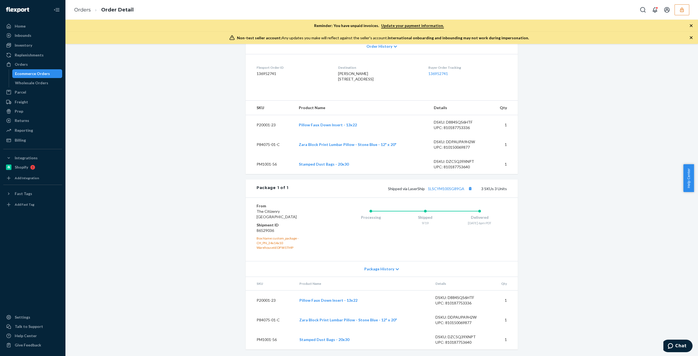
scroll to position [132, 0]
click at [435, 188] on link "1LSCYM1005G89GA" at bounding box center [446, 188] width 37 height 5
drag, startPoint x: 688, startPoint y: 10, endPoint x: 685, endPoint y: 11, distance: 3.4
click at [688, 11] on button "button" at bounding box center [681, 9] width 15 height 11
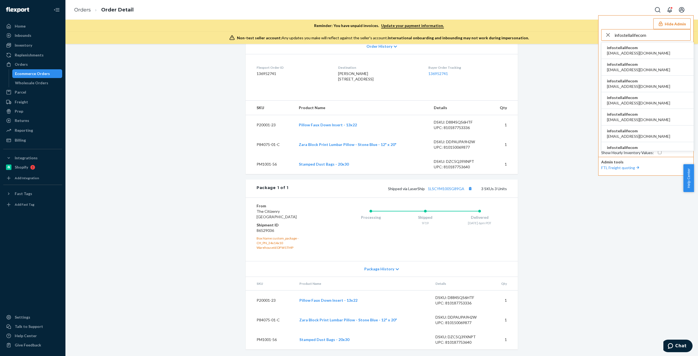
type input "infostellalifecom"
click at [643, 48] on span "infostellalifecom" at bounding box center [638, 47] width 63 height 5
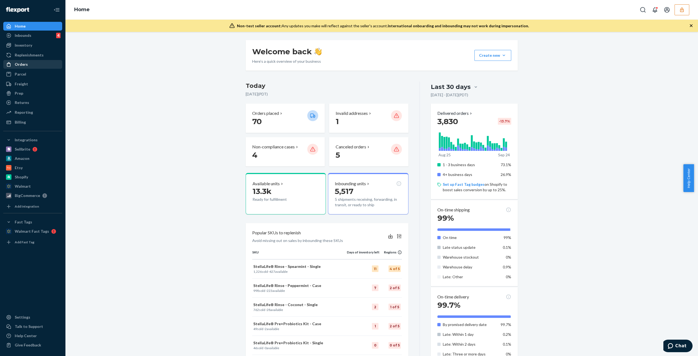
click at [33, 60] on link "Orders" at bounding box center [32, 64] width 59 height 9
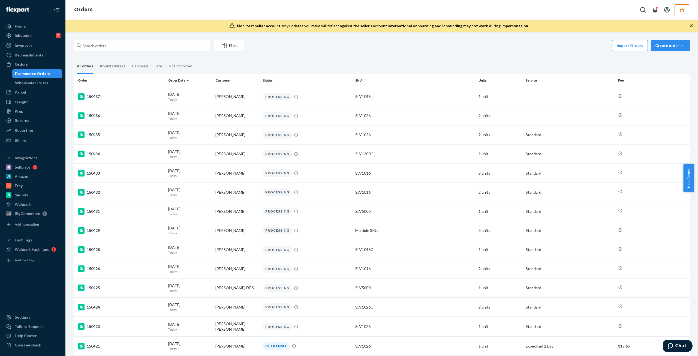
drag, startPoint x: 125, startPoint y: 39, endPoint x: 125, endPoint y: 43, distance: 4.4
click at [125, 39] on div "Filter Import Orders Create order Ecommerce order Removal order All orders Inva…" at bounding box center [381, 194] width 632 height 324
click at [125, 47] on input "text" at bounding box center [142, 45] width 136 height 11
paste input "146874DELIVERRSPLIT7341384368197"
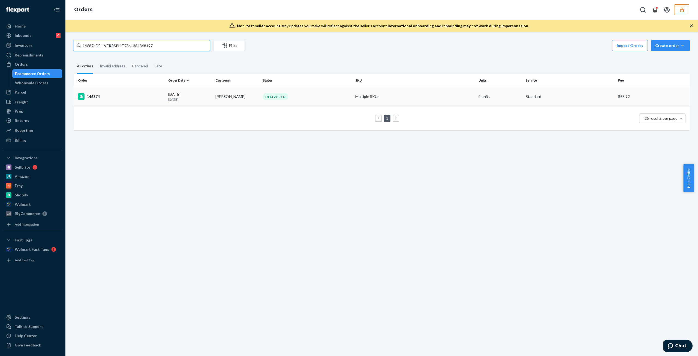
type input "146874DELIVERRSPLIT7341384368197"
click at [250, 96] on td "[PERSON_NAME]" at bounding box center [236, 96] width 47 height 19
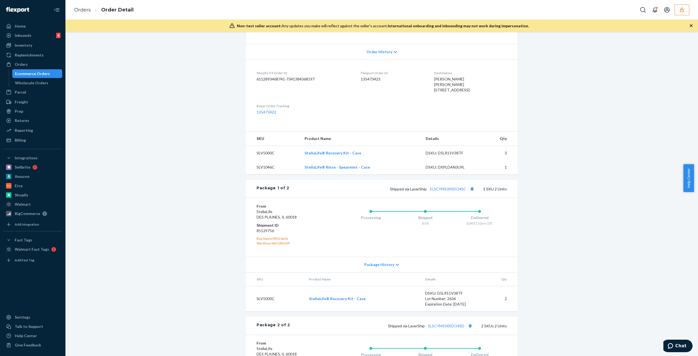
scroll to position [136, 0]
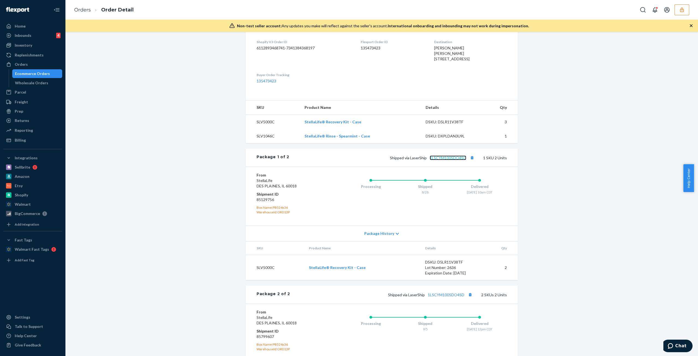
click at [429, 160] on link "1LSCYM1005DO4SC" at bounding box center [447, 157] width 37 height 5
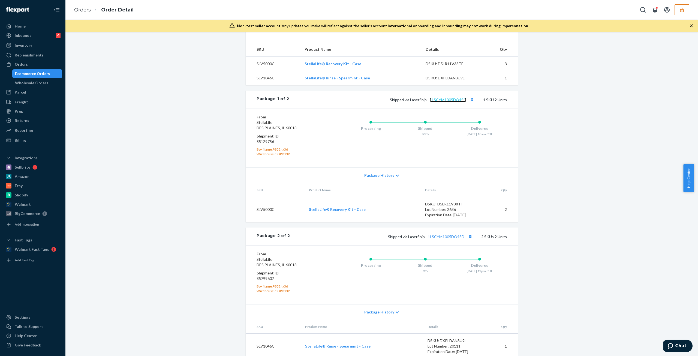
scroll to position [218, 0]
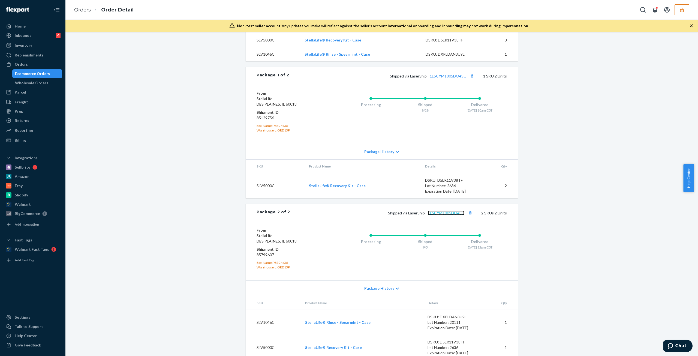
click at [437, 215] on link "1LSCYM1005DO4SD" at bounding box center [446, 212] width 37 height 5
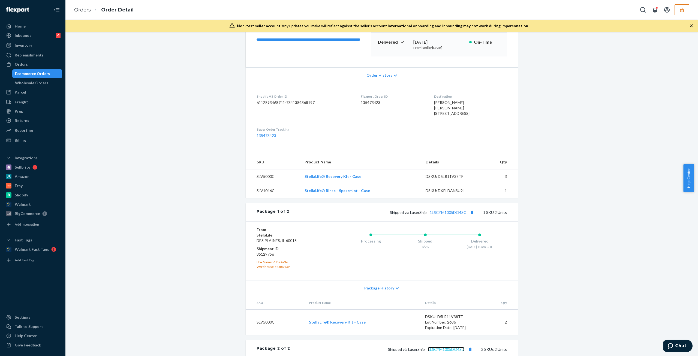
scroll to position [0, 0]
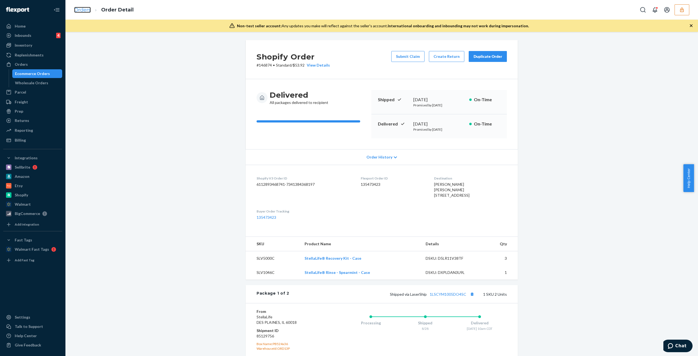
click at [84, 12] on link "Orders" at bounding box center [82, 10] width 17 height 6
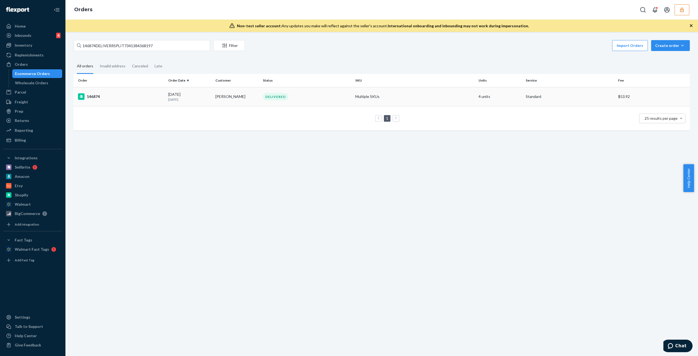
click at [162, 95] on div "146874" at bounding box center [121, 96] width 86 height 7
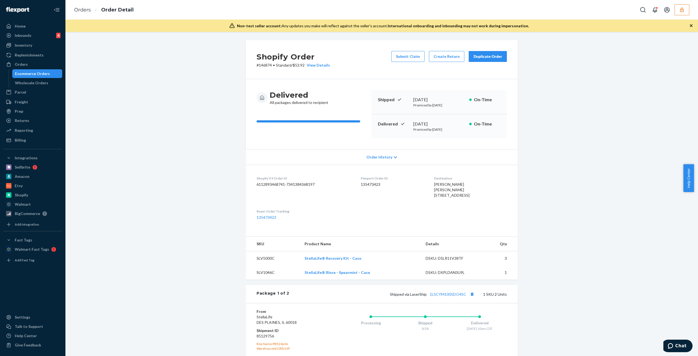
click at [368, 158] on span "Order History" at bounding box center [379, 156] width 26 height 5
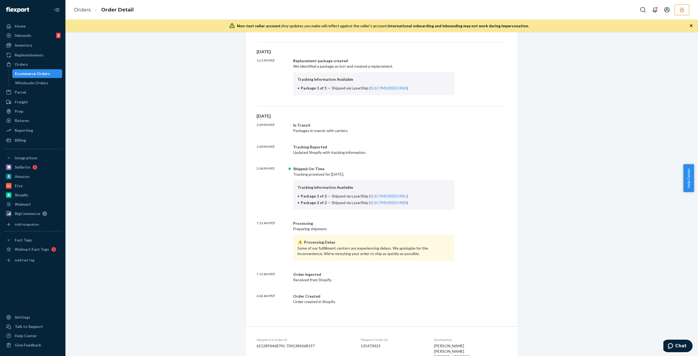
scroll to position [134, 0]
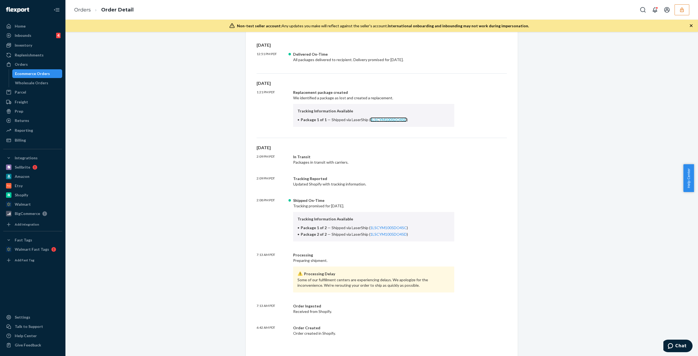
click at [384, 118] on link "1LSCYM1005DO4SD" at bounding box center [388, 119] width 37 height 5
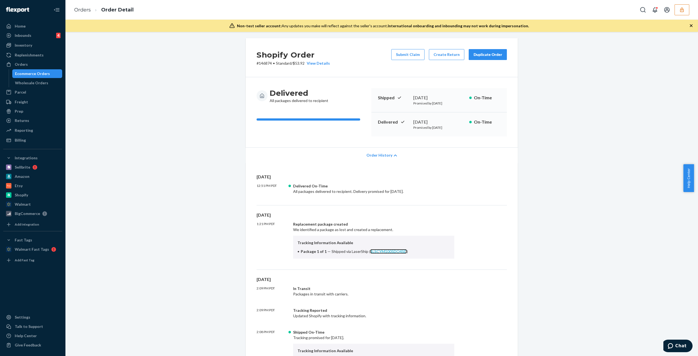
scroll to position [0, 0]
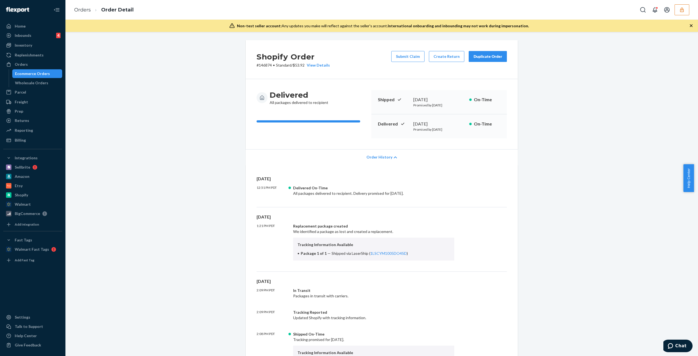
click at [396, 153] on div "Order History" at bounding box center [382, 157] width 272 height 16
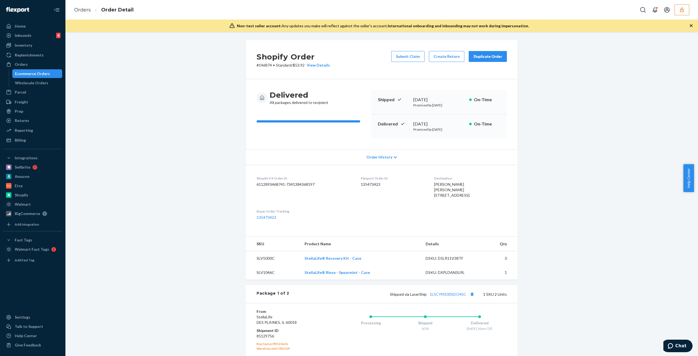
click at [396, 153] on div "Order History" at bounding box center [382, 157] width 272 height 16
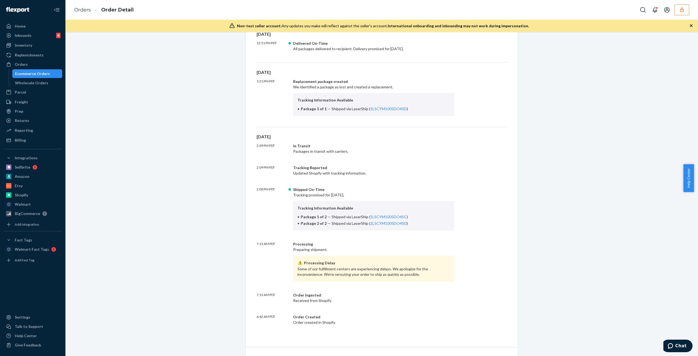
scroll to position [163, 0]
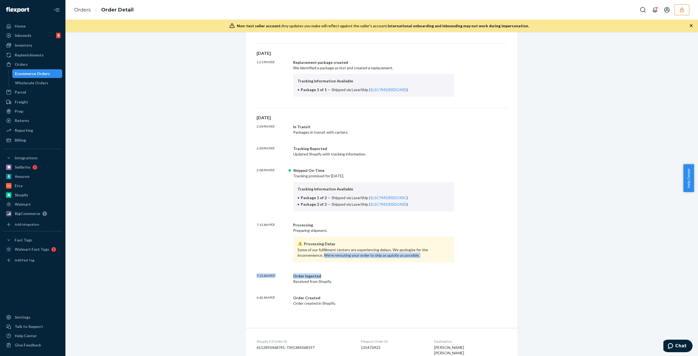
drag, startPoint x: 300, startPoint y: 254, endPoint x: 406, endPoint y: 267, distance: 106.6
click at [406, 267] on div "[DATE] 2:09 PM PDT In Transit Packages in transit with carriers. 2:09 PM PDT Tr…" at bounding box center [381, 209] width 250 height 191
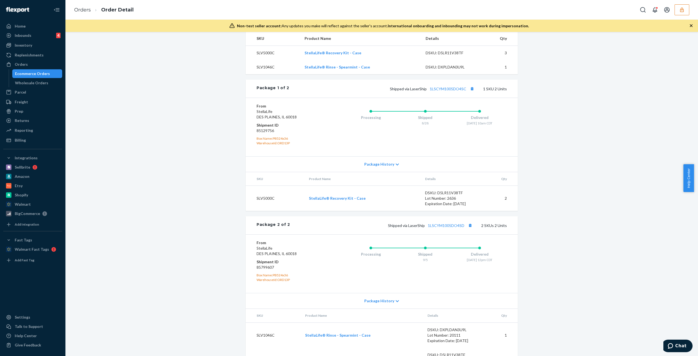
scroll to position [569, 0]
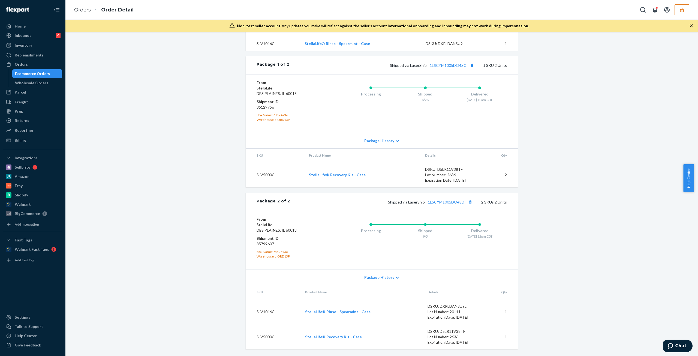
click at [391, 274] on div "Package History" at bounding box center [382, 277] width 272 height 16
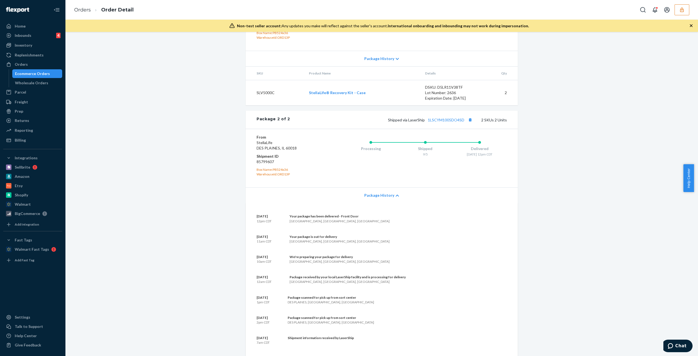
scroll to position [597, 0]
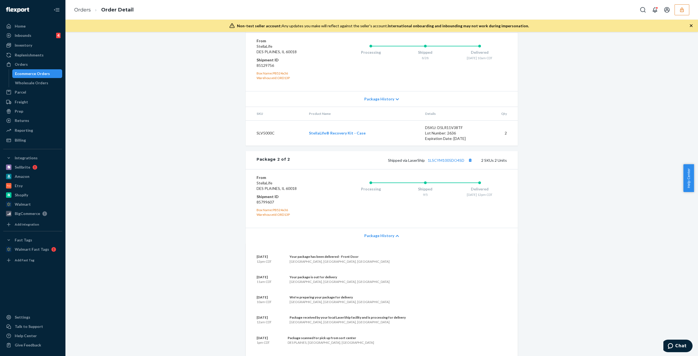
click at [266, 205] on dd "85799607" at bounding box center [288, 201] width 65 height 5
copy dd "85799607"
click at [430, 279] on section "[DATE] 12pm CDT Your package has been delivered - Front Door [GEOGRAPHIC_DATA],…" at bounding box center [381, 325] width 250 height 142
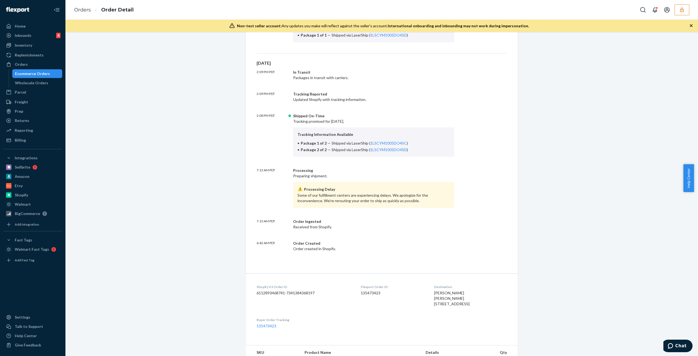
scroll to position [82, 0]
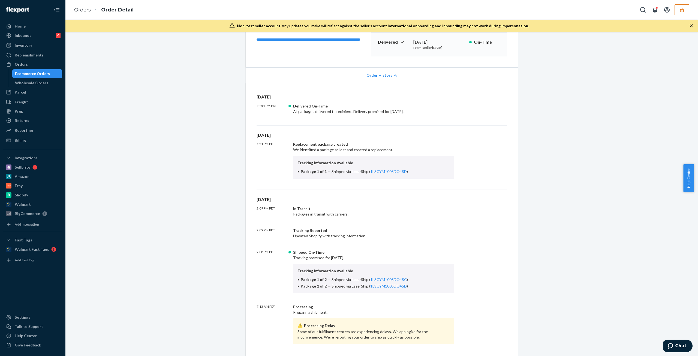
click at [377, 77] on span "Order History" at bounding box center [379, 74] width 26 height 5
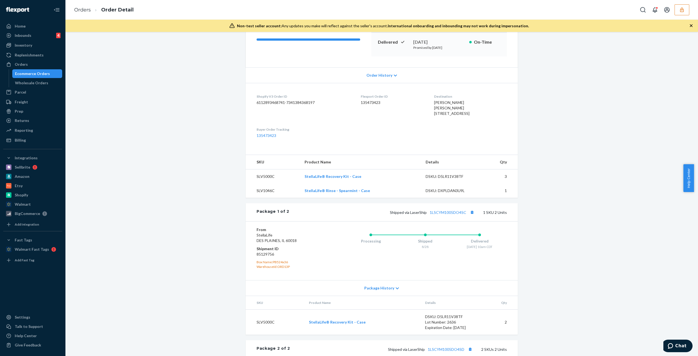
click at [360, 102] on dd "135473423" at bounding box center [392, 102] width 64 height 5
click at [360, 101] on dd "135473423" at bounding box center [392, 102] width 64 height 5
click at [374, 102] on dd "135473423" at bounding box center [392, 102] width 64 height 5
copy dd "135473423"
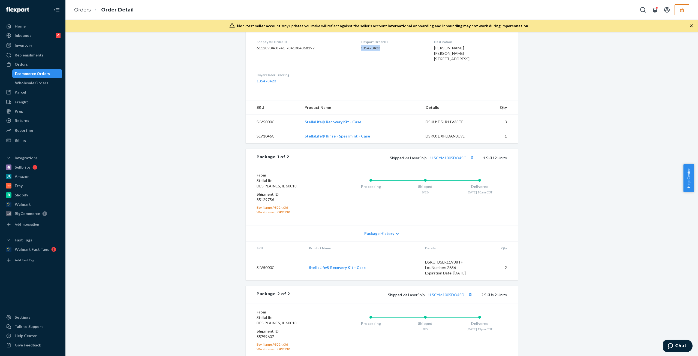
scroll to position [163, 0]
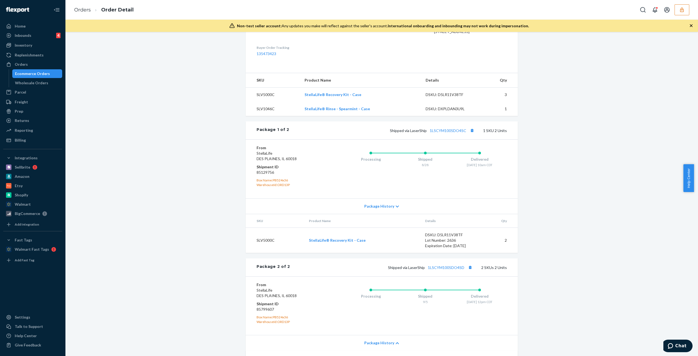
click at [344, 321] on div "Processing Shipped 9/5 Delivered [DATE] 12pm CDT" at bounding box center [414, 305] width 185 height 47
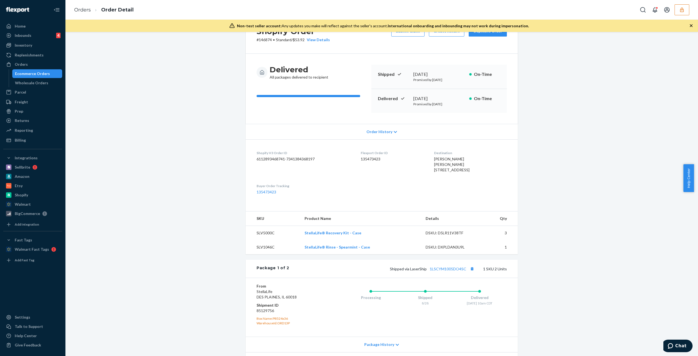
scroll to position [0, 0]
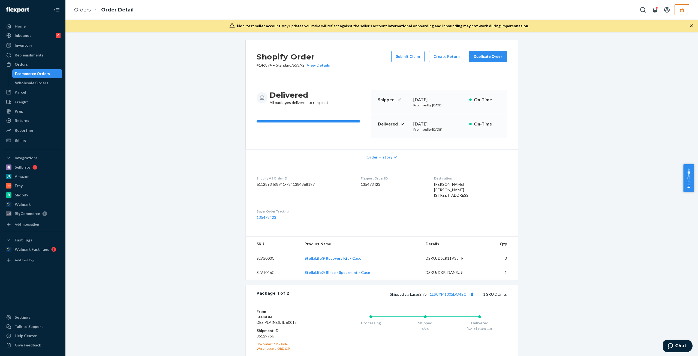
drag, startPoint x: 680, startPoint y: 10, endPoint x: 671, endPoint y: 19, distance: 12.5
click at [680, 10] on icon "button" at bounding box center [682, 9] width 4 height 5
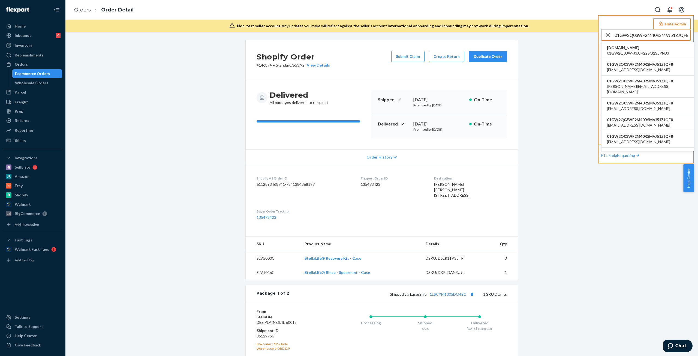
type input "01GW2Q03WF2M40RSMVJ51ZJQF8"
drag, startPoint x: 636, startPoint y: 68, endPoint x: 636, endPoint y: 75, distance: 6.3
click at [636, 69] on span "[EMAIL_ADDRESS][DOMAIN_NAME]" at bounding box center [640, 69] width 66 height 5
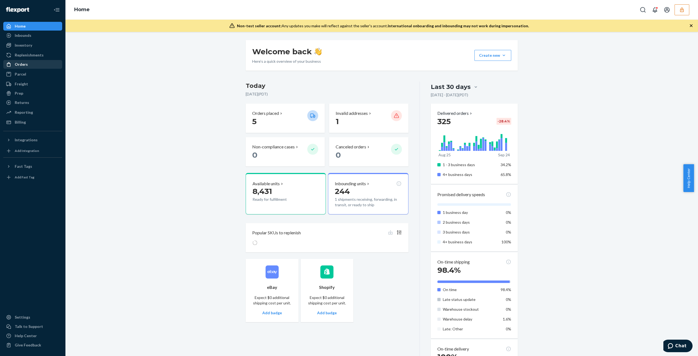
click at [56, 65] on div "Orders" at bounding box center [33, 64] width 58 height 8
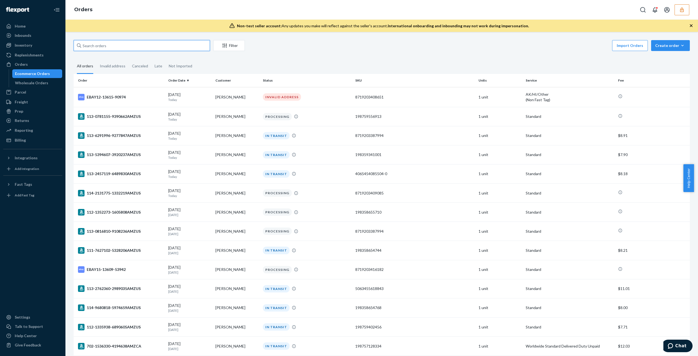
click at [166, 41] on input "text" at bounding box center [142, 45] width 136 height 11
paste input "EBAY27-13143-90872"
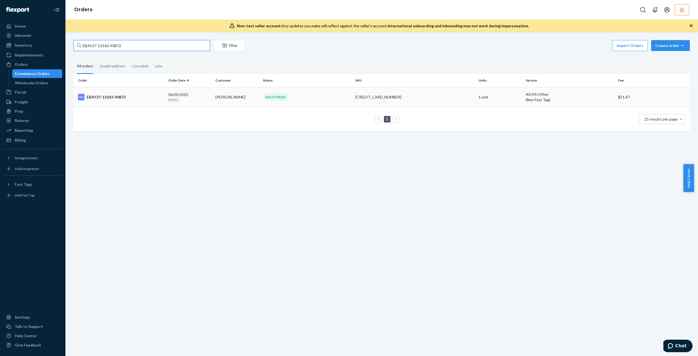
type input "EBAY27-13143-90872"
click at [211, 100] on td "06/05/2025 3 months ago" at bounding box center [189, 97] width 47 height 20
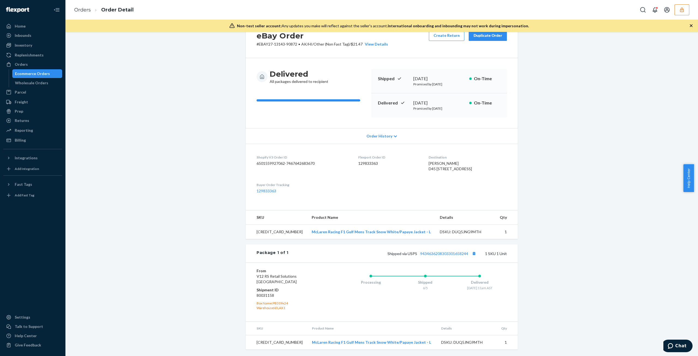
scroll to position [36, 0]
click at [681, 11] on icon "button" at bounding box center [681, 9] width 5 height 5
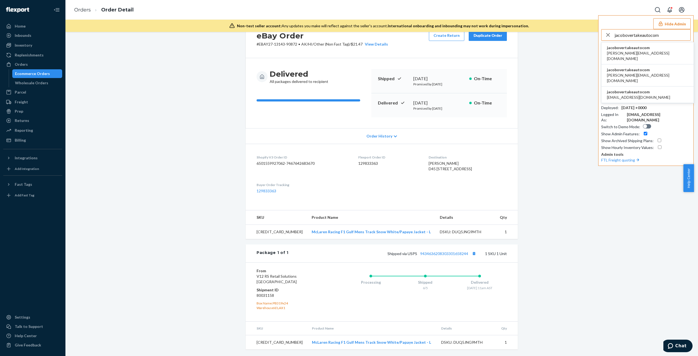
type input "jacobovertakeautocom"
click at [653, 52] on li "jacobovertakeautocom daniela@overtakeauto.com" at bounding box center [647, 53] width 92 height 22
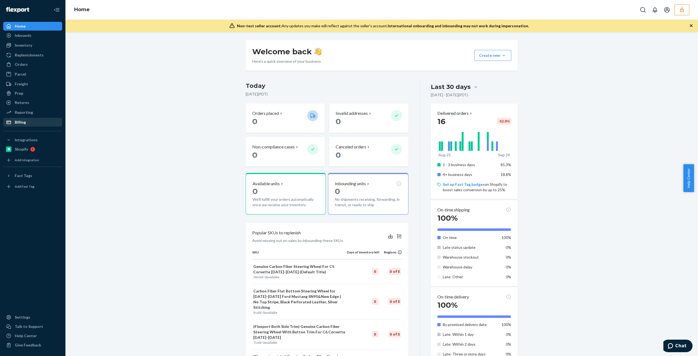
click at [49, 126] on div "Billing" at bounding box center [33, 122] width 58 height 8
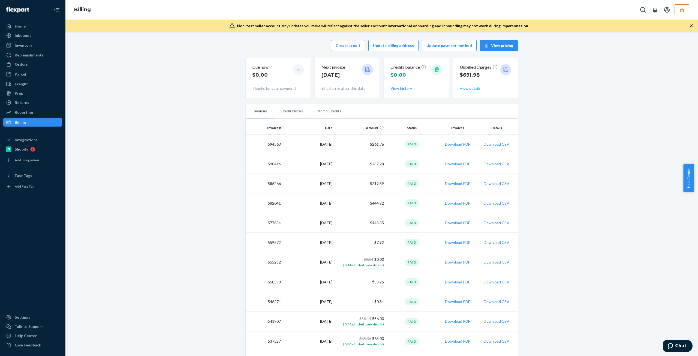
click at [466, 89] on button "View details" at bounding box center [469, 88] width 21 height 5
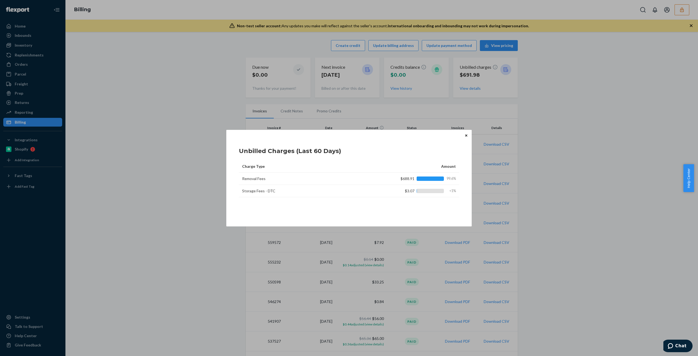
click at [463, 136] on div "Unbilled Charges (Last 60 Days) Charge Type Amount Removal Fees $688.91 99.6% S…" at bounding box center [348, 178] width 245 height 96
click at [464, 141] on div "Unbilled Charges (Last 60 Days) Charge Type Amount Removal Fees $688.91 99.6% S…" at bounding box center [348, 178] width 245 height 96
click at [465, 140] on div "Unbilled Charges (Last 60 Days) Charge Type Amount Removal Fees $688.91 99.6% S…" at bounding box center [348, 178] width 245 height 96
click at [466, 134] on icon "Close" at bounding box center [466, 135] width 2 height 3
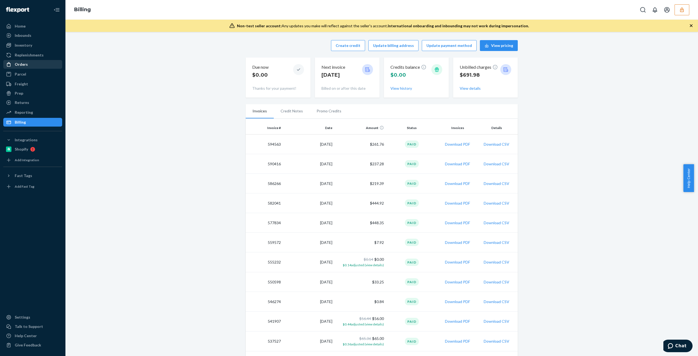
click at [21, 68] on div "Orders" at bounding box center [33, 64] width 58 height 8
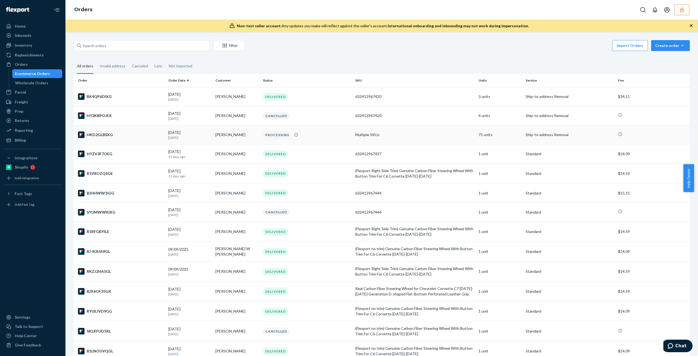
click at [481, 138] on td "71 units" at bounding box center [499, 134] width 47 height 19
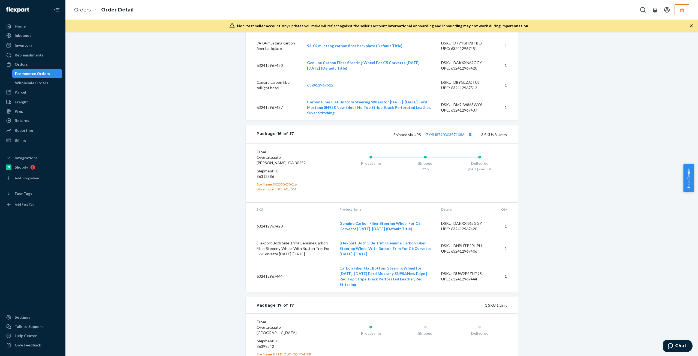
scroll to position [2909, 0]
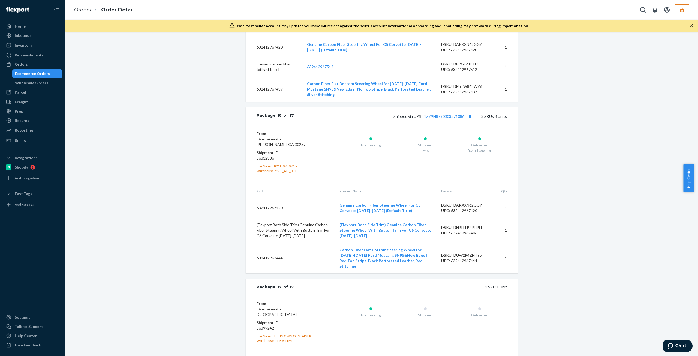
click at [263, 325] on dd "86399242" at bounding box center [288, 327] width 65 height 5
copy dd "86399242"
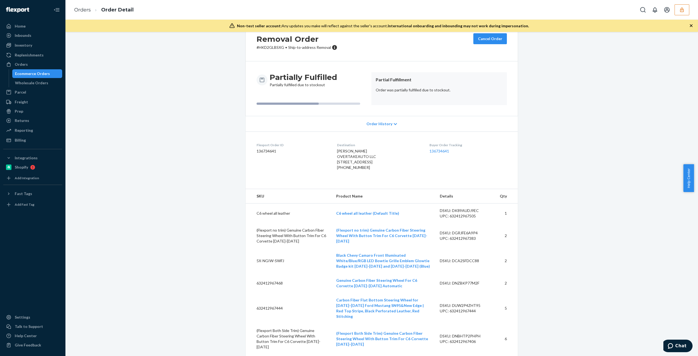
scroll to position [0, 0]
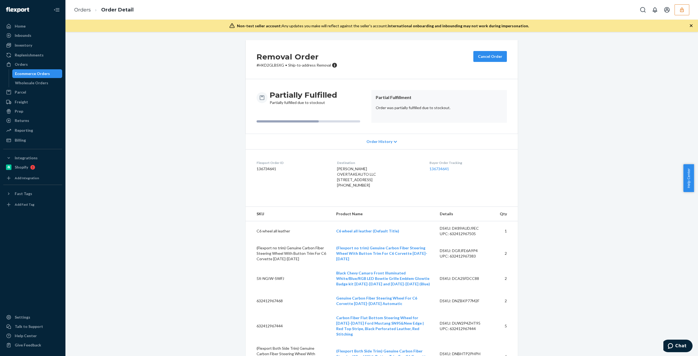
click at [288, 190] on div "Flexport Order ID 136734641" at bounding box center [292, 175] width 72 height 30
click at [254, 169] on dl "Flexport Order ID 136734641 Destination Jacob Bourne OVERTAKEAUTO LLC 3485 MOBL…" at bounding box center [382, 175] width 272 height 52
copy dd "136734641"
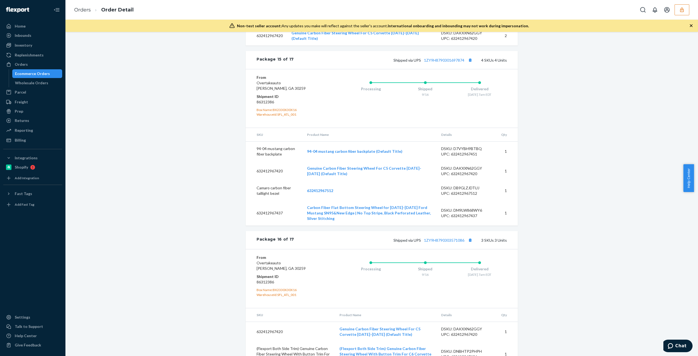
scroll to position [2909, 0]
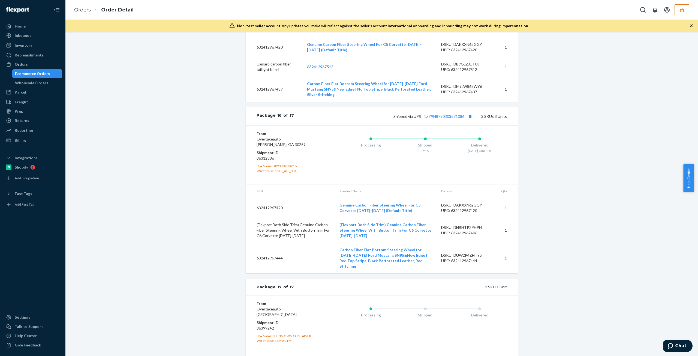
click at [282, 338] on div "WarehouseId: DFW1TMP" at bounding box center [288, 340] width 65 height 5
copy div "DFW1TMP"
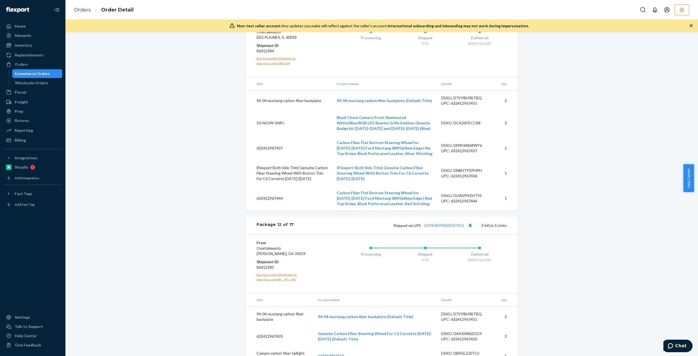
scroll to position [2173, 0]
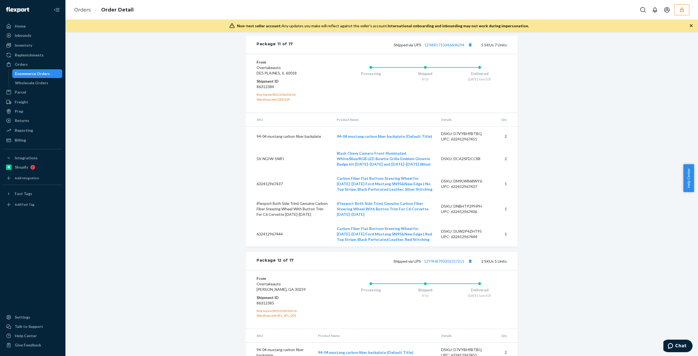
click at [23, 76] on div "Ecommerce Orders" at bounding box center [37, 74] width 49 height 8
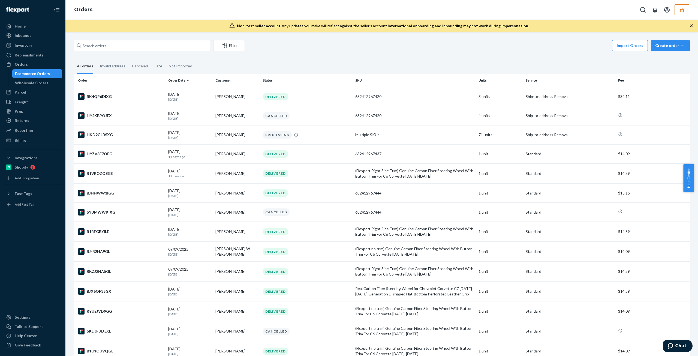
click at [30, 146] on div "Home Inbounds Shipping Plans Problems Inventory Products Replenishments Orders …" at bounding box center [32, 178] width 65 height 356
click at [29, 140] on div "Billing" at bounding box center [33, 140] width 58 height 8
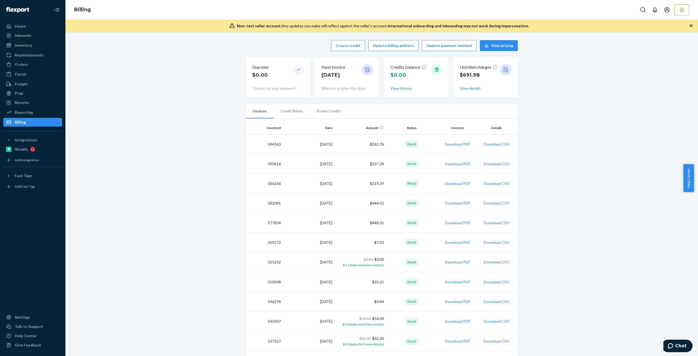
click at [683, 17] on div "Billing" at bounding box center [381, 10] width 632 height 20
click at [682, 15] on button "button" at bounding box center [681, 9] width 15 height 11
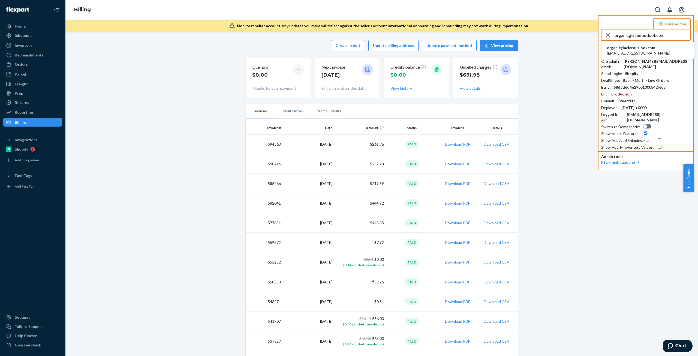
type input "organicglacieroutlookcom"
click at [641, 50] on div "organicglacieroutlookcom organicglacier@outlook.com" at bounding box center [638, 50] width 63 height 11
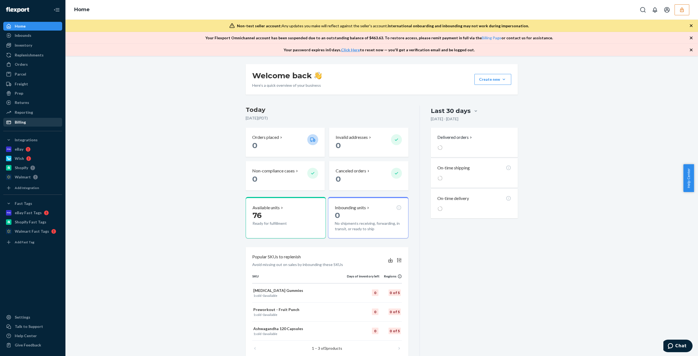
click at [34, 120] on div "Billing" at bounding box center [33, 122] width 58 height 8
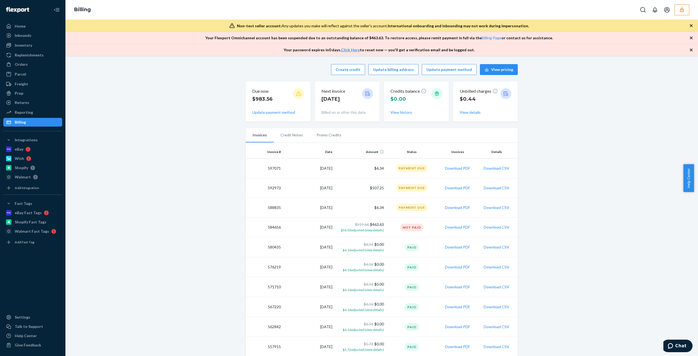
click at [290, 140] on li "Credit Notes" at bounding box center [292, 135] width 36 height 14
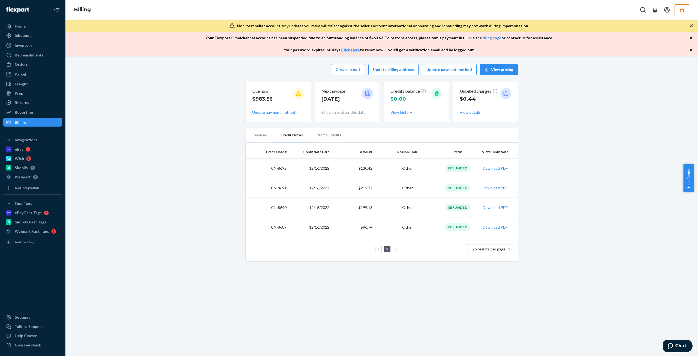
click at [314, 137] on li "Promo Credits" at bounding box center [329, 135] width 38 height 14
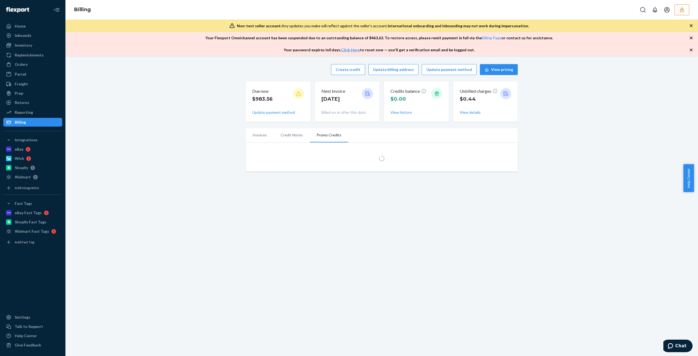
click at [265, 133] on li "Invoices" at bounding box center [260, 135] width 28 height 14
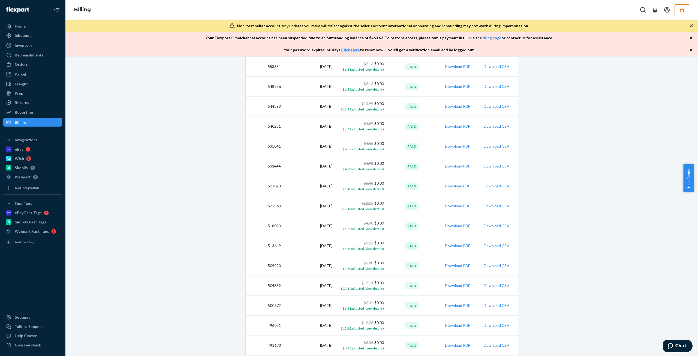
scroll to position [324, 0]
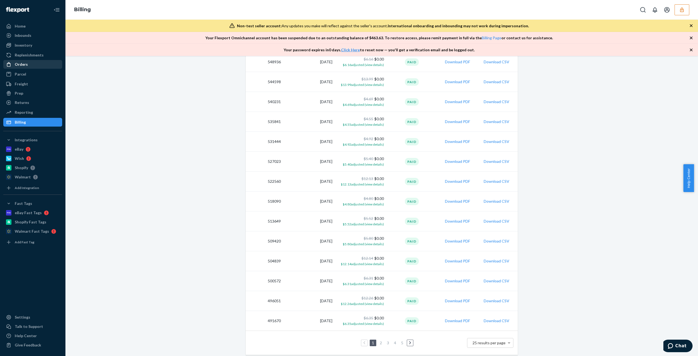
click at [31, 68] on div "Orders" at bounding box center [33, 64] width 58 height 8
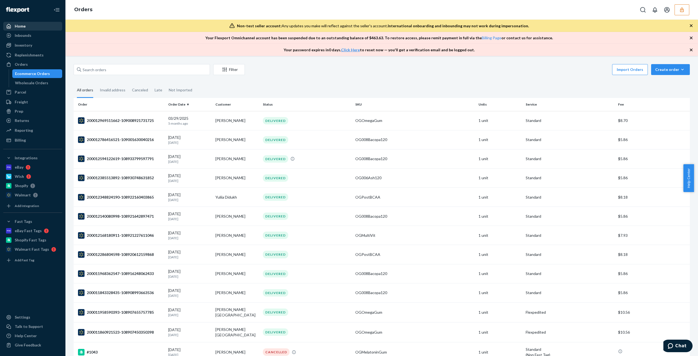
click at [34, 27] on div "Home" at bounding box center [33, 26] width 58 height 8
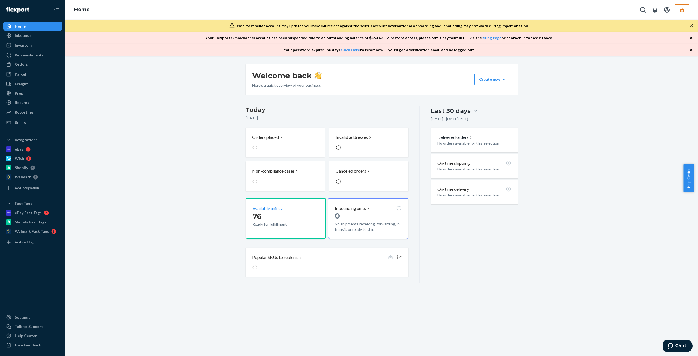
click at [286, 231] on div "Available units 76 Ready for fulfillment" at bounding box center [286, 217] width 80 height 41
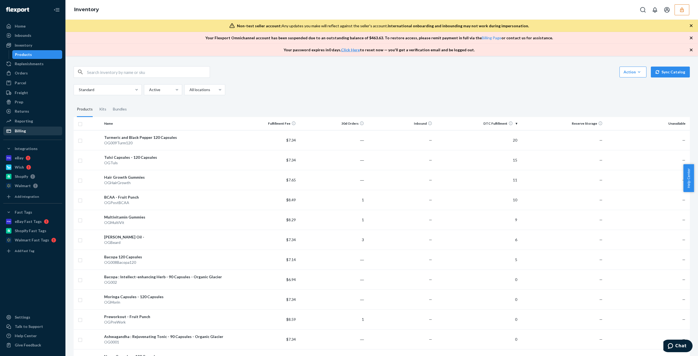
click at [25, 134] on div "Billing" at bounding box center [33, 131] width 58 height 8
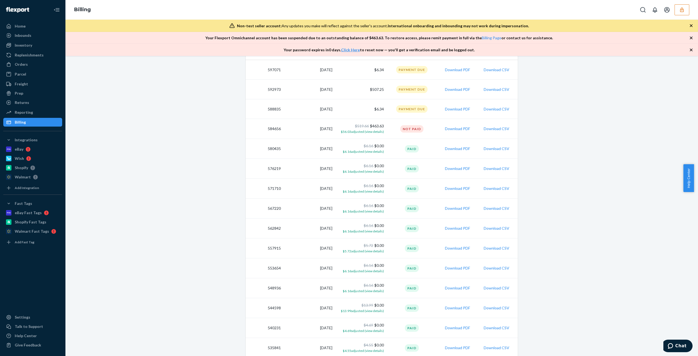
scroll to position [54, 0]
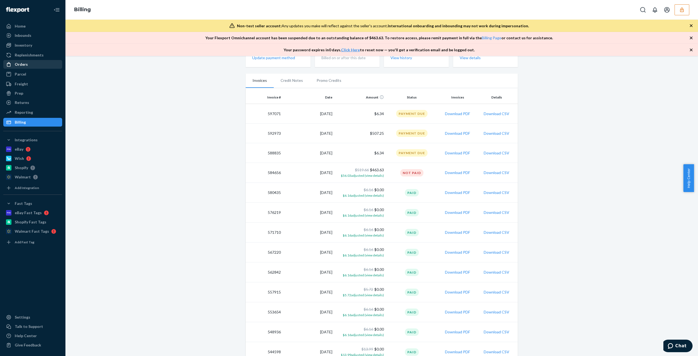
click at [30, 63] on div "Orders" at bounding box center [33, 64] width 58 height 8
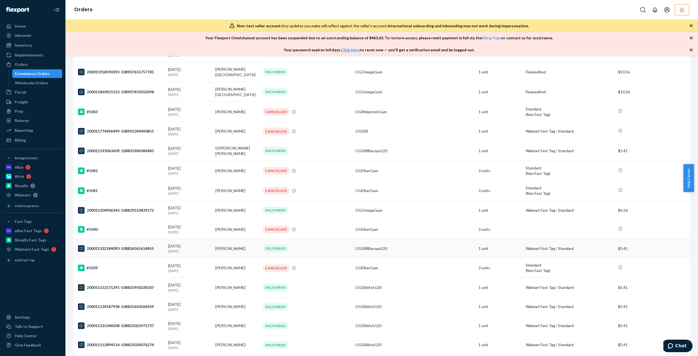
scroll to position [267, 0]
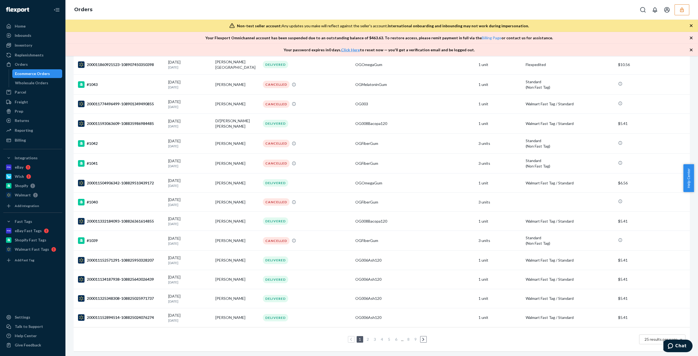
click at [422, 337] on link at bounding box center [423, 339] width 6 height 7
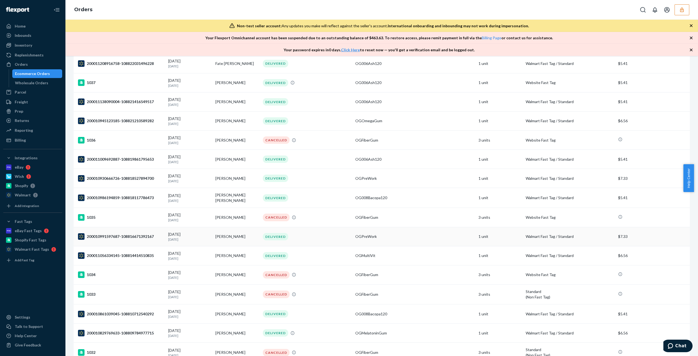
scroll to position [266, 0]
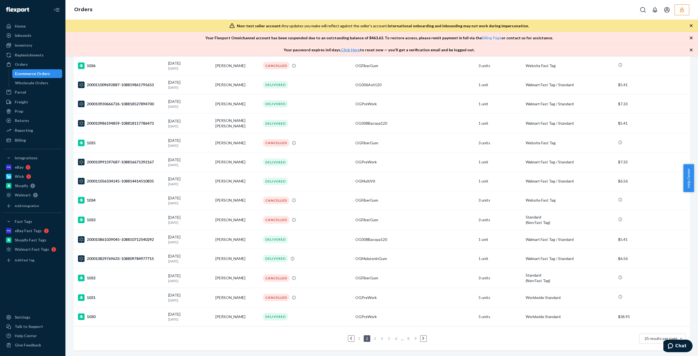
click at [422, 336] on icon at bounding box center [423, 338] width 2 height 4
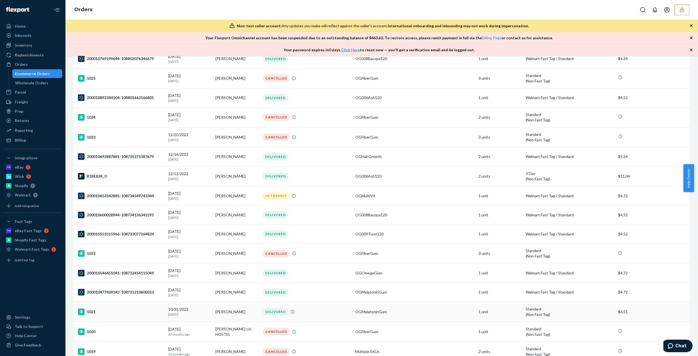
scroll to position [271, 0]
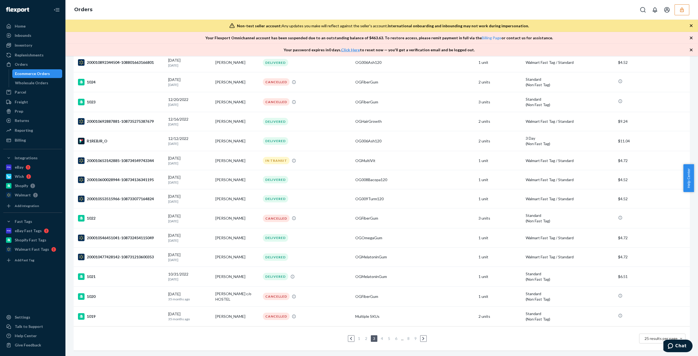
click at [422, 336] on icon at bounding box center [423, 338] width 2 height 4
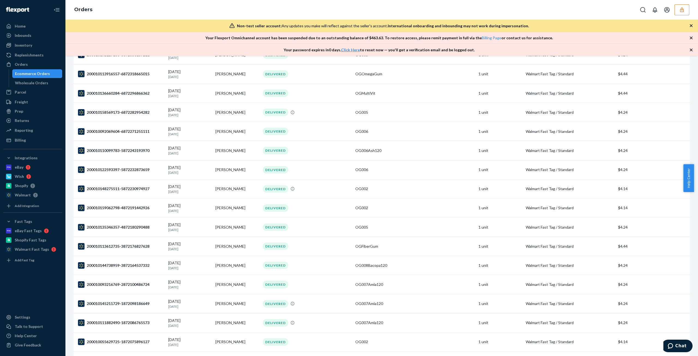
scroll to position [266, 0]
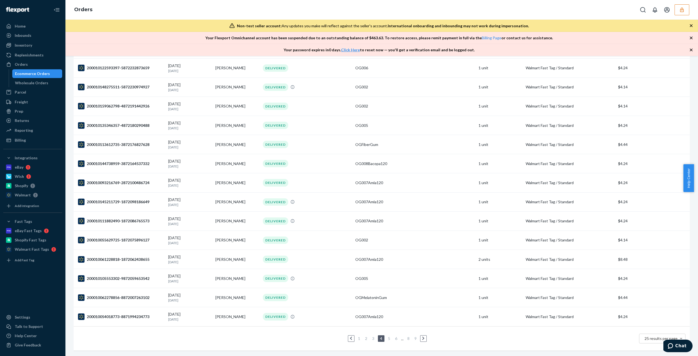
click at [422, 336] on icon at bounding box center [423, 338] width 2 height 4
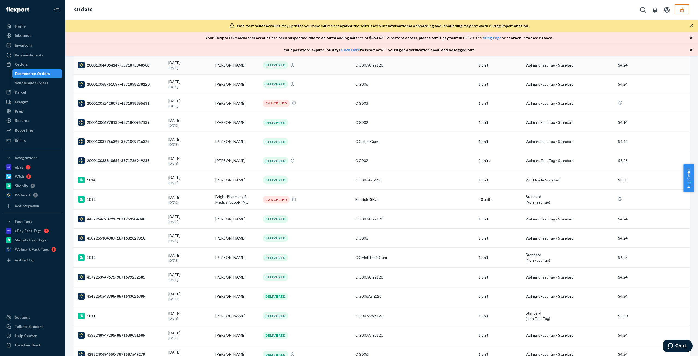
scroll to position [269, 0]
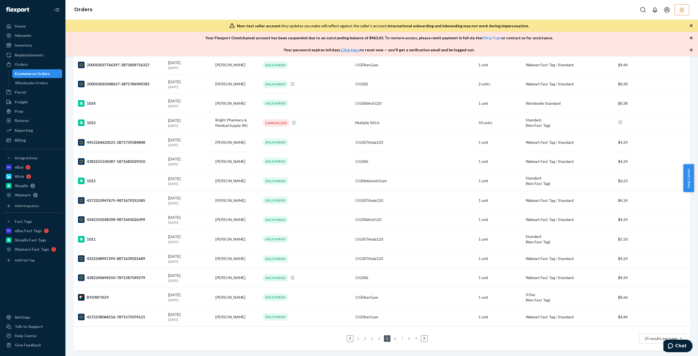
click at [423, 335] on link at bounding box center [424, 338] width 6 height 7
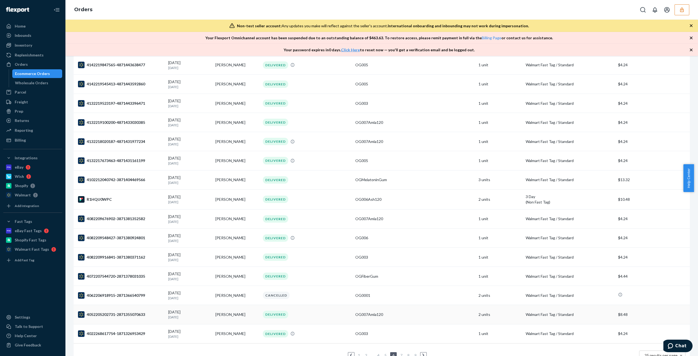
scroll to position [265, 0]
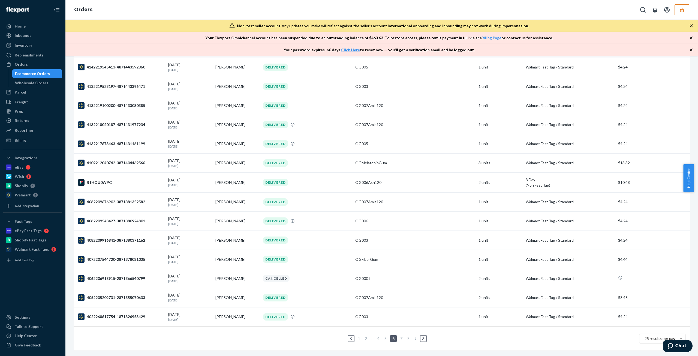
click at [350, 337] on icon at bounding box center [351, 338] width 2 height 3
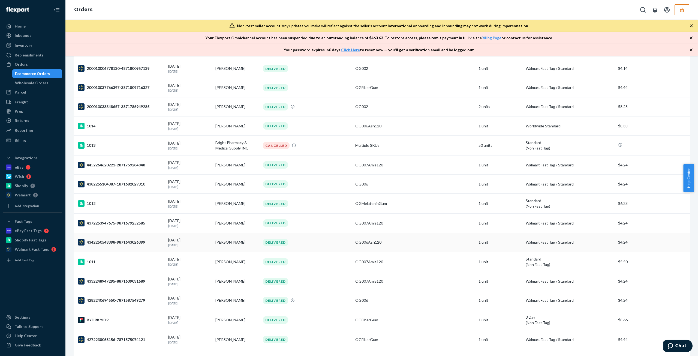
scroll to position [269, 0]
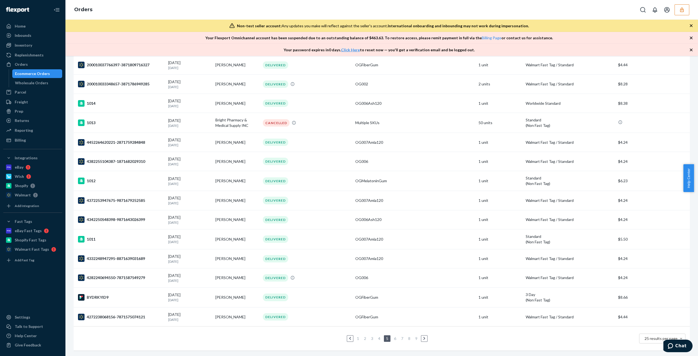
click at [423, 337] on icon at bounding box center [424, 338] width 2 height 3
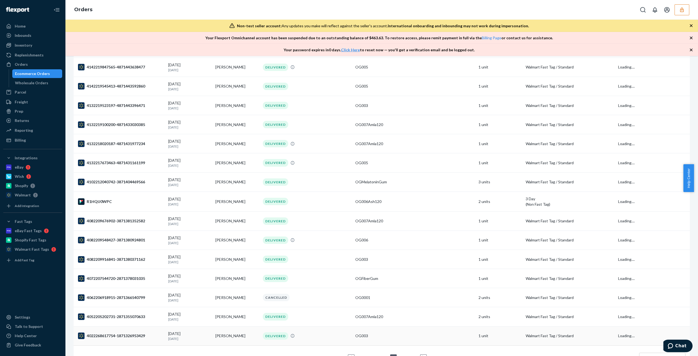
scroll to position [265, 0]
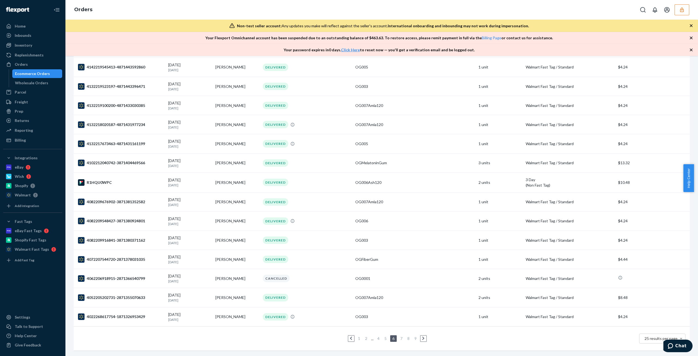
click at [422, 335] on link at bounding box center [423, 338] width 6 height 7
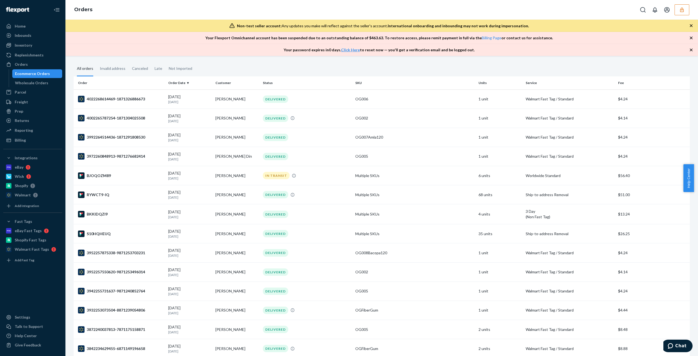
scroll to position [21, 0]
click at [381, 194] on td "Multiple SKUs" at bounding box center [414, 194] width 123 height 19
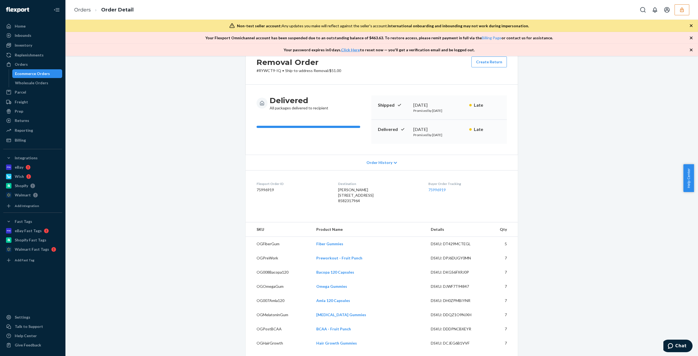
scroll to position [27, 0]
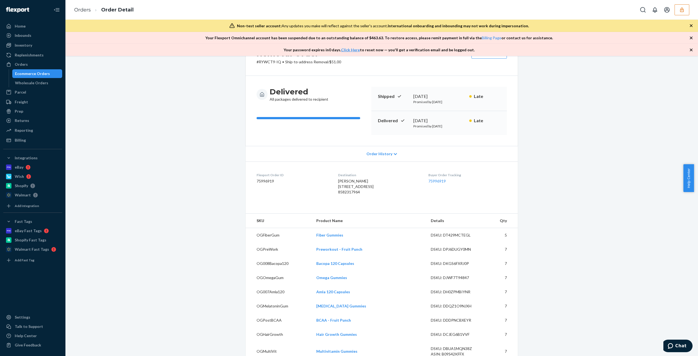
click at [258, 179] on dd "75996919" at bounding box center [292, 180] width 73 height 5
click at [259, 180] on dd "75996919" at bounding box center [292, 180] width 73 height 5
copy dd "75996919"
drag, startPoint x: 51, startPoint y: 140, endPoint x: 53, endPoint y: 142, distance: 2.9
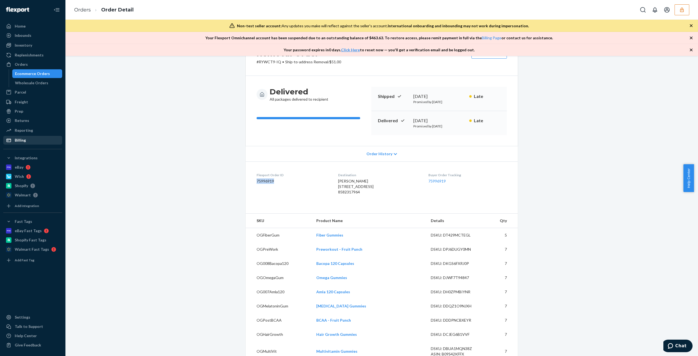
click at [51, 140] on div "Billing" at bounding box center [33, 140] width 58 height 8
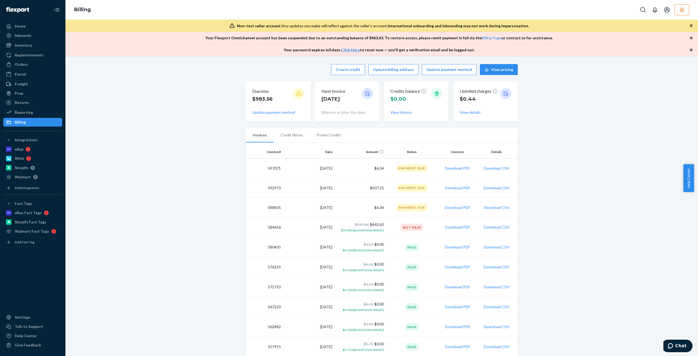
click at [686, 14] on button "button" at bounding box center [681, 9] width 15 height 11
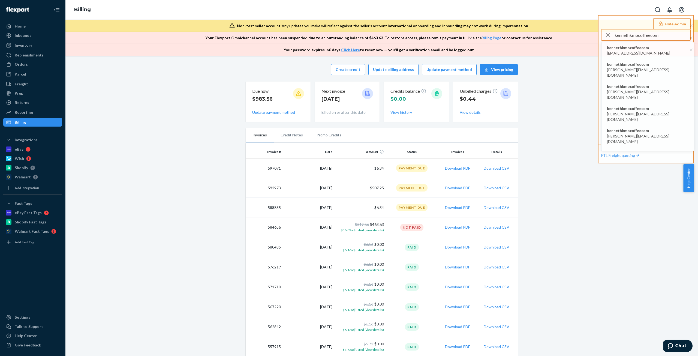
type input "kennethkmocoffeecom"
click at [657, 51] on li "kennethkmocoffeecom [EMAIL_ADDRESS][DOMAIN_NAME]" at bounding box center [647, 50] width 92 height 17
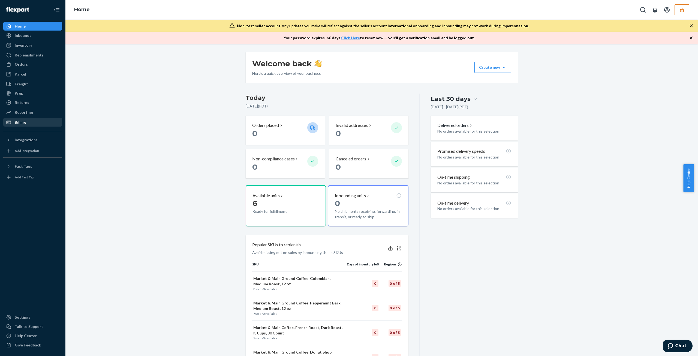
drag, startPoint x: 35, startPoint y: 120, endPoint x: 49, endPoint y: 118, distance: 14.0
click at [35, 120] on div "Billing" at bounding box center [33, 122] width 58 height 8
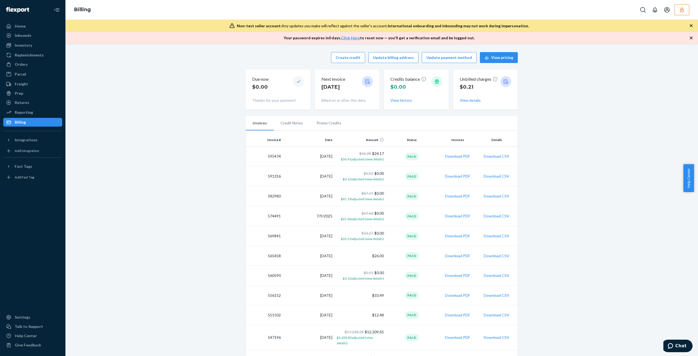
click at [684, 10] on button "button" at bounding box center [681, 9] width 15 height 11
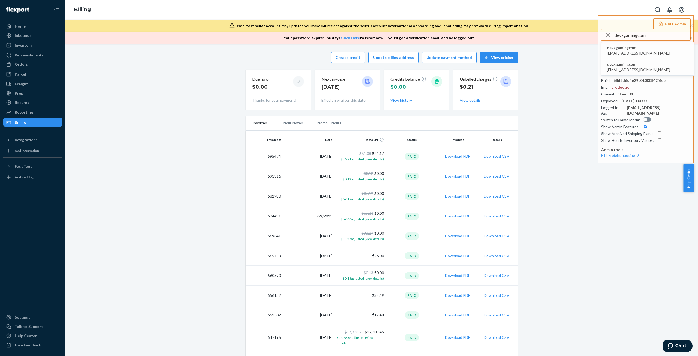
type input "devxgamingcom"
click at [639, 52] on li "devxgamingcom dev@xgaming.com" at bounding box center [647, 50] width 92 height 17
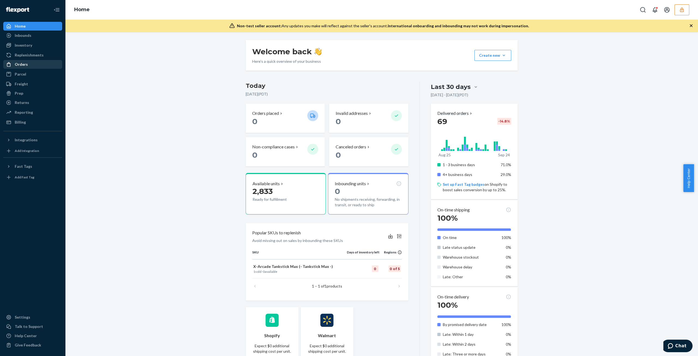
click at [23, 66] on div "Orders" at bounding box center [21, 64] width 13 height 5
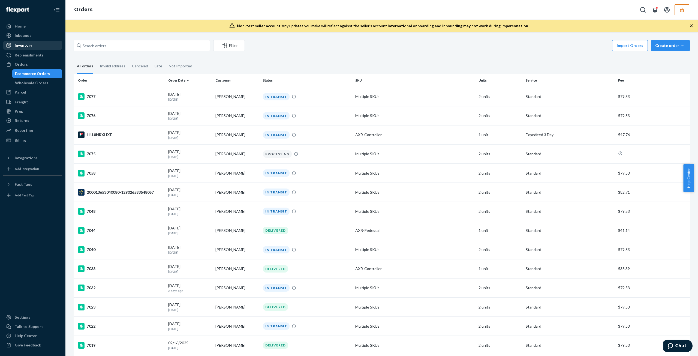
click at [25, 43] on div "Inventory" at bounding box center [23, 45] width 17 height 5
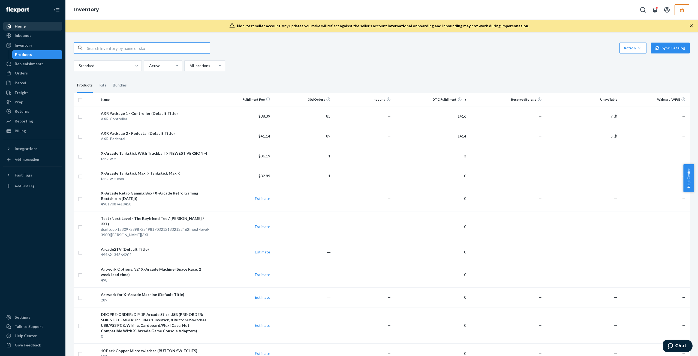
click at [47, 25] on div "Home" at bounding box center [33, 26] width 58 height 8
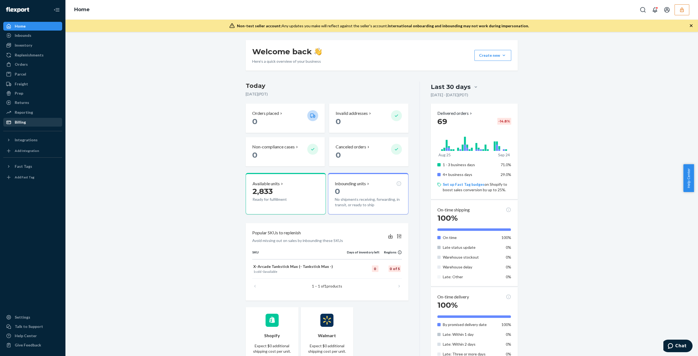
click at [22, 119] on div "Billing" at bounding box center [20, 121] width 11 height 5
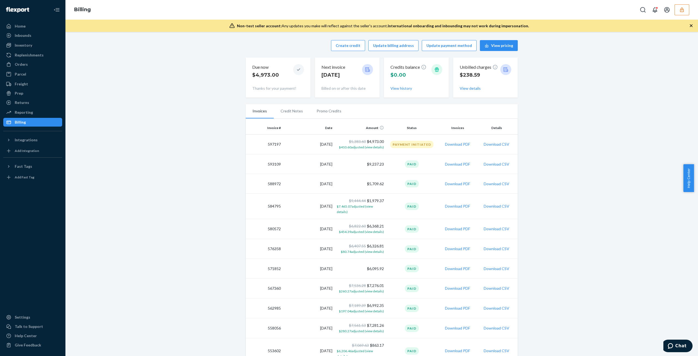
click at [689, 10] on div "Billing" at bounding box center [381, 10] width 632 height 20
click at [679, 9] on icon "button" at bounding box center [681, 9] width 5 height 5
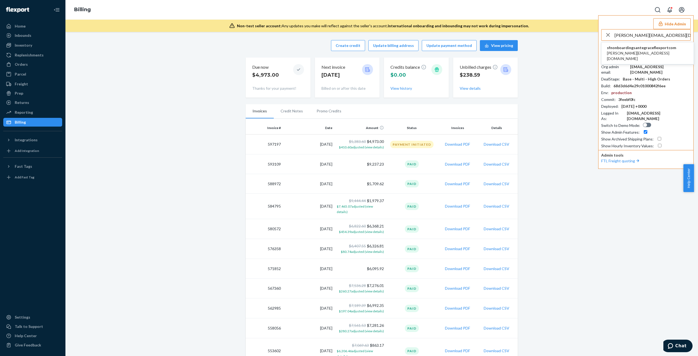
type input "[PERSON_NAME][EMAIL_ADDRESS][DOMAIN_NAME]"
click at [637, 52] on span "[PERSON_NAME][EMAIL_ADDRESS][DOMAIN_NAME]" at bounding box center [647, 55] width 81 height 11
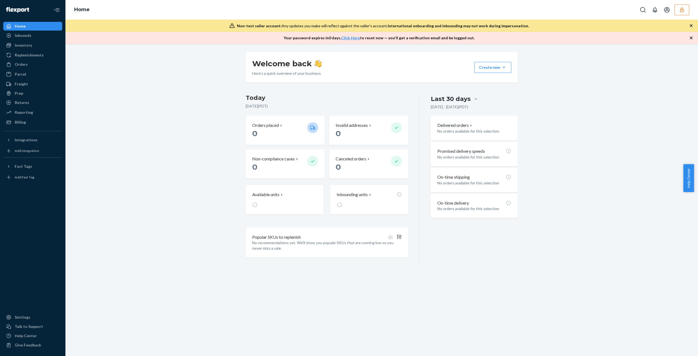
click at [678, 13] on button "button" at bounding box center [681, 9] width 15 height 11
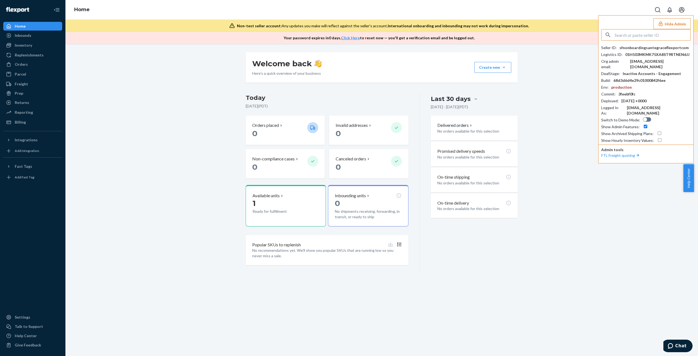
click at [644, 47] on div "sfnonboardingsantegraceflexportcom" at bounding box center [653, 47] width 69 height 5
click at [644, 46] on div "sfnonboardingsantegraceflexportcom" at bounding box center [653, 47] width 69 height 5
click at [283, 193] on div "Available units" at bounding box center [285, 196] width 66 height 6
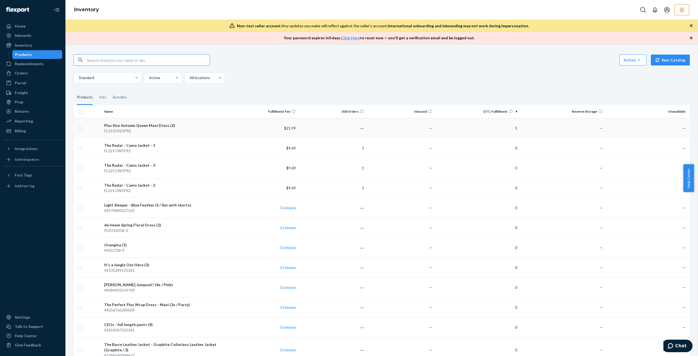
click at [304, 137] on td "―" at bounding box center [332, 128] width 68 height 20
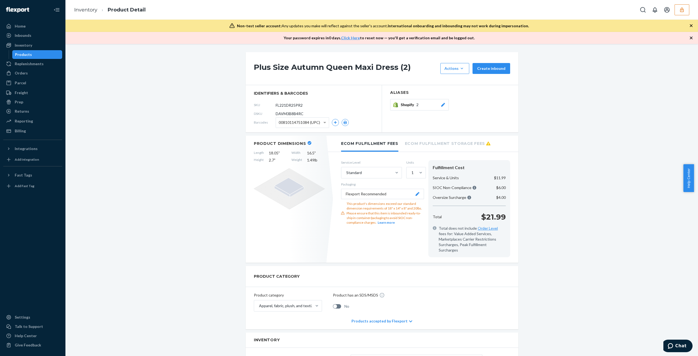
click at [288, 114] on span "DAVM3B8B4RC" at bounding box center [289, 113] width 28 height 5
copy span "DAVM3B8B4RC"
click at [15, 75] on div "Orders" at bounding box center [21, 72] width 13 height 5
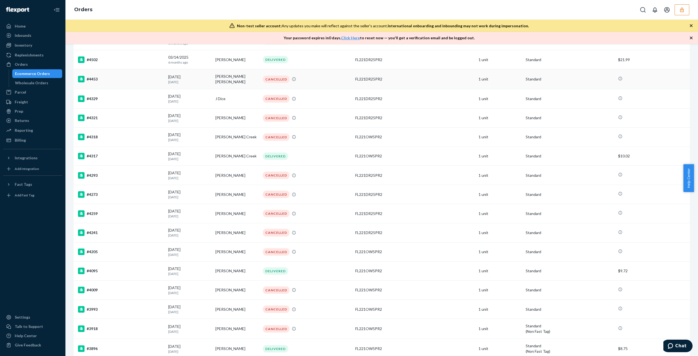
scroll to position [256, 0]
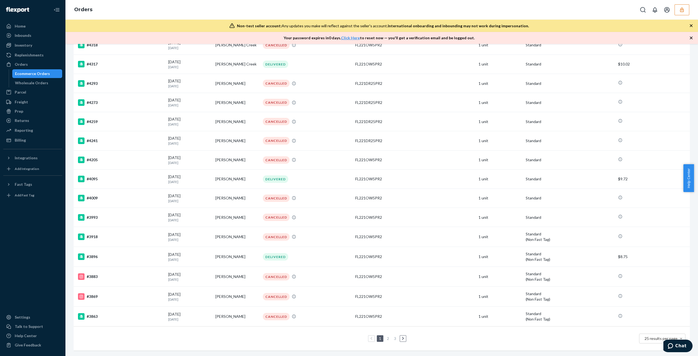
click at [388, 335] on li "2" at bounding box center [387, 338] width 5 height 7
click at [386, 336] on link "2" at bounding box center [388, 338] width 4 height 5
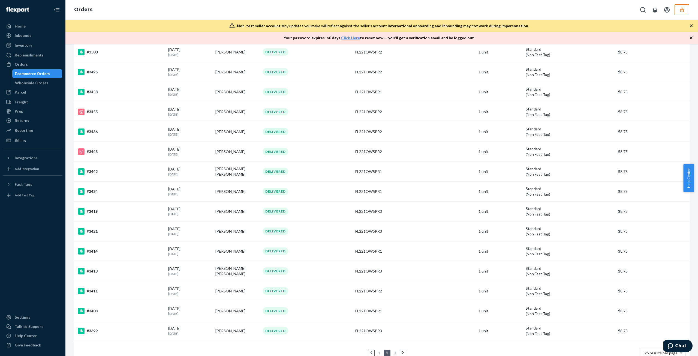
scroll to position [272, 0]
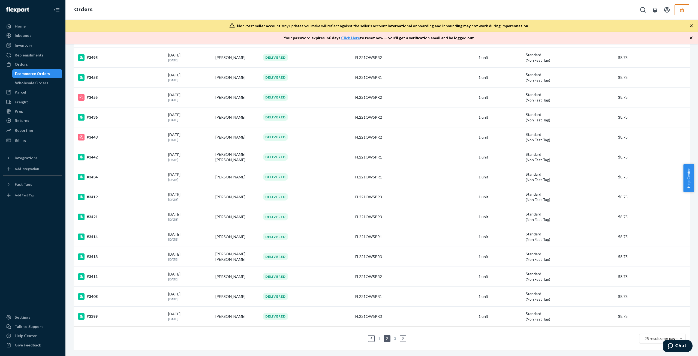
click at [393, 338] on div "1 2 3 25 results per page" at bounding box center [381, 337] width 607 height 17
click at [393, 336] on li "3" at bounding box center [394, 338] width 5 height 7
click at [393, 336] on link "3" at bounding box center [395, 338] width 4 height 5
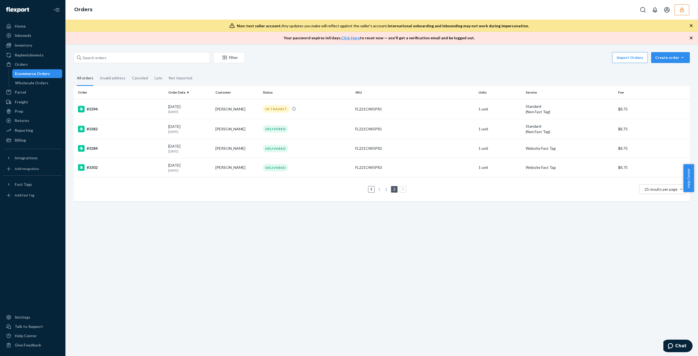
click at [377, 189] on link "1" at bounding box center [379, 189] width 4 height 5
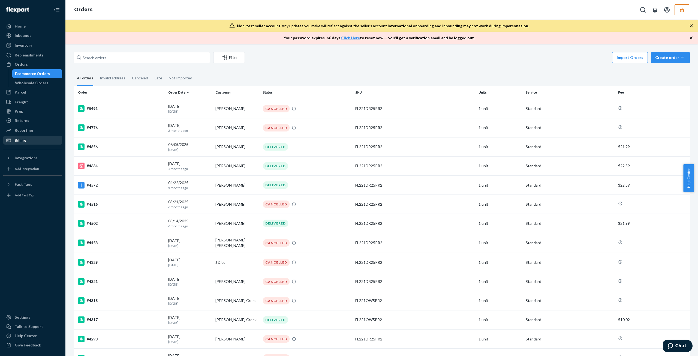
click at [37, 137] on div "Billing" at bounding box center [33, 140] width 58 height 8
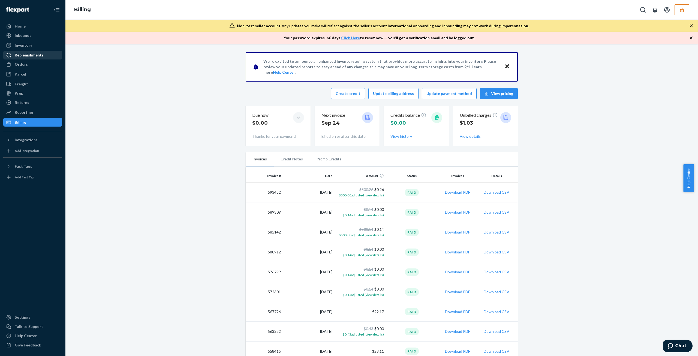
click at [43, 52] on div "Replenishments" at bounding box center [33, 55] width 58 height 8
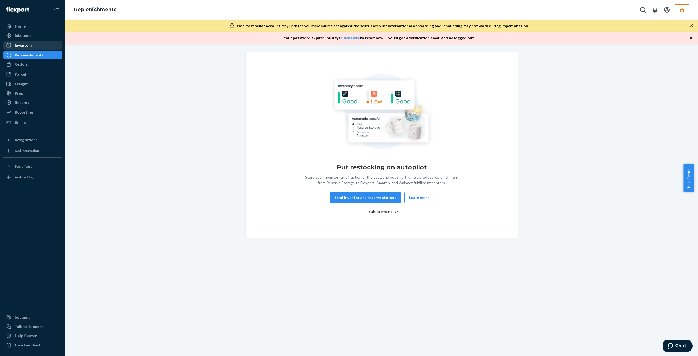
click at [43, 48] on div "Inventory" at bounding box center [33, 45] width 58 height 8
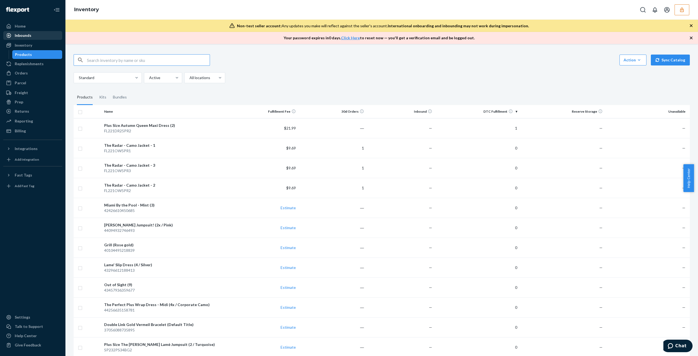
click at [29, 32] on div "Inbounds" at bounding box center [33, 36] width 58 height 8
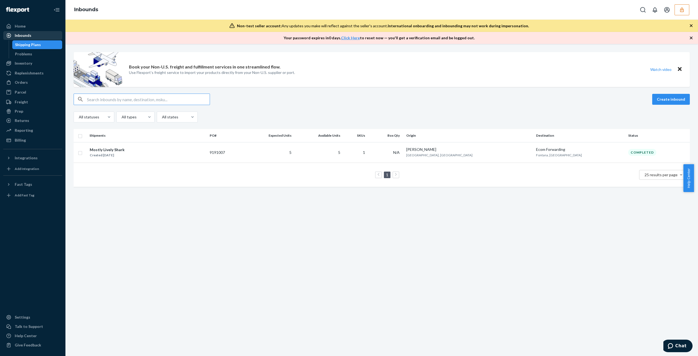
click at [29, 31] on ul "Home Inbounds Shipping Plans Problems Inventory Products Replenishments Orders …" at bounding box center [32, 83] width 59 height 123
click at [29, 28] on div "Home" at bounding box center [33, 26] width 58 height 8
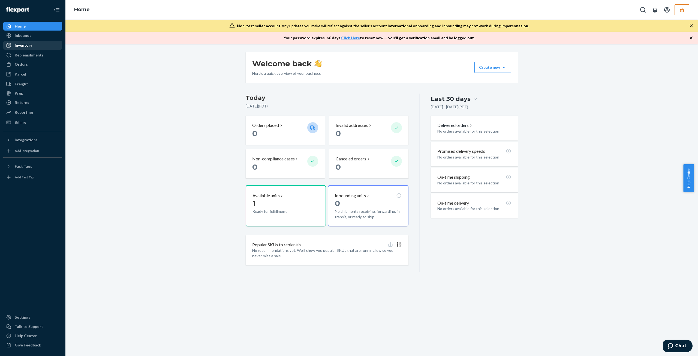
click at [47, 49] on div "Inventory" at bounding box center [33, 45] width 58 height 8
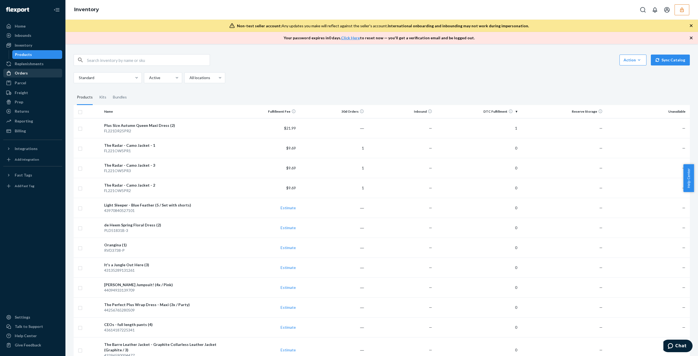
click at [42, 73] on div "Orders" at bounding box center [33, 73] width 58 height 8
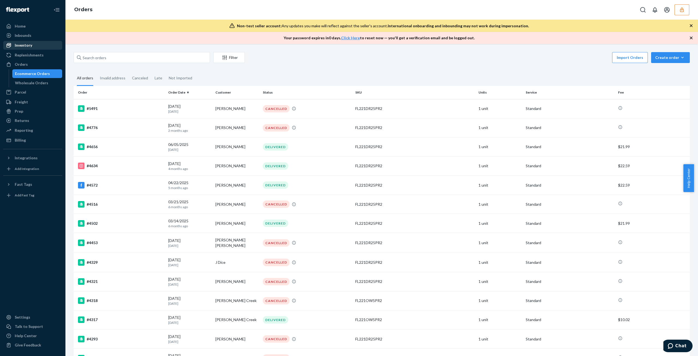
click at [27, 47] on div "Inventory" at bounding box center [23, 45] width 17 height 5
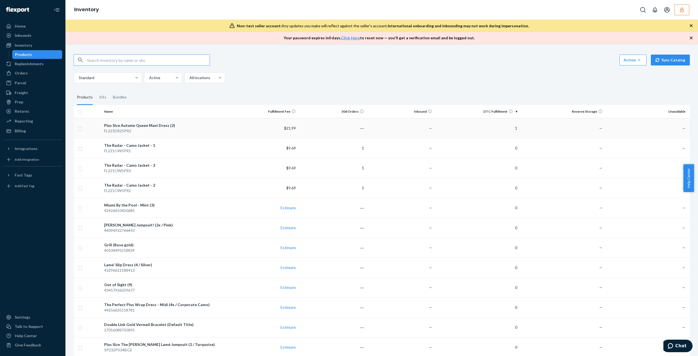
click at [353, 132] on td "―" at bounding box center [332, 128] width 68 height 20
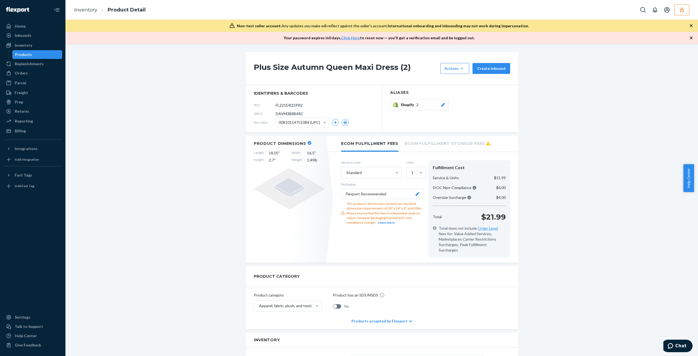
click at [300, 112] on span "DAVM3B8B4RC" at bounding box center [289, 113] width 28 height 5
click at [292, 110] on div "DSKU DAVM3B8B4RC" at bounding box center [314, 113] width 120 height 9
click at [293, 113] on span "DAVM3B8B4RC" at bounding box center [289, 113] width 28 height 5
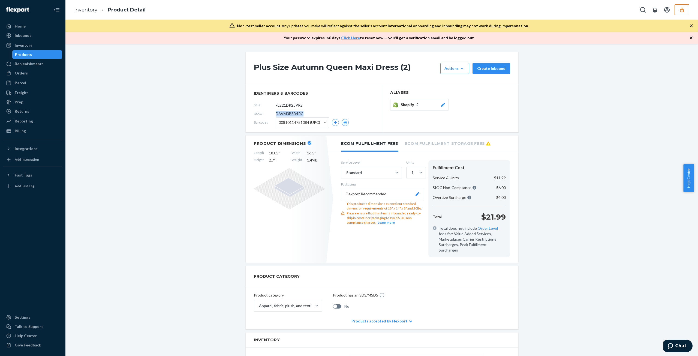
copy span "DAVM3B8B4RC"
